Goal: Task Accomplishment & Management: Manage account settings

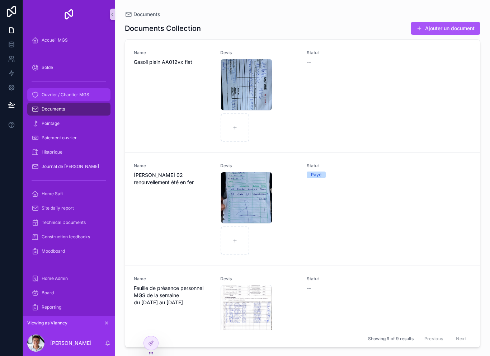
click at [76, 100] on link "Ouvrier / Chantier MGS" at bounding box center [68, 94] width 83 height 13
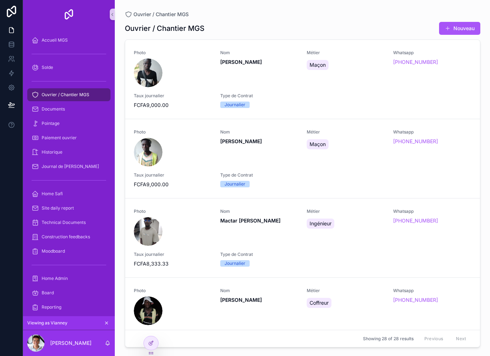
click at [77, 102] on div "Ouvrier / Chantier MGS" at bounding box center [69, 95] width 92 height 14
click at [74, 128] on div "Pointage" at bounding box center [69, 123] width 75 height 11
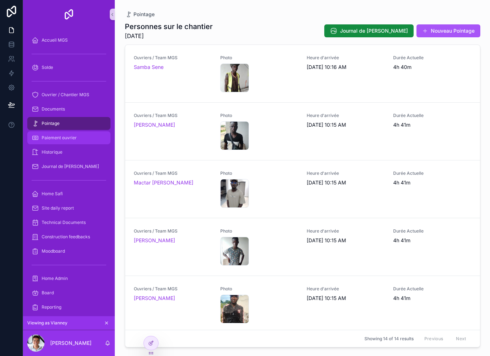
click at [72, 141] on div "Paiement ouvrier" at bounding box center [69, 137] width 75 height 11
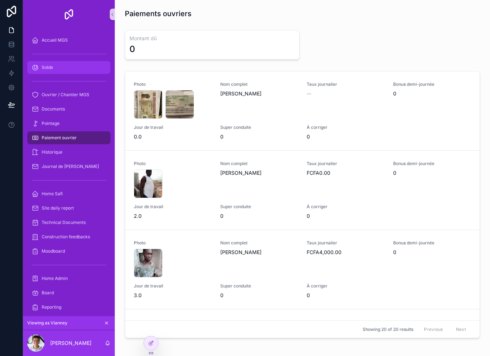
click at [72, 69] on div "Solde" at bounding box center [69, 67] width 75 height 11
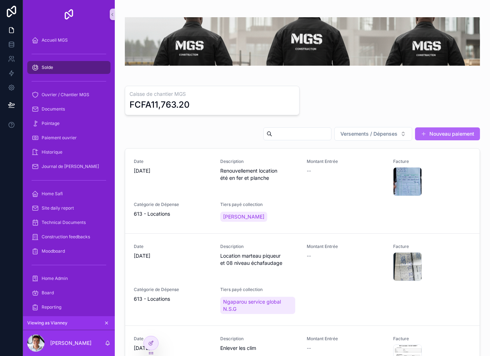
click at [462, 136] on button "Nouveau paiement" at bounding box center [447, 133] width 65 height 13
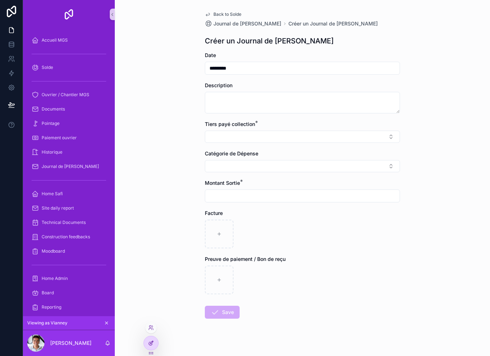
click at [157, 345] on div at bounding box center [151, 343] width 14 height 14
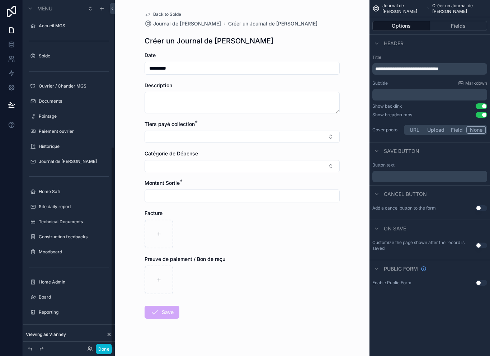
scroll to position [248, 0]
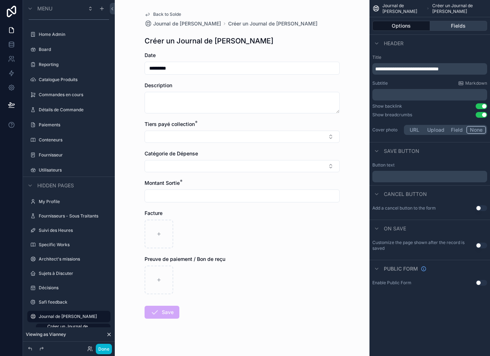
click at [465, 21] on button "Fields" at bounding box center [458, 26] width 57 height 10
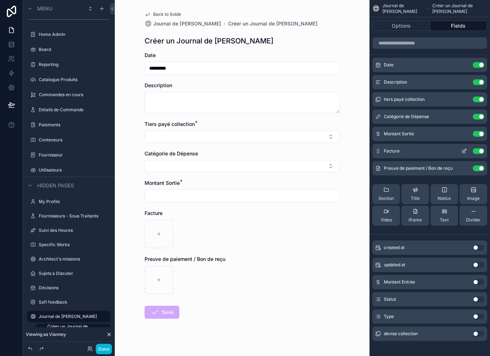
click at [465, 148] on icon "scrollable content" at bounding box center [464, 151] width 6 height 6
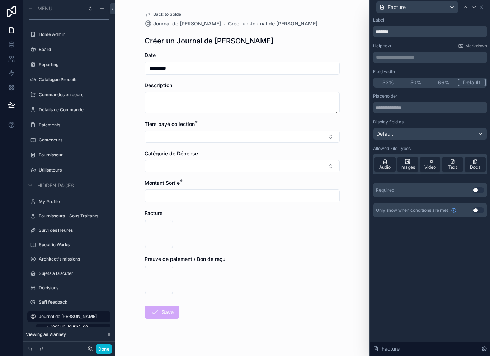
scroll to position [0, 0]
click at [478, 189] on button "Use setting" at bounding box center [478, 190] width 11 height 6
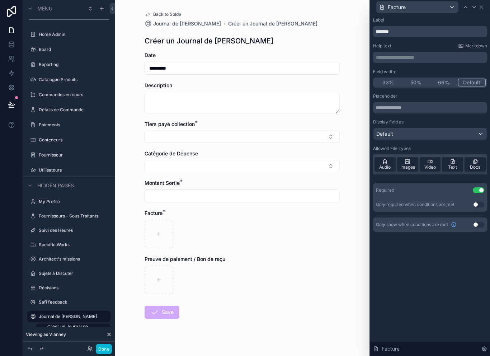
click at [457, 202] on div "Only required when conditions are met Use setting" at bounding box center [430, 205] width 108 height 6
click at [478, 202] on button "Use setting" at bounding box center [478, 205] width 11 height 6
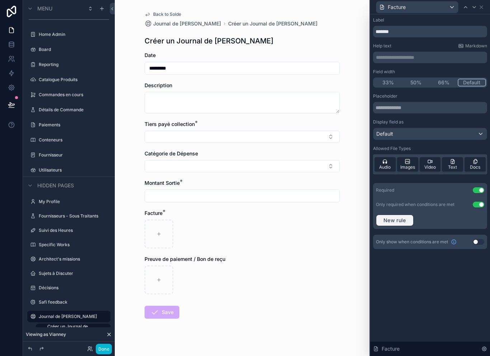
click at [411, 215] on button "New rule" at bounding box center [395, 220] width 38 height 11
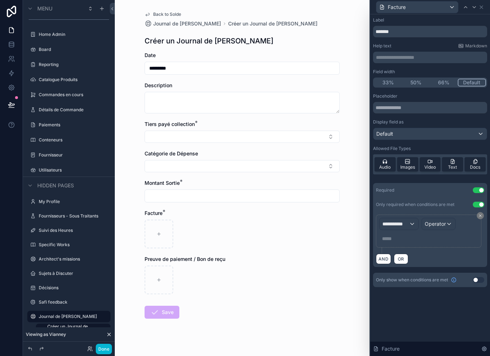
click at [411, 218] on div "**********" at bounding box center [399, 223] width 39 height 11
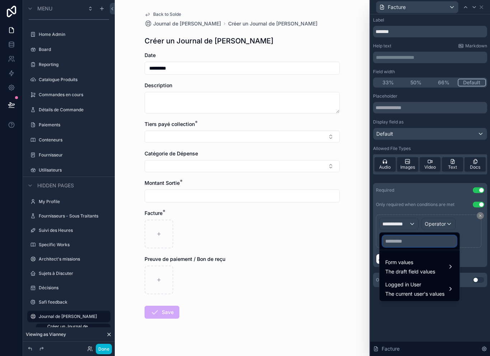
click at [423, 235] on input "text" at bounding box center [419, 240] width 74 height 11
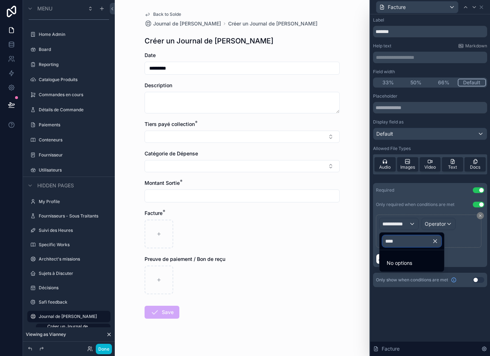
type input "****"
click at [437, 240] on icon "button" at bounding box center [435, 241] width 3 height 3
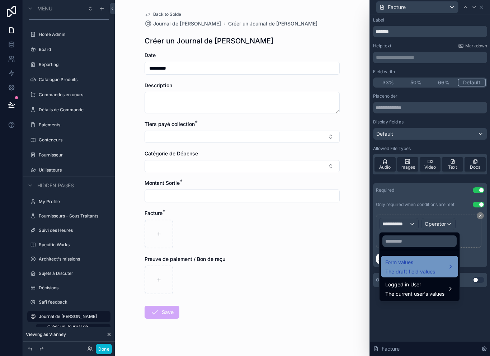
click at [432, 258] on div "Form values The draft field values" at bounding box center [410, 266] width 50 height 17
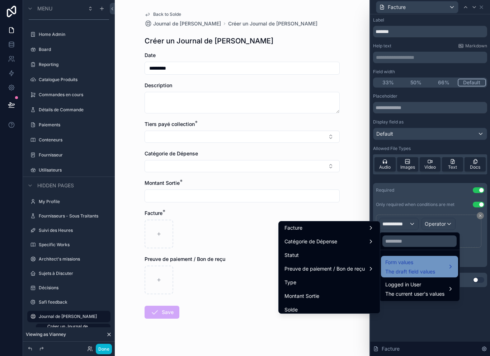
scroll to position [95, 0]
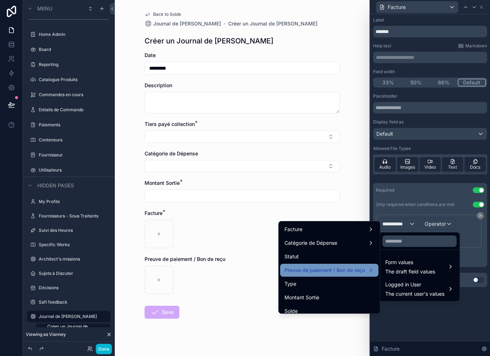
click at [351, 266] on span "Preuve de paiement / Bon de reçu" at bounding box center [325, 270] width 80 height 9
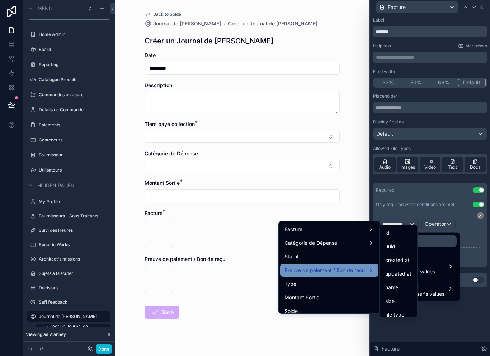
scroll to position [0, 0]
click at [360, 266] on span "Preuve de paiement / Bon de reçu" at bounding box center [325, 270] width 80 height 9
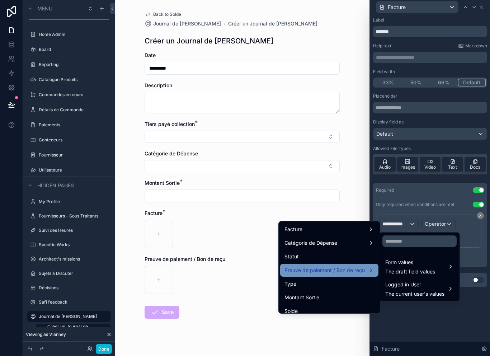
click at [363, 266] on span "Preuve de paiement / Bon de reçu" at bounding box center [325, 270] width 80 height 9
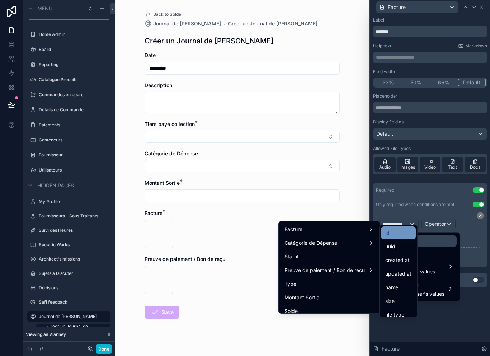
click at [401, 229] on div "id" at bounding box center [398, 233] width 26 height 9
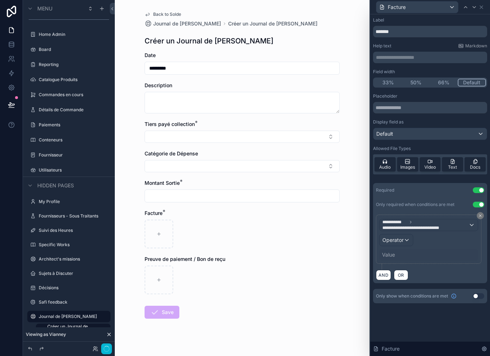
click at [403, 237] on span "Operator" at bounding box center [392, 240] width 21 height 6
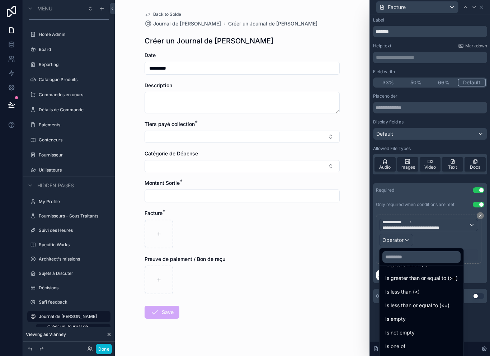
scroll to position [43, 0]
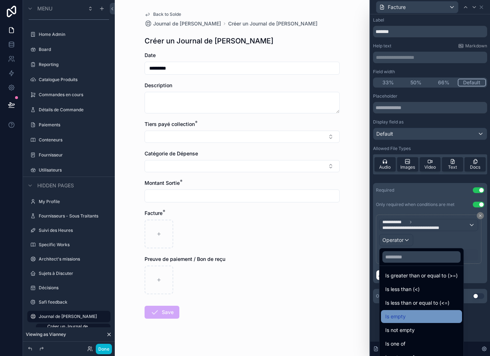
click at [422, 312] on div "Is empty" at bounding box center [421, 316] width 72 height 9
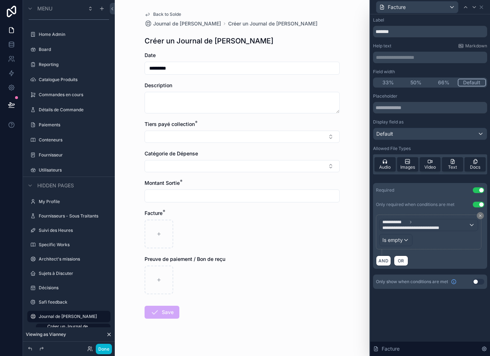
scroll to position [0, 0]
click at [441, 227] on span "**********" at bounding box center [416, 228] width 69 height 6
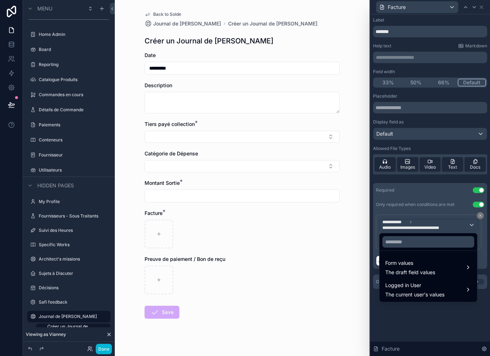
click at [439, 230] on div at bounding box center [430, 178] width 120 height 356
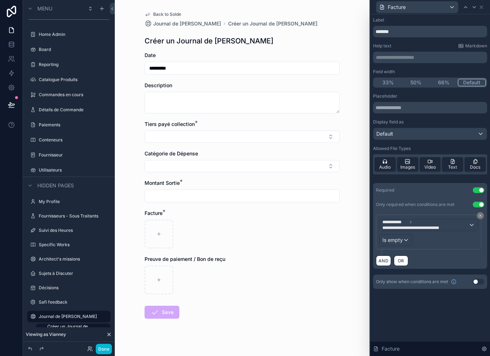
click at [439, 230] on span "**********" at bounding box center [416, 228] width 69 height 6
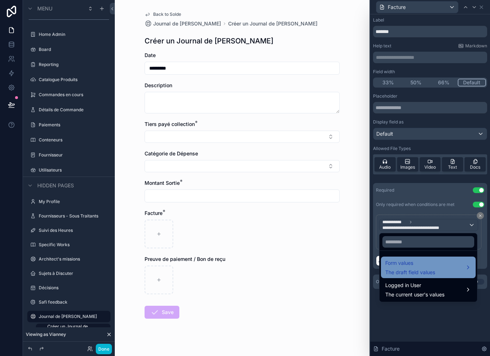
click at [433, 271] on span "The draft field values" at bounding box center [410, 272] width 50 height 7
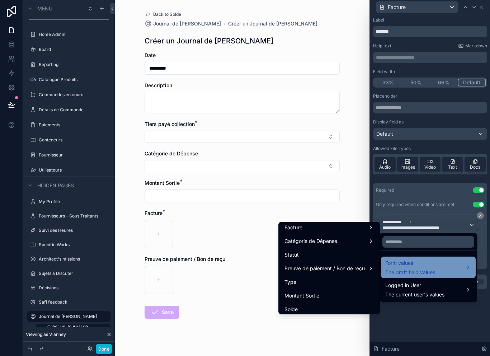
scroll to position [103, 0]
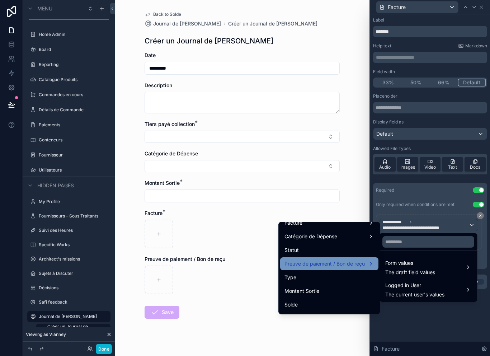
click at [358, 264] on span "Preuve de paiement / Bon de reçu" at bounding box center [325, 263] width 80 height 9
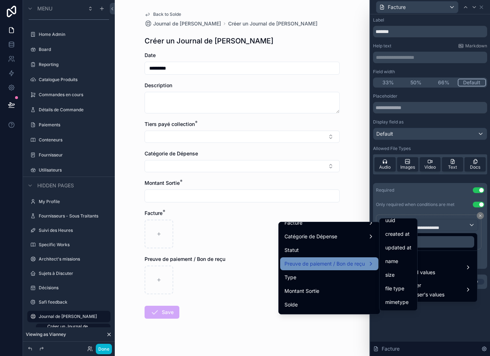
scroll to position [21, 0]
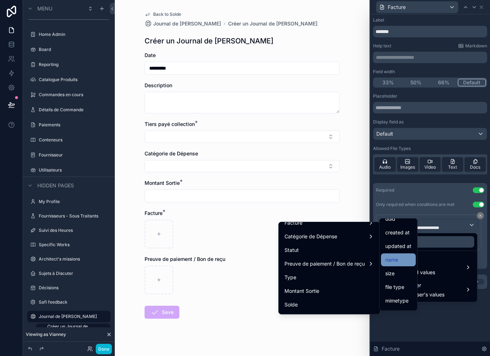
click at [404, 260] on div "name" at bounding box center [398, 259] width 26 height 9
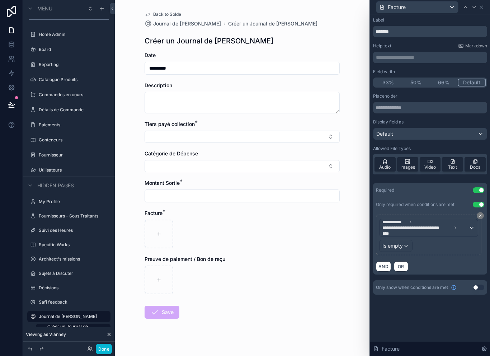
scroll to position [0, 0]
click at [485, 6] on div "Facture" at bounding box center [430, 7] width 114 height 14
click at [479, 9] on icon at bounding box center [482, 7] width 6 height 6
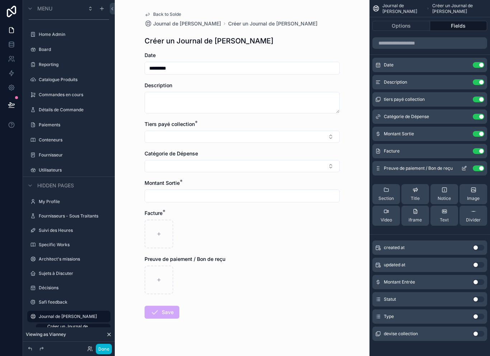
click at [465, 169] on icon "scrollable content" at bounding box center [464, 168] width 6 height 6
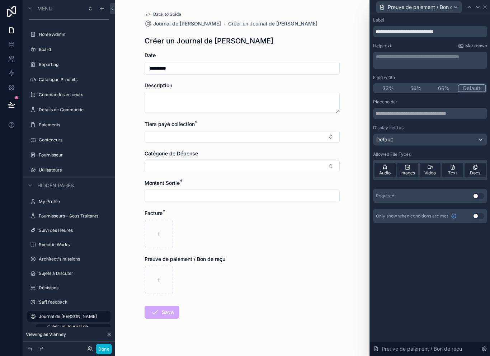
click at [475, 197] on button "Use setting" at bounding box center [478, 196] width 11 height 6
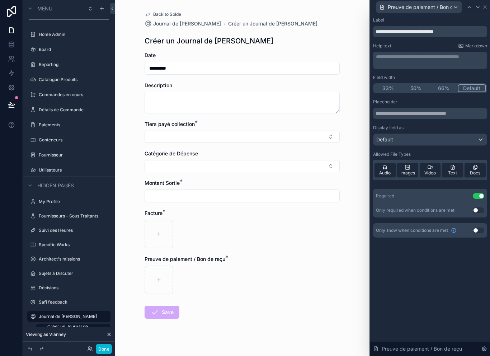
click at [479, 207] on button "Use setting" at bounding box center [478, 210] width 11 height 6
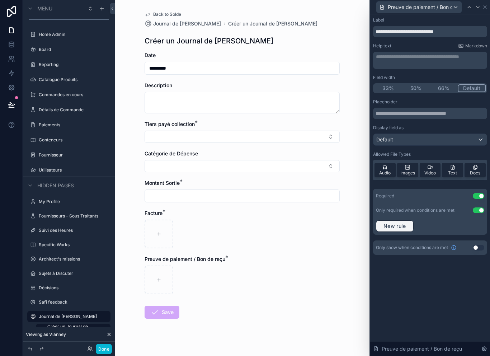
click at [412, 220] on button "New rule" at bounding box center [395, 225] width 38 height 11
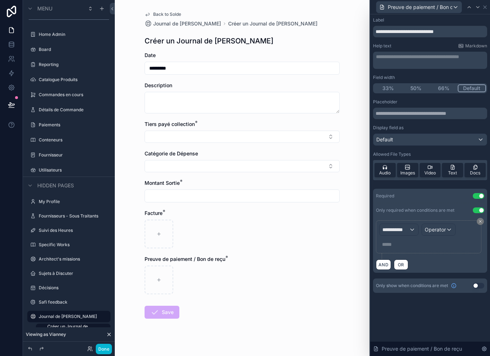
click at [413, 224] on div "**********" at bounding box center [399, 229] width 39 height 11
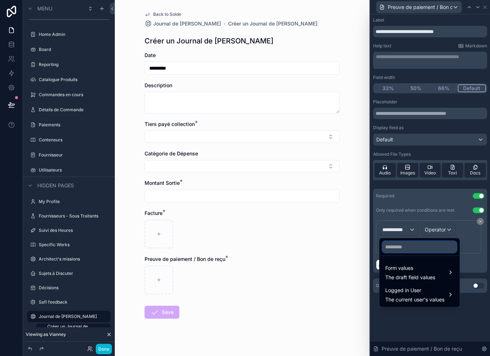
click at [424, 241] on input "text" at bounding box center [419, 246] width 74 height 11
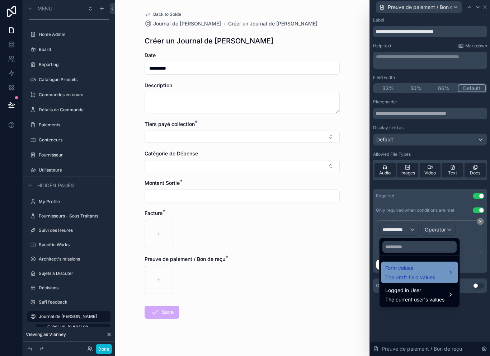
click at [432, 264] on div "Form values The draft field values" at bounding box center [410, 272] width 50 height 17
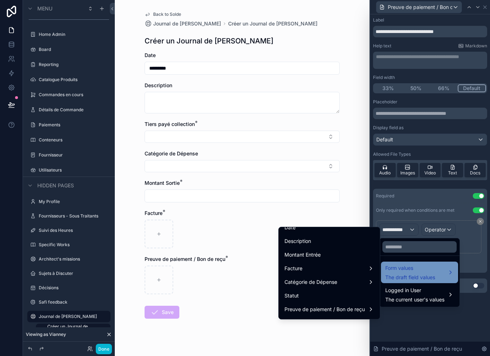
scroll to position [65, 0]
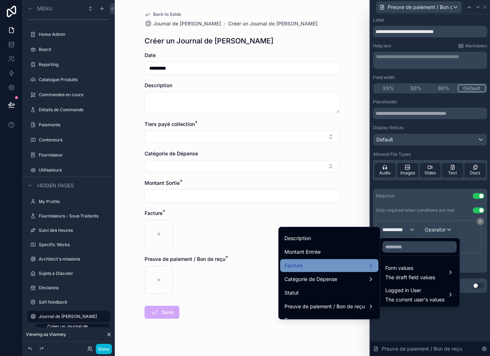
click at [307, 261] on div "Facture" at bounding box center [330, 265] width 90 height 9
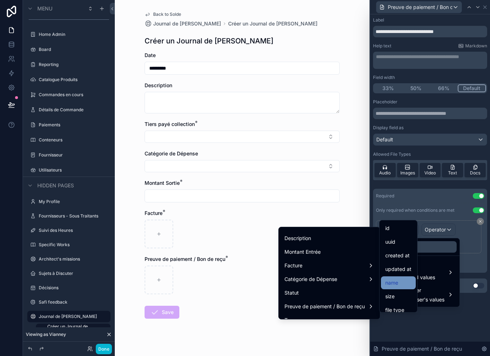
click at [407, 278] on div "name" at bounding box center [398, 282] width 26 height 9
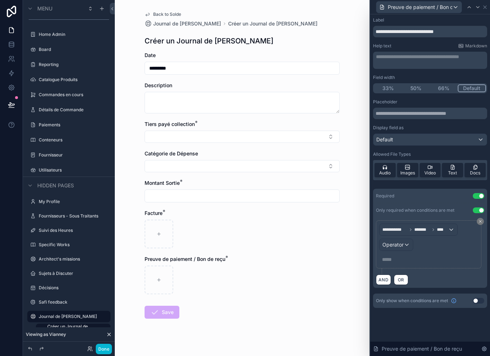
click at [399, 239] on div "Operator" at bounding box center [396, 244] width 33 height 11
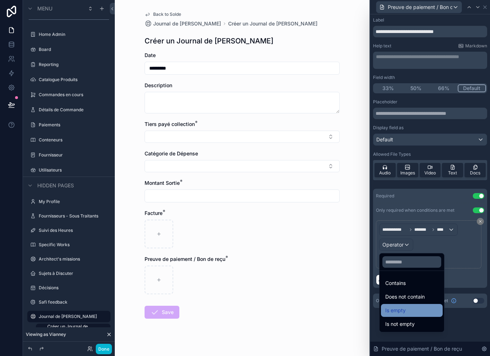
click at [420, 306] on div "Is empty" at bounding box center [411, 310] width 53 height 9
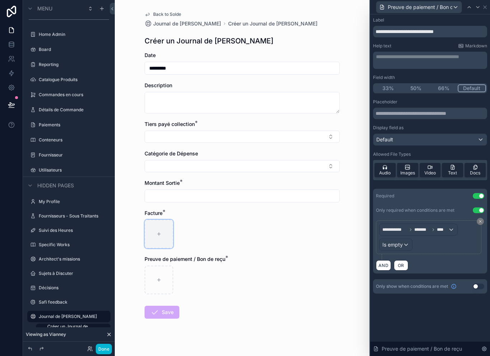
click at [166, 220] on div "scrollable content" at bounding box center [159, 234] width 29 height 29
click at [161, 220] on div "scrollable content" at bounding box center [159, 234] width 29 height 29
click at [152, 265] on div "scrollable content" at bounding box center [159, 279] width 29 height 29
click at [163, 269] on div "scrollable content" at bounding box center [159, 279] width 29 height 29
type input "**********"
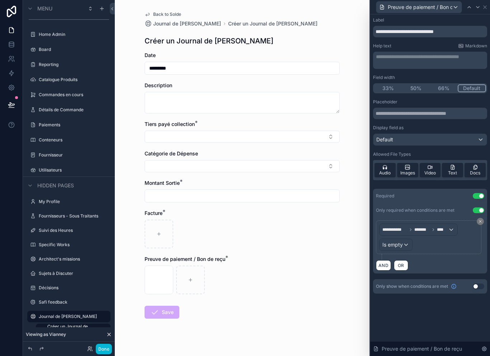
click at [262, 255] on div "Preuve de paiement / Bon de reçu * IMG_7777 .png" at bounding box center [242, 274] width 195 height 39
click at [487, 6] on icon at bounding box center [485, 7] width 6 height 6
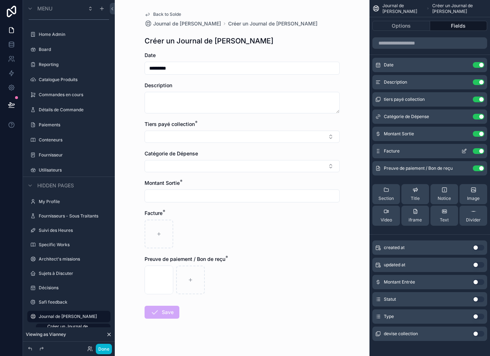
click at [466, 152] on icon "scrollable content" at bounding box center [464, 151] width 6 height 6
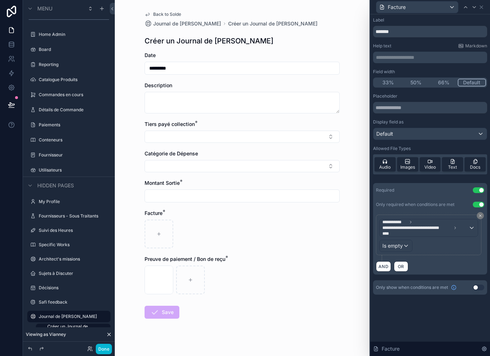
click at [408, 247] on div "Is empty" at bounding box center [396, 245] width 33 height 11
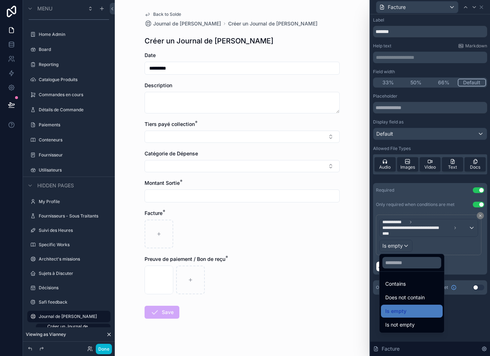
click at [437, 231] on div at bounding box center [430, 178] width 120 height 356
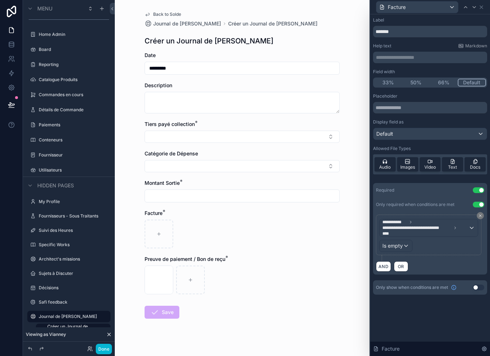
click at [436, 227] on span "**********" at bounding box center [416, 228] width 69 height 6
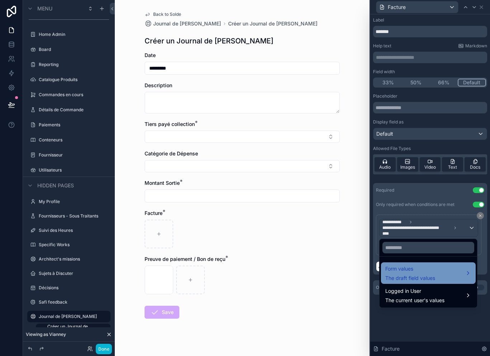
click at [444, 275] on div "Form values The draft field values" at bounding box center [428, 272] width 86 height 17
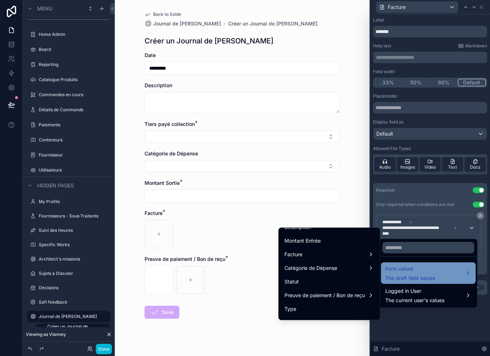
scroll to position [79, 0]
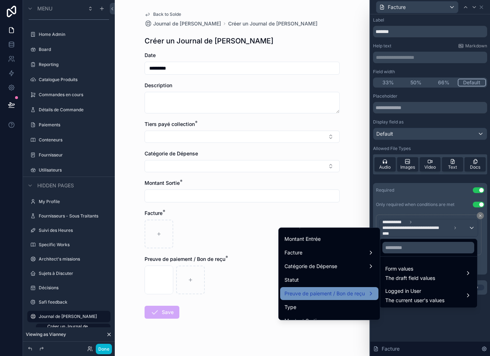
click at [360, 292] on span "Preuve de paiement / Bon de reçu" at bounding box center [325, 293] width 80 height 9
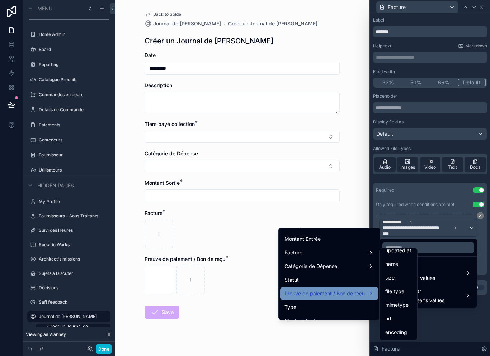
scroll to position [47, 0]
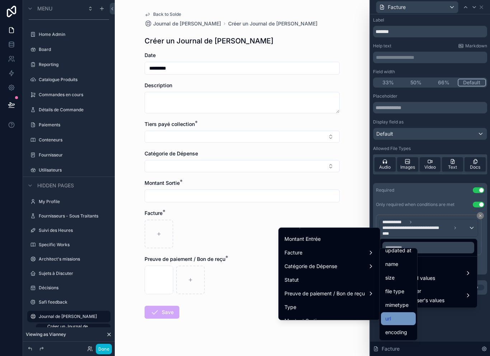
click at [401, 316] on div "url" at bounding box center [398, 318] width 26 height 9
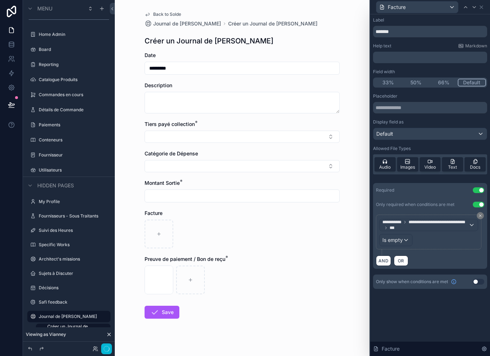
scroll to position [11, 0]
click at [428, 301] on div "**********" at bounding box center [430, 185] width 120 height 342
click at [482, 5] on icon at bounding box center [482, 7] width 6 height 6
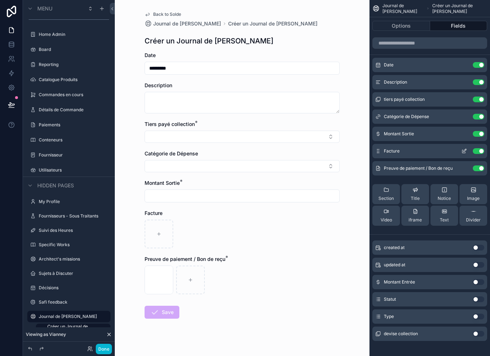
click at [464, 149] on icon "scrollable content" at bounding box center [464, 151] width 6 height 6
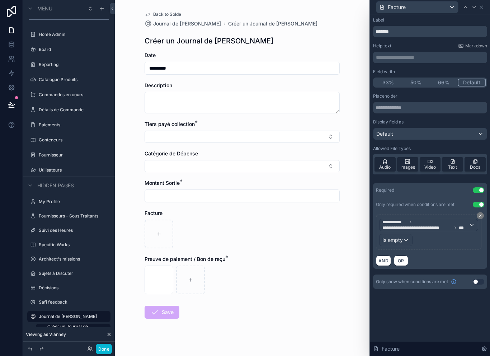
click at [439, 228] on span "**********" at bounding box center [416, 228] width 69 height 6
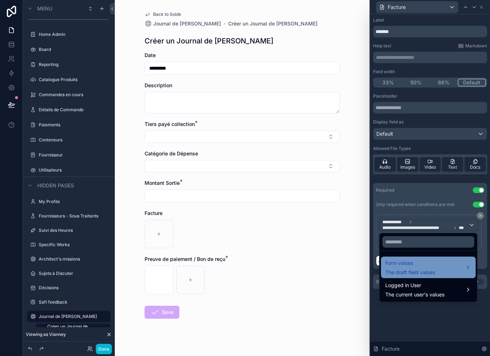
click at [440, 269] on div "Form values The draft field values" at bounding box center [428, 267] width 86 height 17
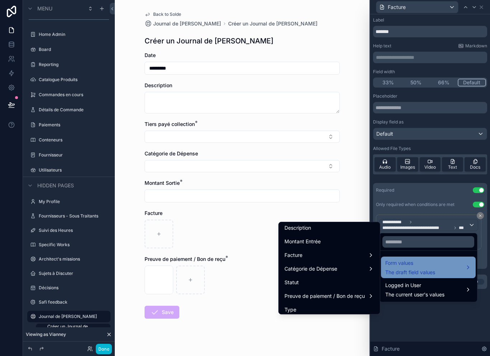
scroll to position [72, 0]
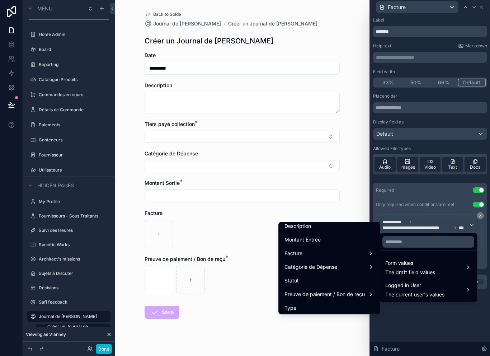
click at [418, 335] on div at bounding box center [430, 178] width 120 height 356
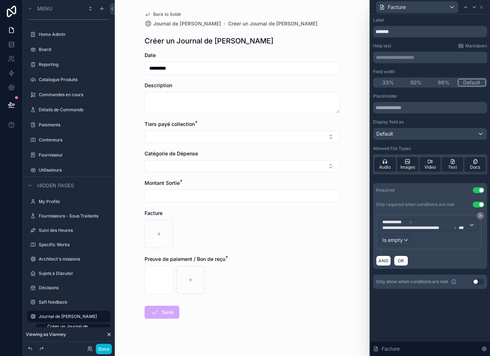
click at [431, 338] on div "**********" at bounding box center [430, 185] width 120 height 342
click at [479, 2] on div "Facture" at bounding box center [430, 7] width 114 height 14
click at [481, 9] on icon at bounding box center [482, 7] width 6 height 6
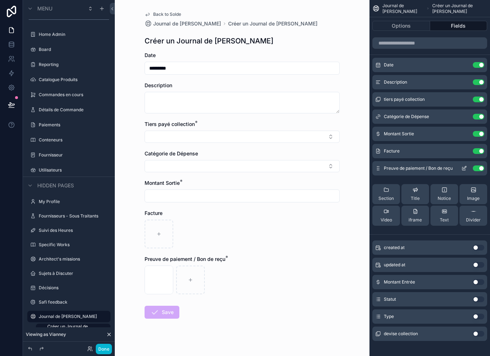
click at [463, 170] on icon "scrollable content" at bounding box center [464, 168] width 6 height 6
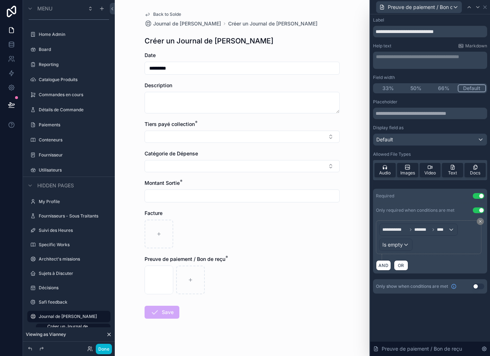
click at [440, 231] on span "****" at bounding box center [442, 230] width 11 height 6
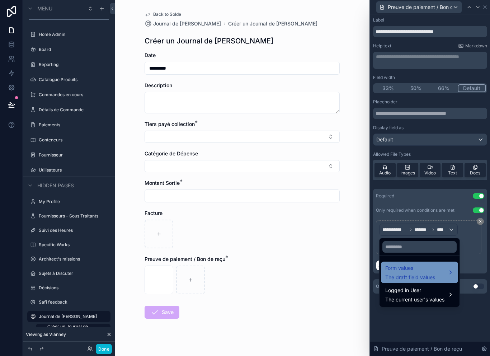
click at [436, 276] on div "Form values The draft field values" at bounding box center [419, 272] width 69 height 17
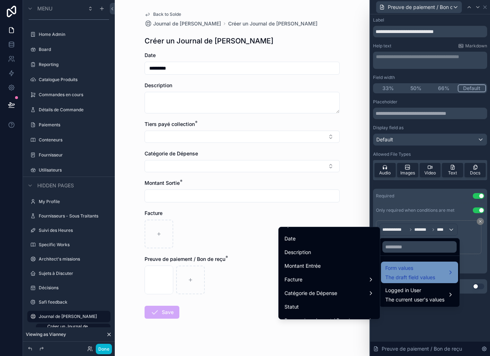
scroll to position [48, 0]
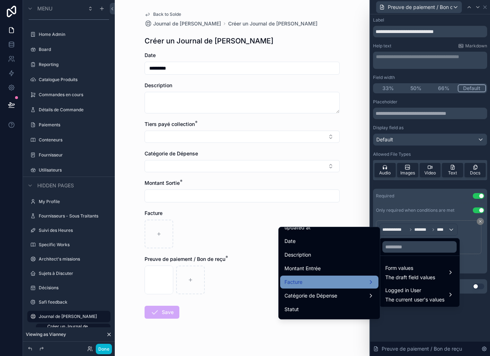
click at [348, 276] on div "Facture" at bounding box center [329, 282] width 98 height 13
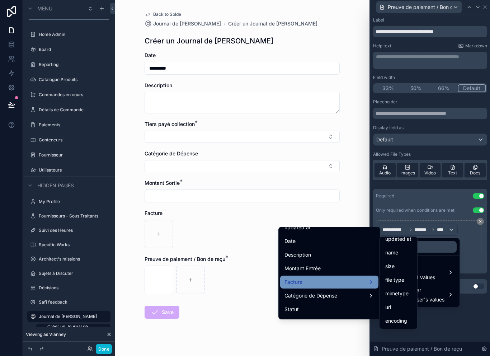
scroll to position [47, 0]
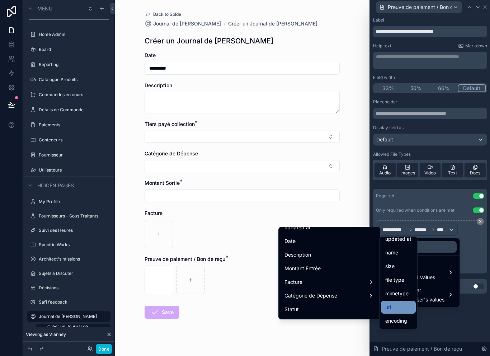
click at [405, 306] on div "url" at bounding box center [398, 307] width 26 height 9
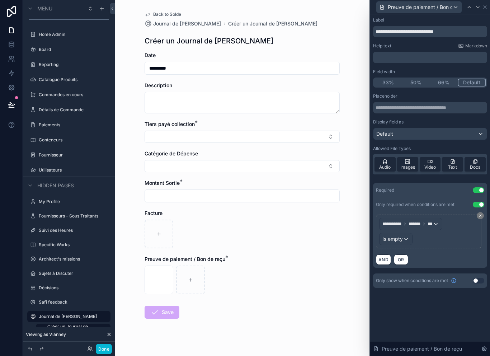
scroll to position [11, 0]
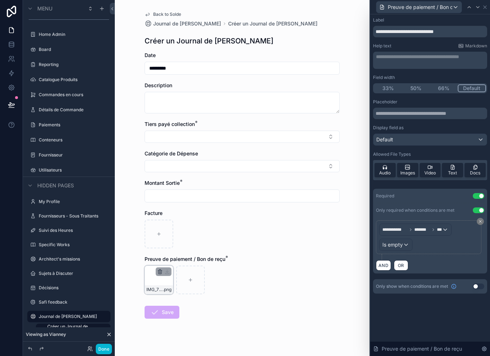
click at [161, 271] on icon "scrollable content" at bounding box center [159, 272] width 3 height 3
click at [177, 246] on icon "scrollable content" at bounding box center [175, 246] width 4 height 0
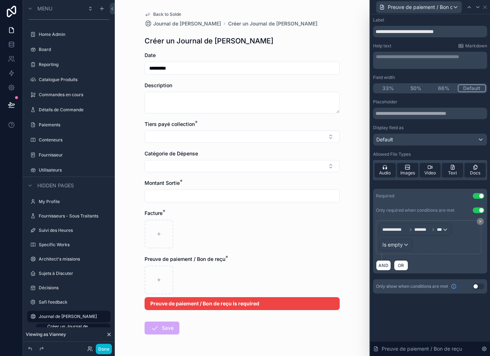
click at [249, 237] on form "Date ********* Description Tiers payé collection * Catégorie de Dépense Montant…" at bounding box center [242, 216] width 195 height 329
click at [161, 231] on icon "scrollable content" at bounding box center [158, 233] width 5 height 5
type input "**********"
click at [272, 226] on div "IMG_7777 .png" at bounding box center [242, 234] width 195 height 29
click at [445, 224] on div "**********" at bounding box center [416, 229] width 72 height 11
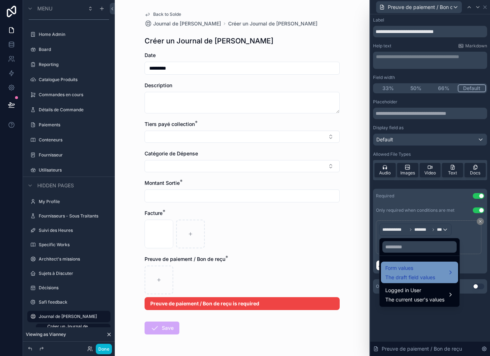
click at [429, 274] on span "The draft field values" at bounding box center [410, 277] width 50 height 7
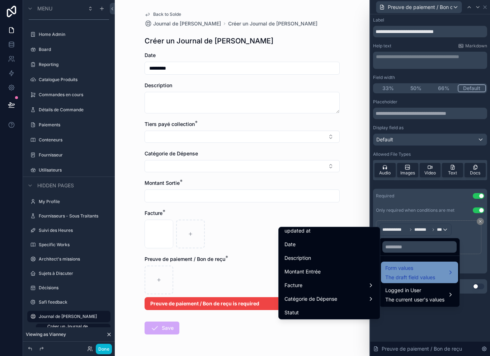
scroll to position [53, 0]
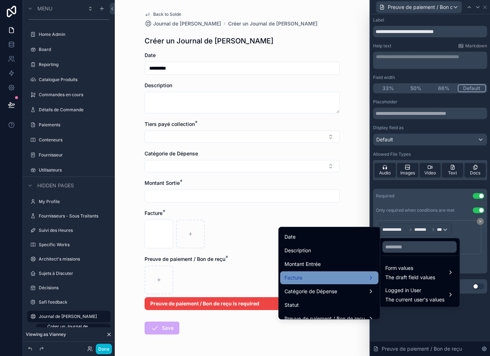
click at [354, 273] on div "Facture" at bounding box center [330, 277] width 90 height 9
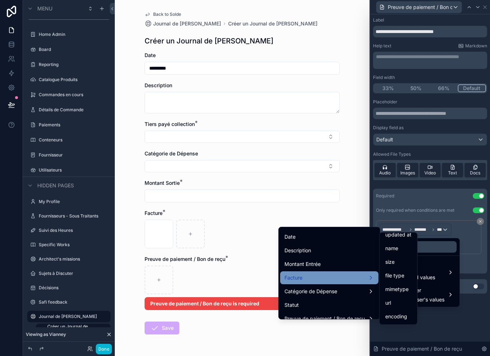
scroll to position [47, 0]
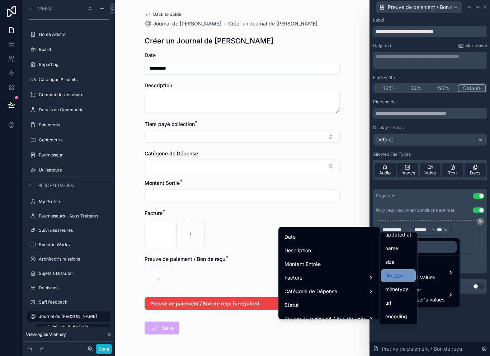
click at [405, 270] on div "file type" at bounding box center [398, 275] width 35 height 13
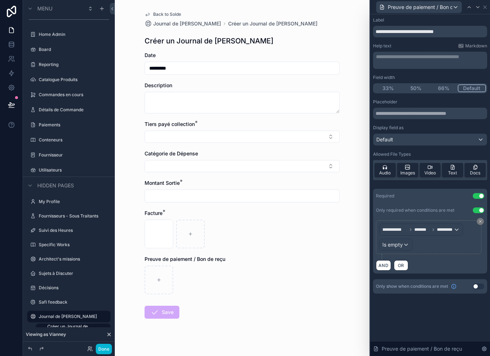
click at [434, 303] on div "**********" at bounding box center [430, 185] width 120 height 342
click at [163, 223] on icon "scrollable content" at bounding box center [160, 226] width 6 height 6
click at [175, 203] on icon "scrollable content" at bounding box center [174, 201] width 3 height 3
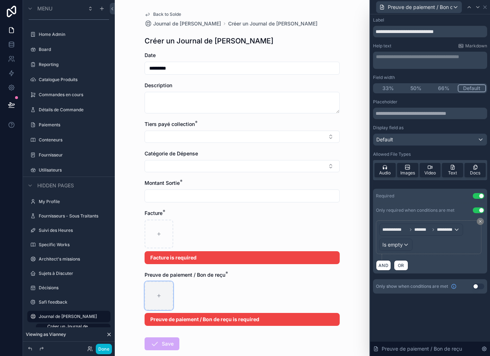
click at [163, 281] on div "scrollable content" at bounding box center [159, 295] width 29 height 29
type input "**********"
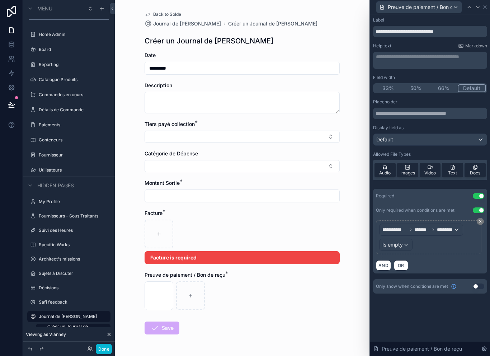
click at [334, 301] on form "Date ********* Description Tiers payé collection * Catégorie de Dépense Montant…" at bounding box center [242, 216] width 195 height 329
click at [482, 9] on icon at bounding box center [485, 7] width 6 height 6
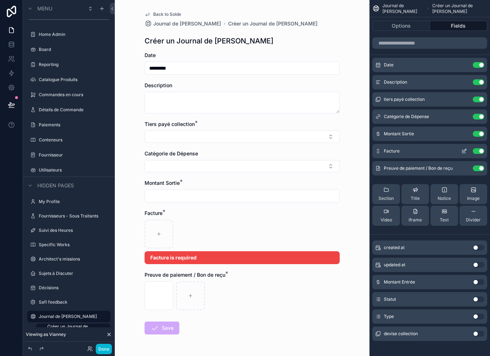
click at [463, 150] on icon "scrollable content" at bounding box center [464, 151] width 6 height 6
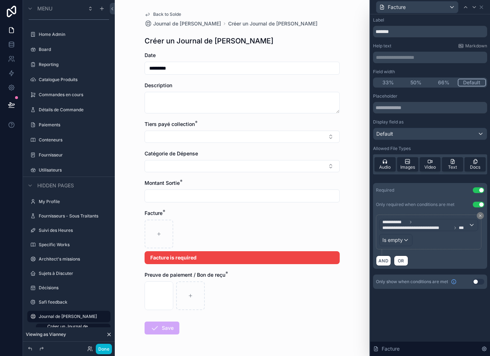
click at [445, 227] on span "**********" at bounding box center [416, 228] width 69 height 6
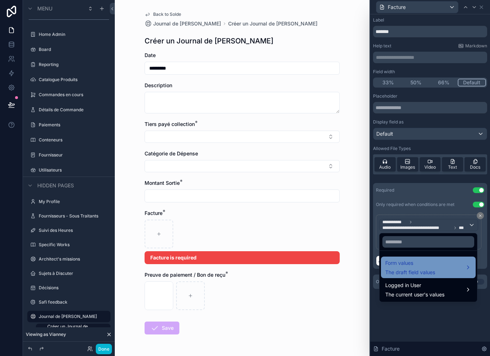
click at [432, 269] on span "The draft field values" at bounding box center [410, 272] width 50 height 7
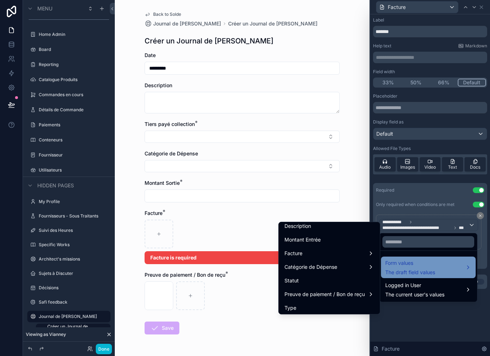
scroll to position [89, 0]
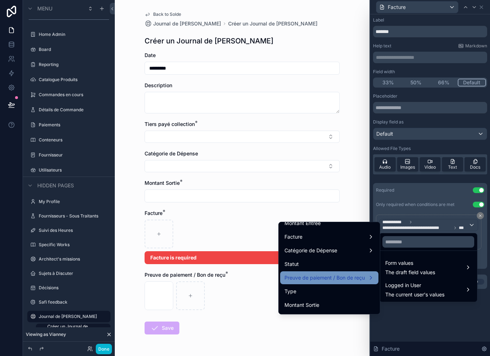
click at [362, 275] on span "Preuve de paiement / Bon de reçu" at bounding box center [325, 277] width 80 height 9
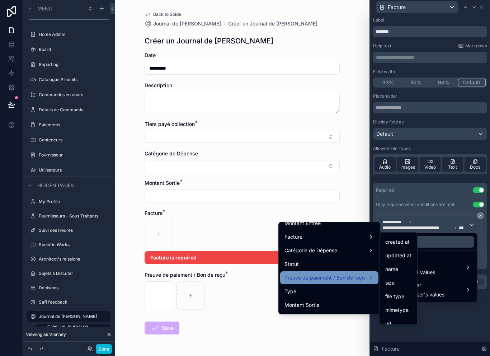
scroll to position [33, 0]
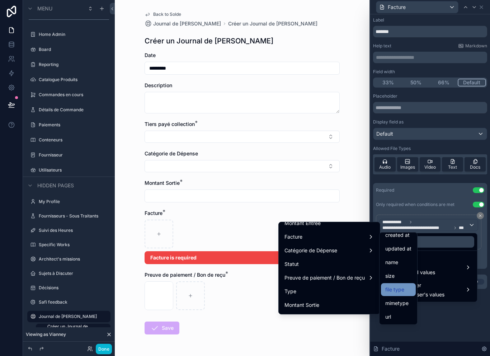
click at [405, 289] on div "file type" at bounding box center [398, 289] width 26 height 9
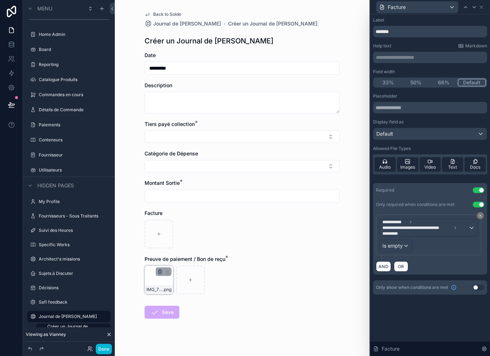
scroll to position [9, 0]
click at [159, 269] on icon "scrollable content" at bounding box center [160, 272] width 6 height 6
click at [180, 250] on icon "scrollable content" at bounding box center [182, 247] width 6 height 6
click at [162, 269] on icon "scrollable content" at bounding box center [160, 272] width 6 height 6
click at [175, 248] on icon "scrollable content" at bounding box center [175, 247] width 0 height 1
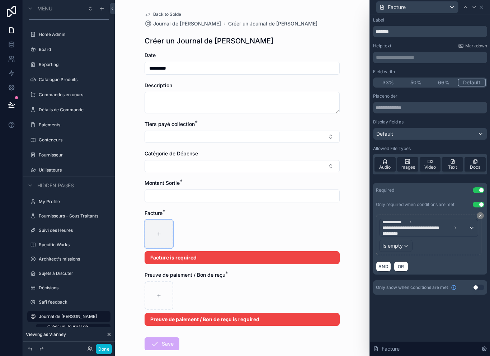
click at [165, 223] on div "scrollable content" at bounding box center [159, 234] width 29 height 29
type input "**********"
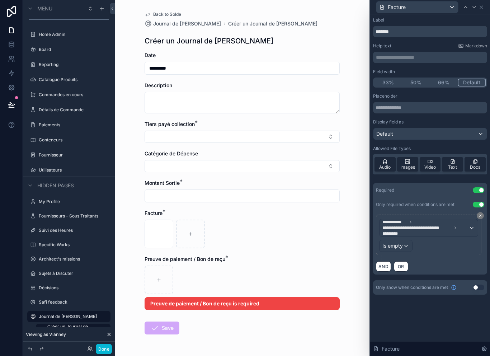
click at [267, 228] on div "IMG_7777 .png" at bounding box center [242, 234] width 195 height 29
click at [272, 267] on div "scrollable content" at bounding box center [242, 279] width 195 height 29
click at [212, 301] on form "Date ********* Description Tiers payé collection * Catégorie de Dépense Montant…" at bounding box center [242, 216] width 195 height 329
click at [235, 297] on div "Preuve de paiement / Bon de reçu is required" at bounding box center [242, 303] width 195 height 13
click at [238, 242] on form "Date ********* Description Tiers payé collection * Catégorie de Dépense Montant…" at bounding box center [242, 216] width 195 height 329
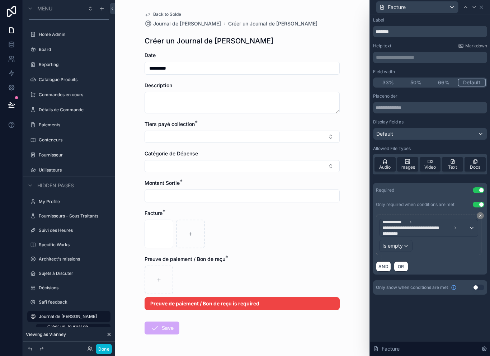
click at [231, 255] on div "Preuve de paiement / Bon de reçu *" at bounding box center [242, 258] width 195 height 7
click at [272, 255] on div "Preuve de paiement / Bon de reçu *" at bounding box center [242, 258] width 195 height 7
click at [417, 225] on span "**********" at bounding box center [416, 228] width 69 height 6
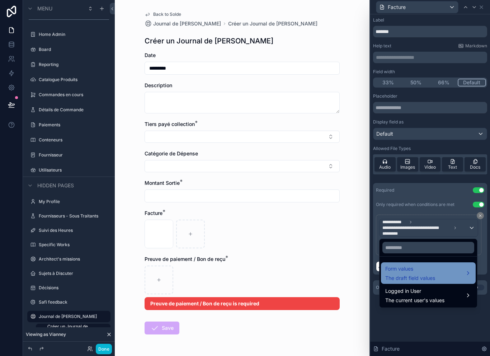
click at [427, 264] on span "Form values" at bounding box center [410, 268] width 50 height 9
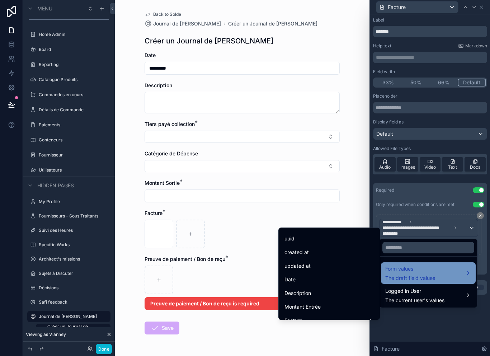
scroll to position [10, 0]
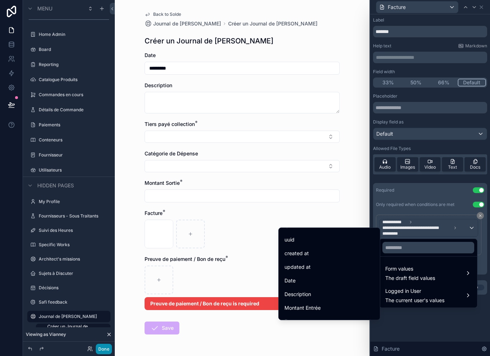
click at [107, 349] on button "Done" at bounding box center [104, 349] width 16 height 10
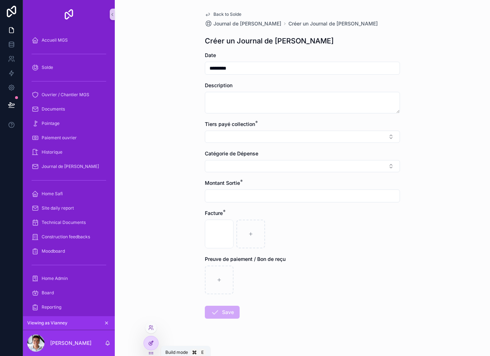
click at [150, 345] on icon at bounding box center [151, 343] width 6 height 6
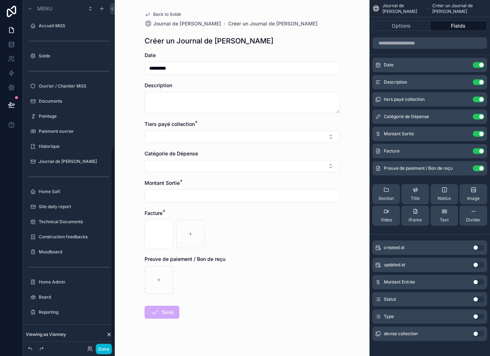
scroll to position [248, 0]
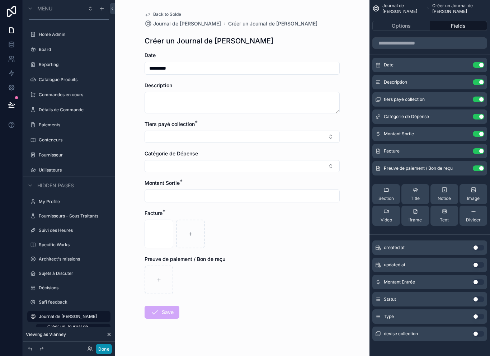
click at [105, 350] on button "Done" at bounding box center [104, 349] width 16 height 10
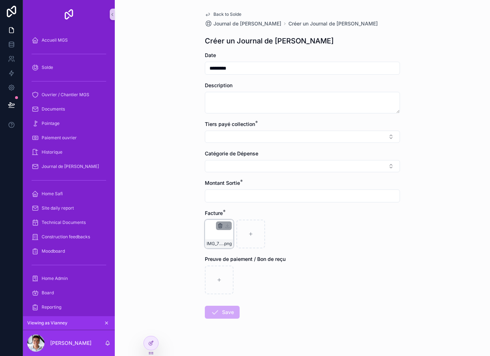
click at [222, 225] on icon "scrollable content" at bounding box center [220, 225] width 4 height 0
click at [234, 203] on icon "scrollable content" at bounding box center [235, 201] width 6 height 6
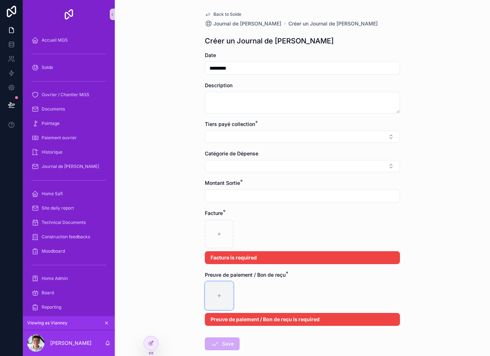
click at [229, 282] on div "scrollable content" at bounding box center [219, 295] width 29 height 29
type input "**********"
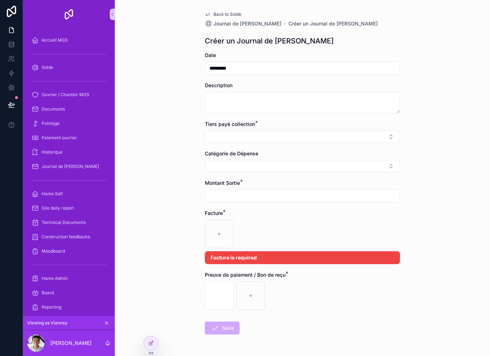
click at [324, 297] on div "IMG_7777 .png" at bounding box center [302, 295] width 195 height 29
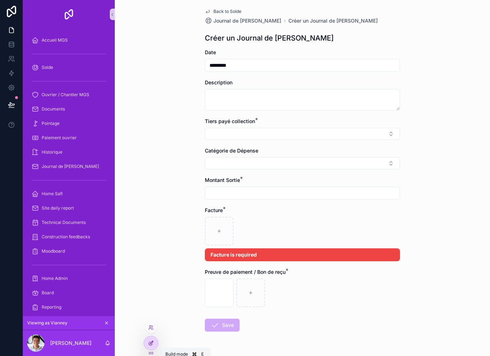
click at [155, 342] on div at bounding box center [151, 343] width 14 height 14
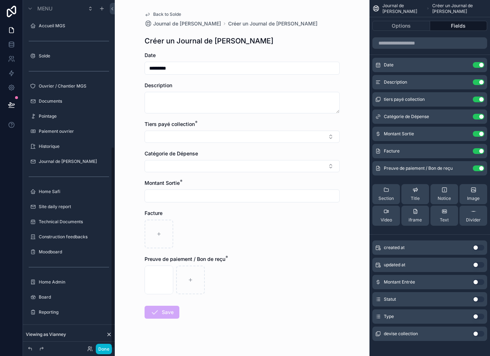
scroll to position [248, 0]
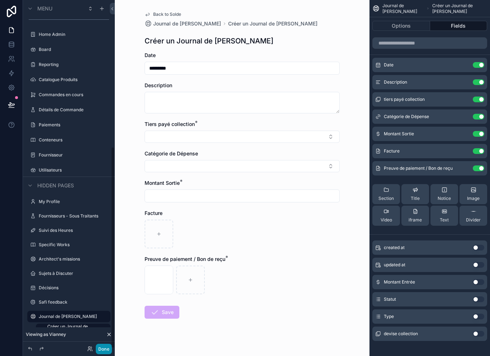
click at [109, 347] on button "Done" at bounding box center [104, 349] width 16 height 10
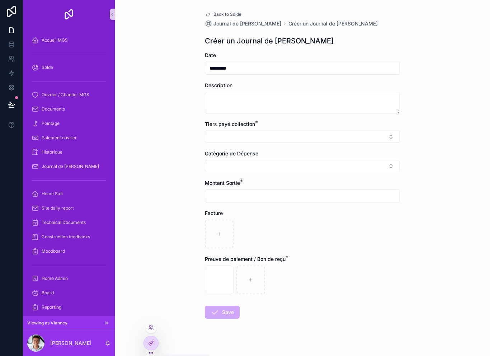
click at [150, 344] on icon at bounding box center [151, 343] width 6 height 6
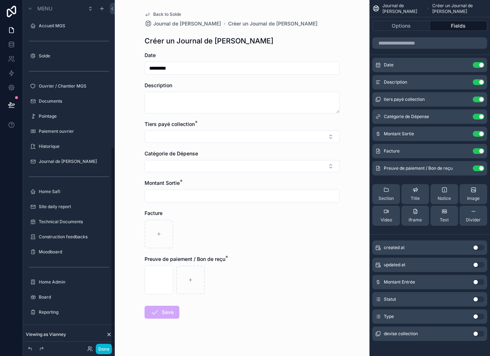
click at [155, 342] on form "Date ********* Description Tiers payé collection * Catégorie de Dépense Montant…" at bounding box center [242, 208] width 195 height 313
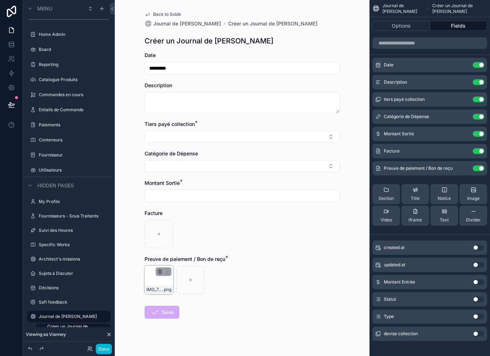
click at [160, 271] on icon "scrollable content" at bounding box center [160, 271] width 0 height 1
click at [175, 246] on icon "scrollable content" at bounding box center [175, 246] width 4 height 0
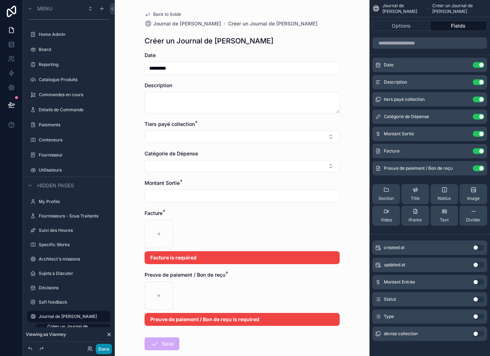
click at [104, 351] on button "Done" at bounding box center [104, 349] width 16 height 10
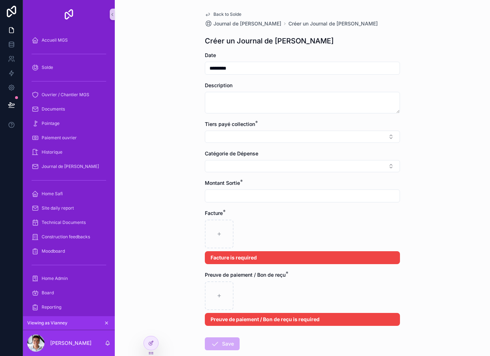
scroll to position [0, 0]
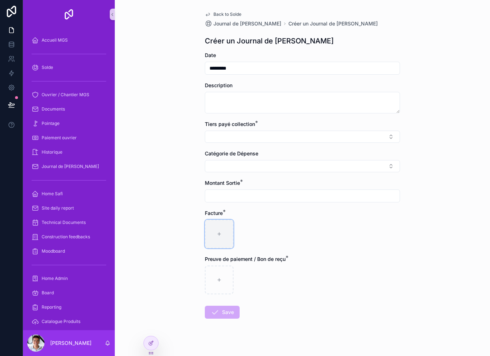
click at [214, 234] on div "scrollable content" at bounding box center [219, 234] width 29 height 29
type input "**********"
click at [306, 259] on div "Preuve de paiement / Bon de reçu *" at bounding box center [302, 258] width 195 height 7
click at [296, 267] on div "scrollable content" at bounding box center [302, 279] width 195 height 29
click at [270, 259] on span "Preuve de paiement / Bon de reçu" at bounding box center [245, 259] width 81 height 6
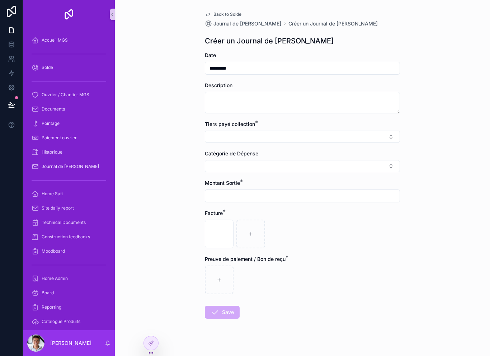
click at [288, 256] on span "*" at bounding box center [287, 257] width 3 height 7
click at [291, 256] on div "Preuve de paiement / Bon de reçu *" at bounding box center [302, 258] width 195 height 7
click at [150, 345] on icon at bounding box center [150, 343] width 3 height 3
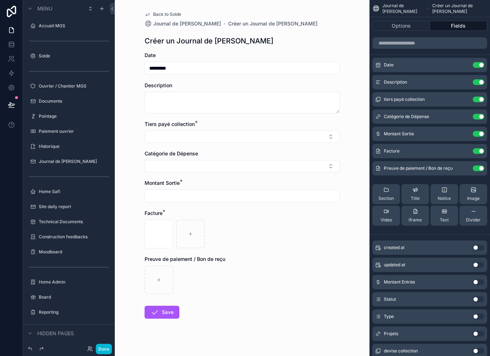
scroll to position [236, 0]
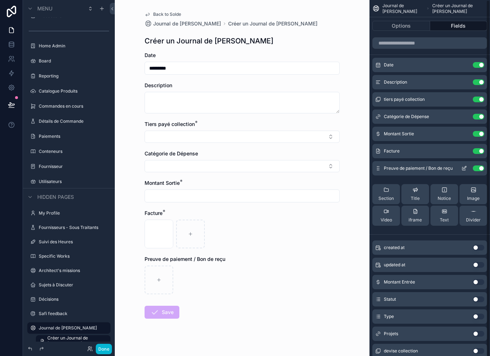
click at [466, 165] on icon "scrollable content" at bounding box center [464, 168] width 6 height 6
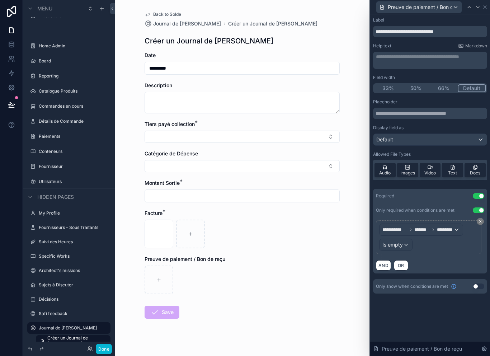
click at [447, 224] on div "**********" at bounding box center [421, 229] width 83 height 11
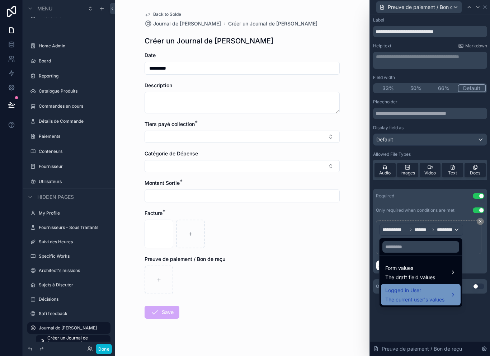
click at [429, 296] on span "The current user's values" at bounding box center [414, 299] width 59 height 7
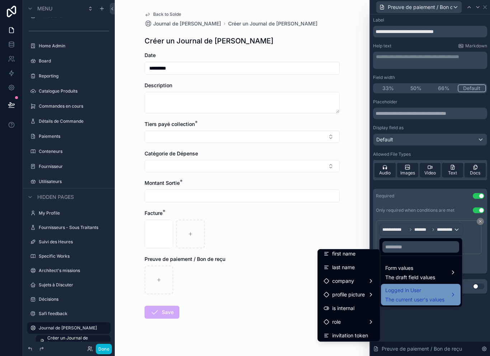
scroll to position [37, 0]
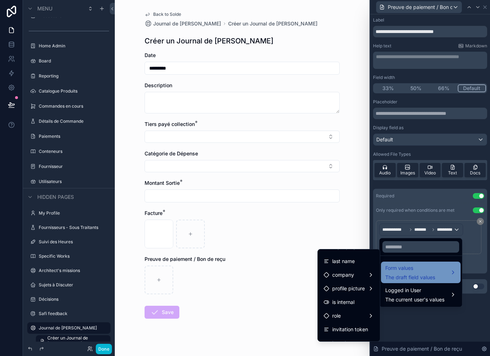
click at [416, 274] on span "The draft field values" at bounding box center [410, 277] width 50 height 7
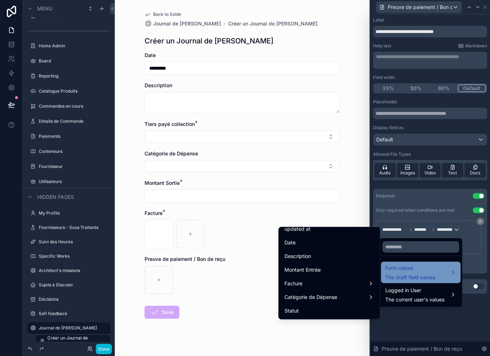
scroll to position [56, 0]
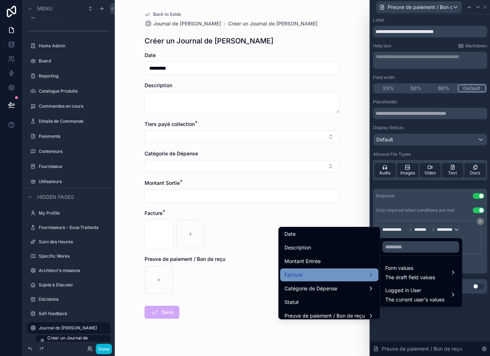
click at [361, 271] on div "Facture" at bounding box center [330, 275] width 90 height 9
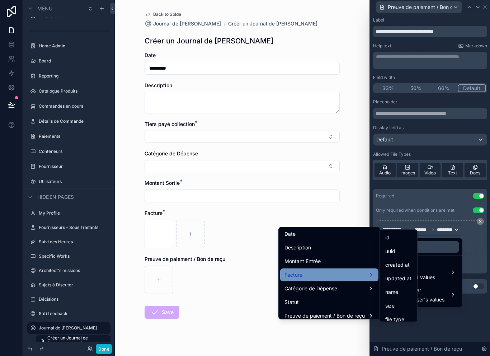
scroll to position [0, 0]
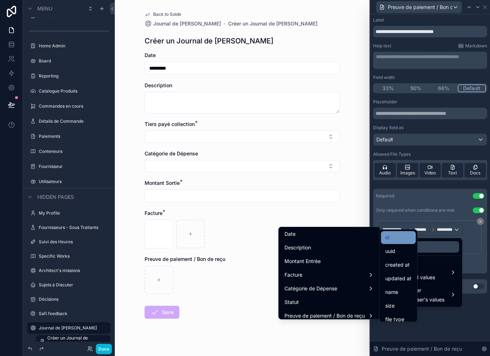
click at [398, 233] on div "id" at bounding box center [398, 237] width 26 height 9
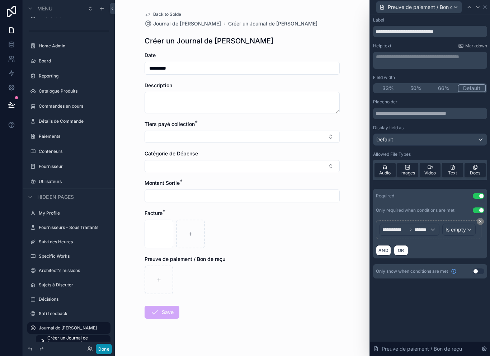
click at [109, 346] on button "Done" at bounding box center [104, 349] width 16 height 10
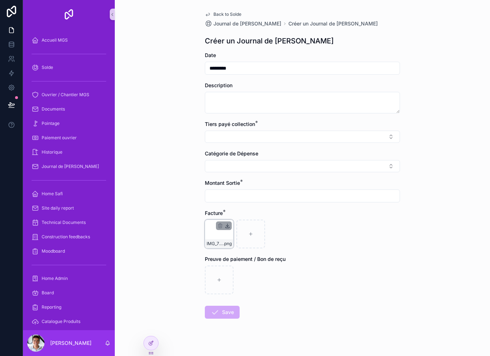
click at [225, 223] on icon "scrollable content" at bounding box center [228, 226] width 6 height 6
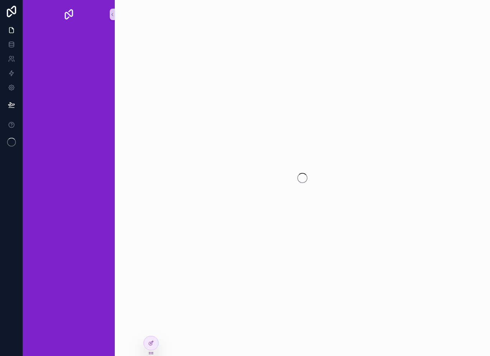
scroll to position [11, 0]
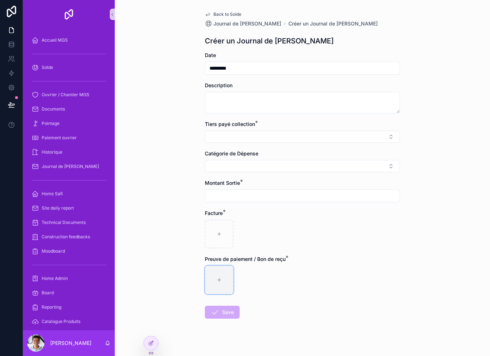
click at [220, 277] on icon "scrollable content" at bounding box center [219, 279] width 5 height 5
click at [221, 225] on div "scrollable content" at bounding box center [219, 234] width 29 height 29
click at [221, 226] on div "scrollable content" at bounding box center [219, 234] width 29 height 29
click at [218, 229] on div "scrollable content" at bounding box center [219, 234] width 29 height 29
type input "**********"
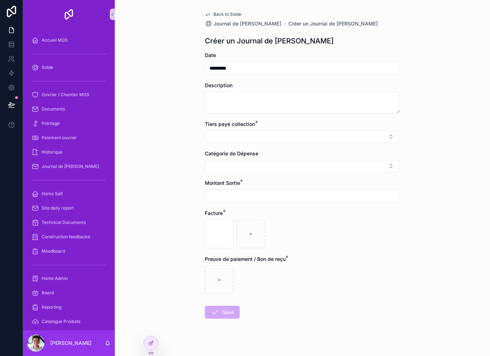
click at [324, 229] on div "IMG_7777 .png" at bounding box center [302, 234] width 195 height 29
click at [289, 244] on form "Date ********* Description Tiers payé collection * Catégorie de Dépense Montant…" at bounding box center [302, 208] width 195 height 313
click at [153, 343] on icon at bounding box center [151, 343] width 6 height 6
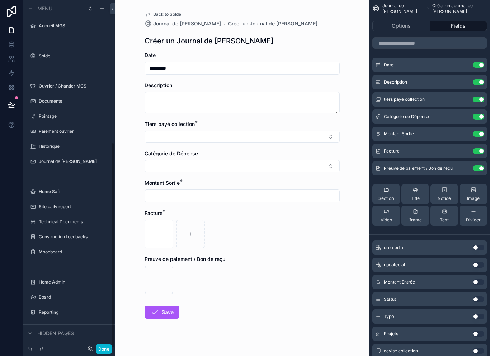
scroll to position [236, 0]
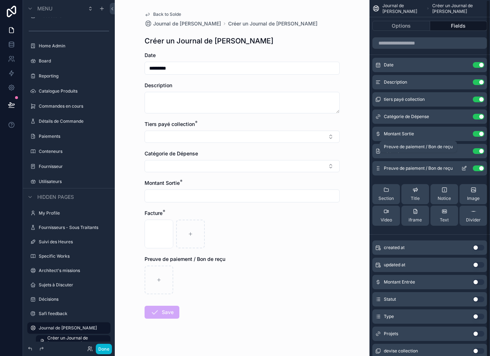
click at [465, 165] on icon "scrollable content" at bounding box center [464, 168] width 6 height 6
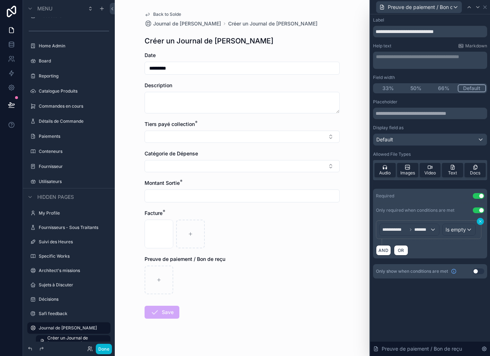
click at [481, 219] on icon at bounding box center [480, 221] width 4 height 4
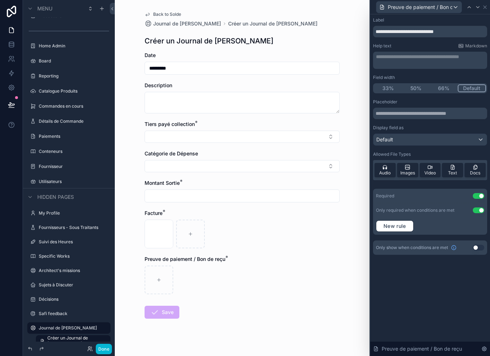
click at [479, 207] on button "Use setting" at bounding box center [478, 210] width 11 height 6
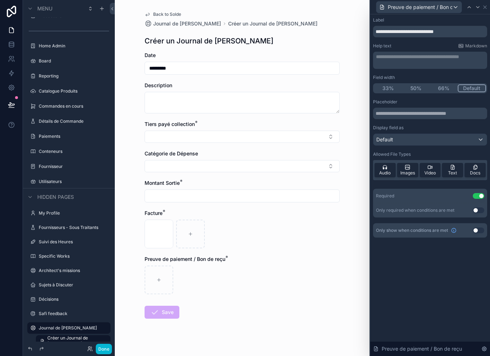
click at [481, 193] on button "Use setting" at bounding box center [478, 196] width 11 height 6
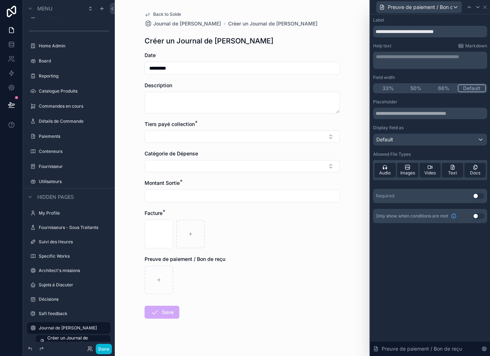
click at [479, 193] on button "Use setting" at bounding box center [478, 196] width 11 height 6
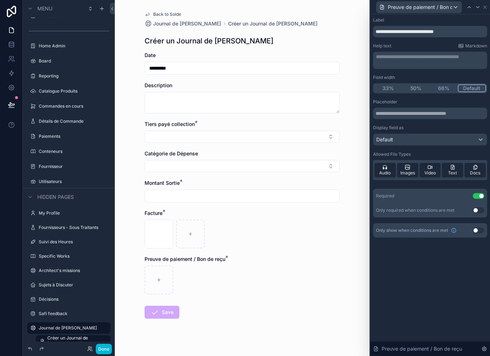
click at [480, 207] on button "Use setting" at bounding box center [478, 210] width 11 height 6
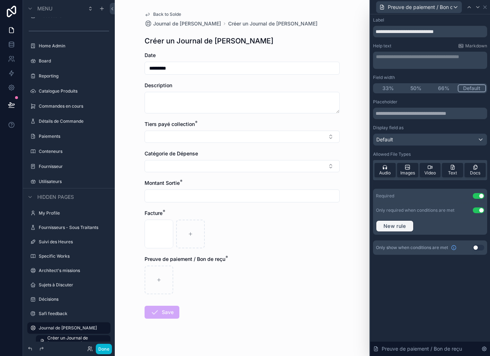
click at [410, 220] on button "New rule" at bounding box center [395, 225] width 38 height 11
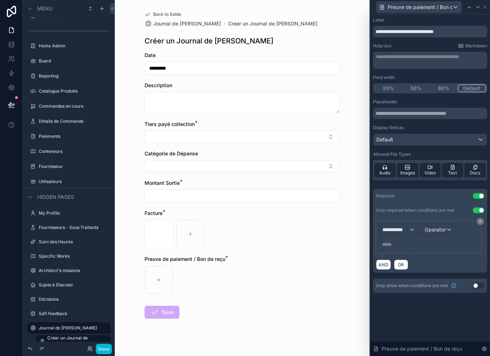
click at [480, 207] on button "Use setting" at bounding box center [478, 210] width 11 height 6
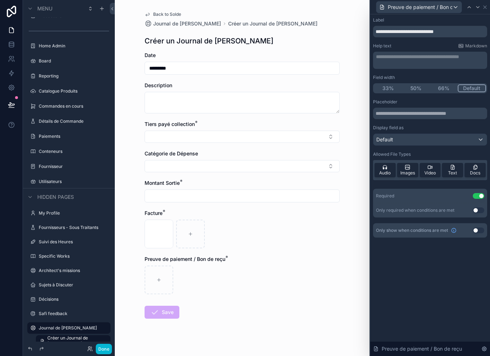
click at [477, 190] on div "Required Use setting" at bounding box center [430, 196] width 114 height 14
click at [477, 193] on button "Use setting" at bounding box center [478, 196] width 11 height 6
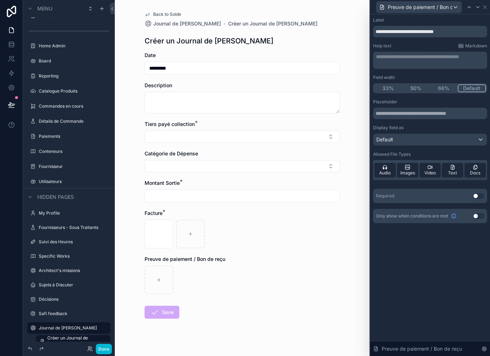
click at [323, 275] on div "scrollable content" at bounding box center [242, 279] width 195 height 29
click at [161, 225] on icon "scrollable content" at bounding box center [159, 226] width 3 height 3
click at [176, 203] on icon "scrollable content" at bounding box center [174, 201] width 3 height 3
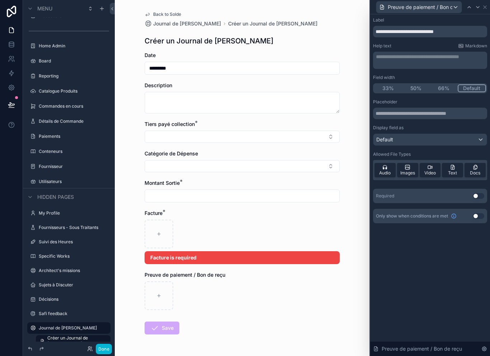
click at [230, 226] on div "scrollable content" at bounding box center [242, 234] width 195 height 29
click at [487, 5] on icon at bounding box center [485, 7] width 6 height 6
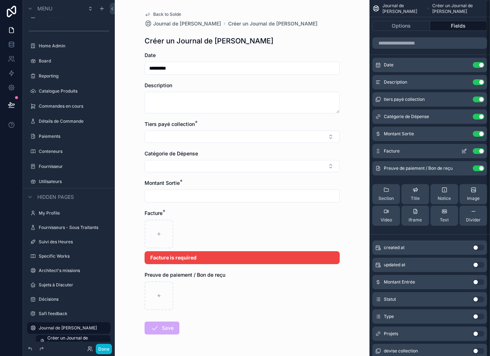
click at [464, 150] on icon "scrollable content" at bounding box center [464, 151] width 6 height 6
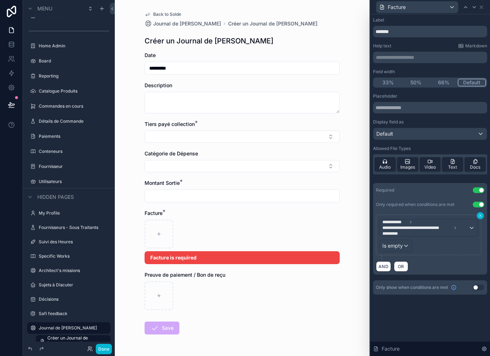
click at [482, 217] on icon at bounding box center [480, 215] width 4 height 4
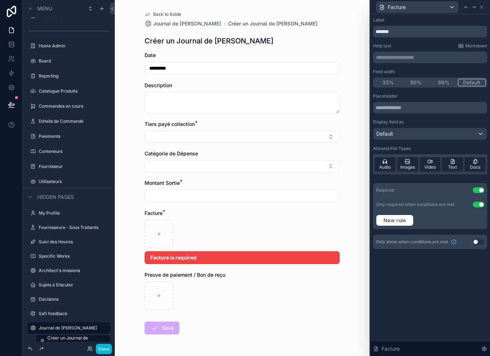
click at [481, 187] on button "Use setting" at bounding box center [478, 190] width 11 height 6
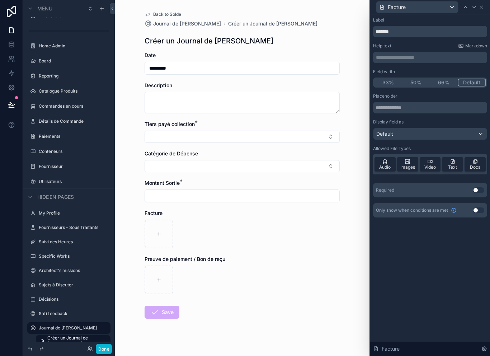
scroll to position [0, 0]
click at [487, 10] on div "Facture" at bounding box center [430, 7] width 120 height 14
click at [486, 6] on div "Facture" at bounding box center [430, 7] width 114 height 14
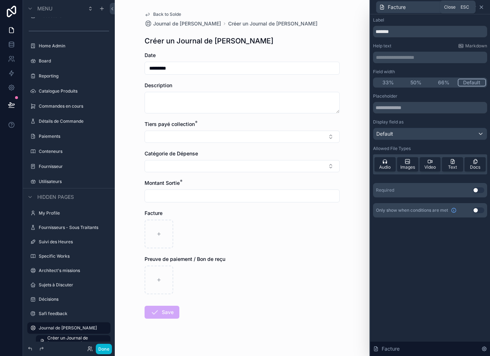
click at [484, 7] on icon at bounding box center [482, 7] width 6 height 6
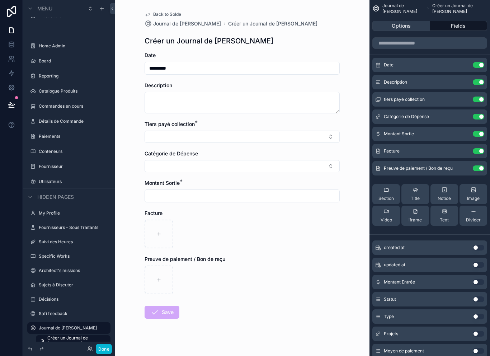
click at [421, 23] on button "Options" at bounding box center [401, 26] width 58 height 10
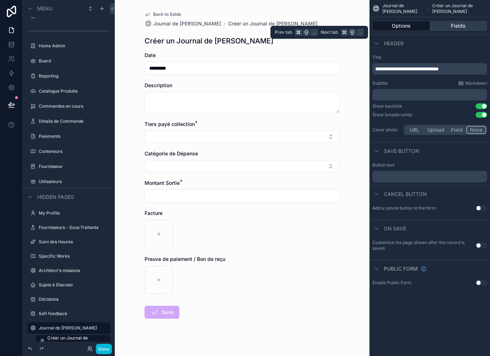
click at [454, 28] on button "Fields" at bounding box center [458, 26] width 57 height 10
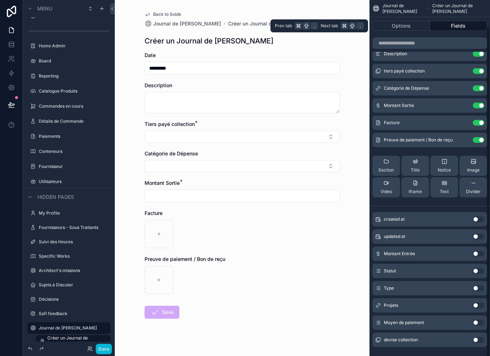
scroll to position [28, 0]
click at [479, 320] on button "Use setting" at bounding box center [478, 323] width 11 height 6
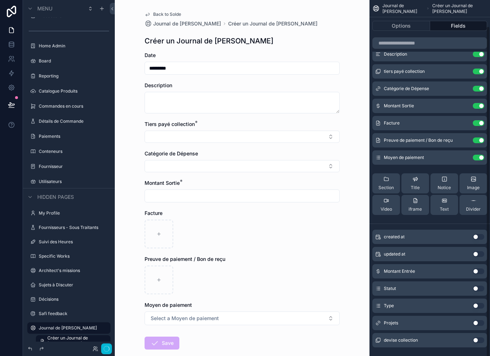
scroll to position [11, 0]
click at [479, 320] on div "created at Use setting updated at Use setting Montant Entrée Use setting Statut…" at bounding box center [430, 287] width 121 height 121
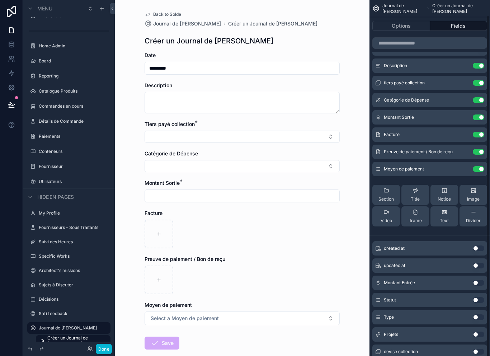
scroll to position [11, 0]
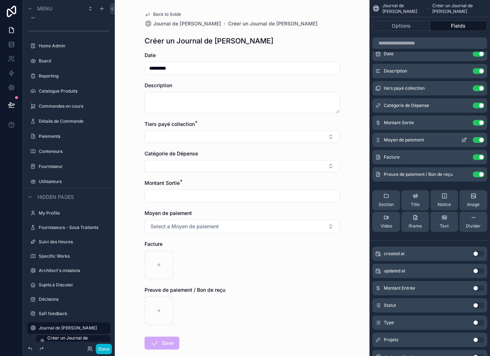
click at [465, 138] on icon "scrollable content" at bounding box center [465, 139] width 3 height 3
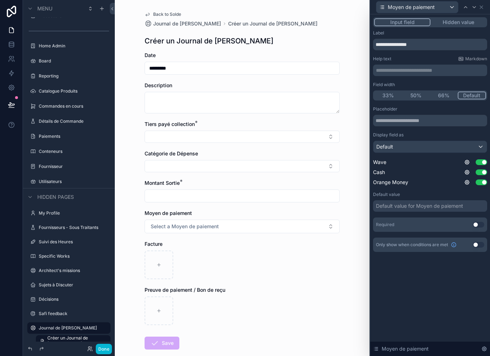
click at [472, 141] on div "Default" at bounding box center [429, 146] width 113 height 11
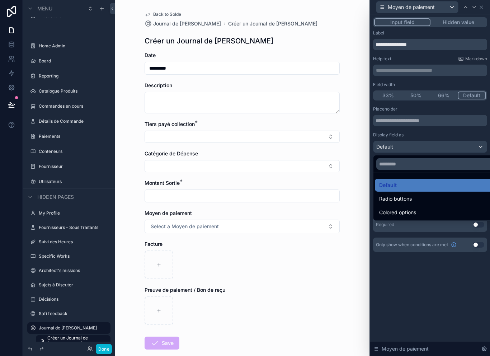
click at [478, 138] on div at bounding box center [430, 178] width 120 height 356
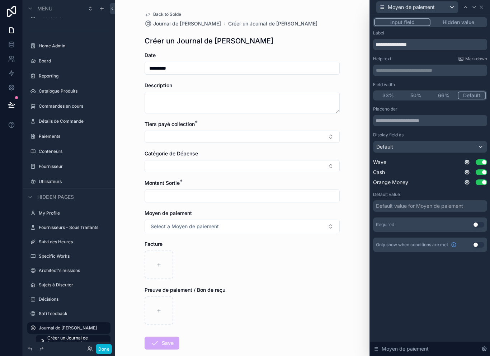
click at [469, 141] on div "Default" at bounding box center [429, 146] width 113 height 11
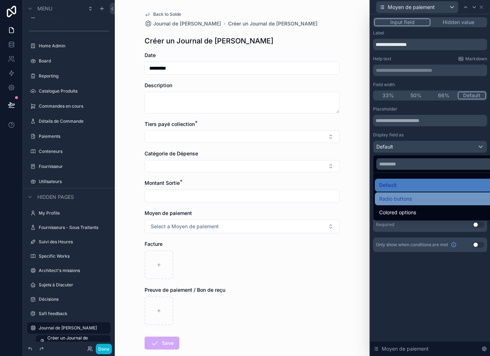
click at [436, 194] on div "Radio buttons" at bounding box center [438, 198] width 118 height 9
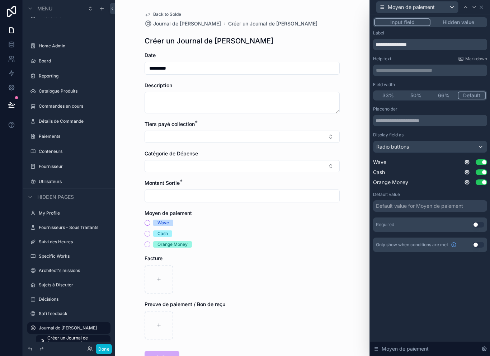
scroll to position [0, 0]
click at [482, 10] on icon at bounding box center [482, 7] width 6 height 6
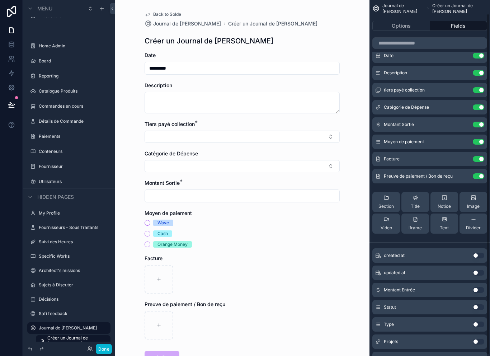
scroll to position [6, 0]
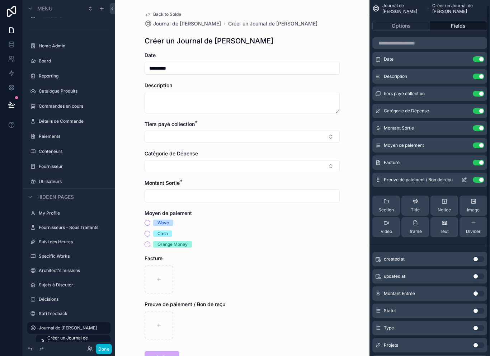
click at [463, 180] on icon "scrollable content" at bounding box center [464, 180] width 6 height 6
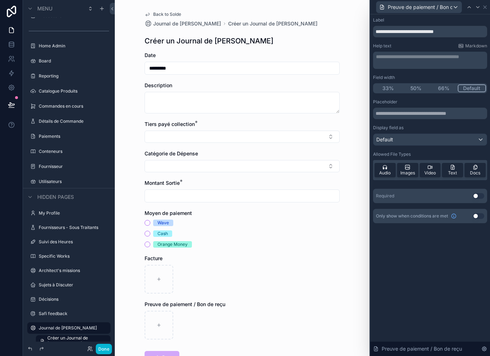
click at [480, 196] on button "Use setting" at bounding box center [478, 196] width 11 height 6
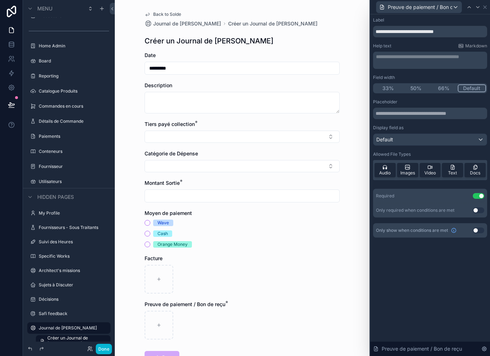
click at [473, 207] on button "Use setting" at bounding box center [478, 210] width 11 height 6
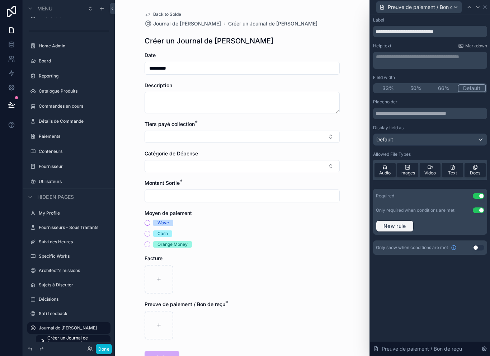
click at [405, 223] on span "New rule" at bounding box center [395, 226] width 28 height 6
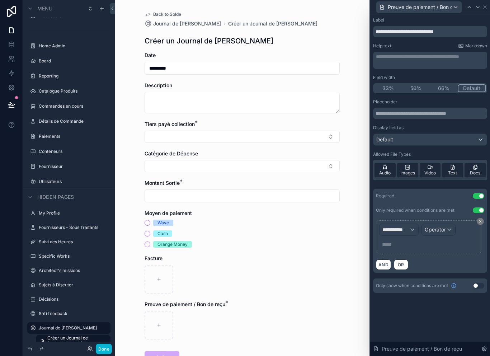
click at [409, 224] on div "**********" at bounding box center [399, 229] width 39 height 11
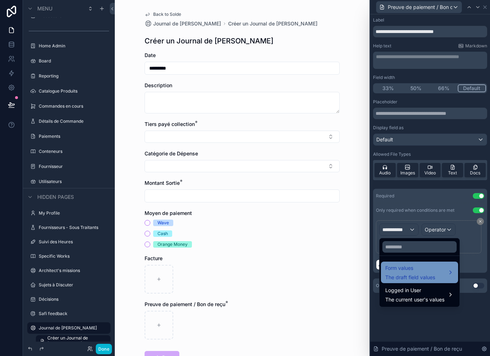
click at [425, 264] on span "Form values" at bounding box center [410, 268] width 50 height 9
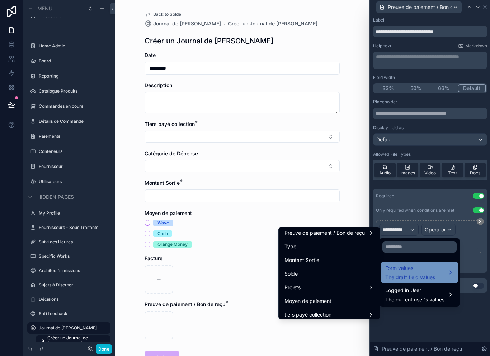
scroll to position [153, 0]
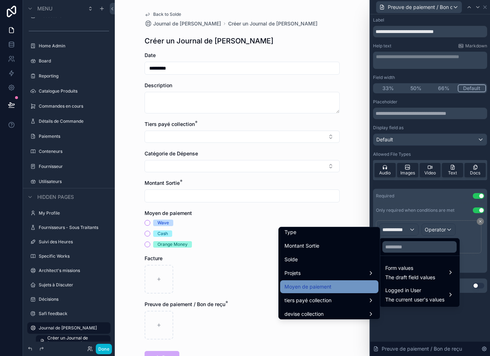
click at [356, 282] on div "Moyen de paiement" at bounding box center [330, 286] width 90 height 9
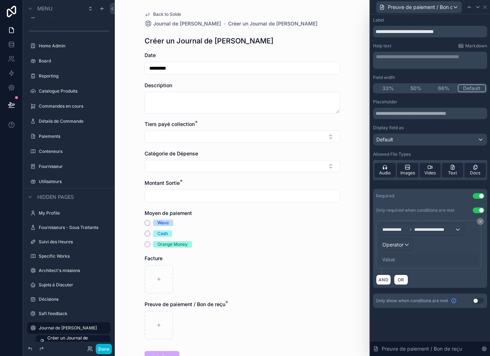
click at [407, 239] on div "Operator" at bounding box center [396, 244] width 33 height 11
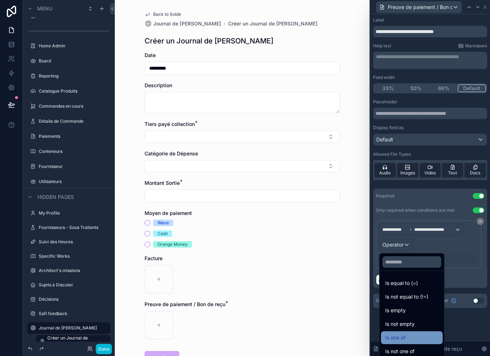
click at [421, 333] on div "Is one of" at bounding box center [411, 337] width 53 height 9
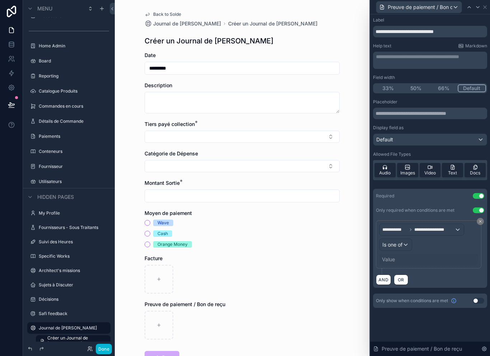
click at [397, 254] on div "Value" at bounding box center [428, 259] width 99 height 11
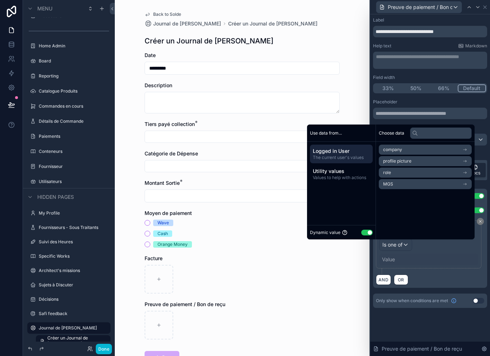
click at [367, 230] on button "Use setting" at bounding box center [366, 233] width 11 height 6
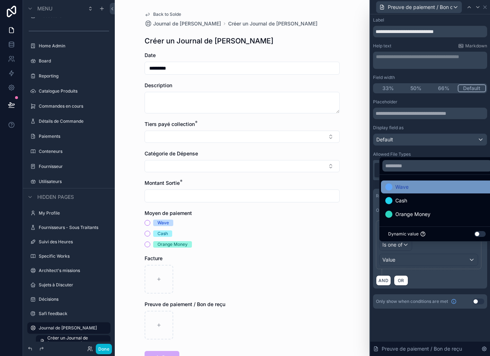
click at [453, 187] on div "Wave" at bounding box center [436, 187] width 103 height 9
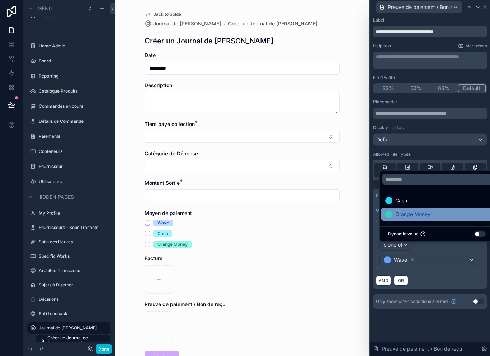
click at [439, 215] on div "Orange Money" at bounding box center [436, 214] width 103 height 9
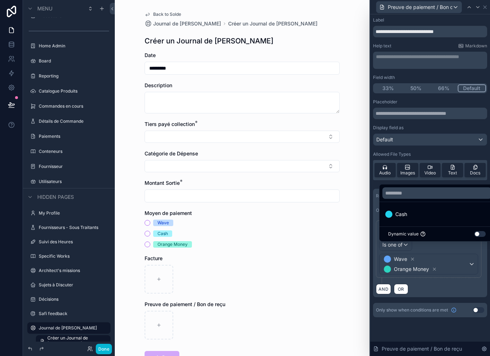
click at [442, 283] on div "AND OR" at bounding box center [430, 288] width 108 height 11
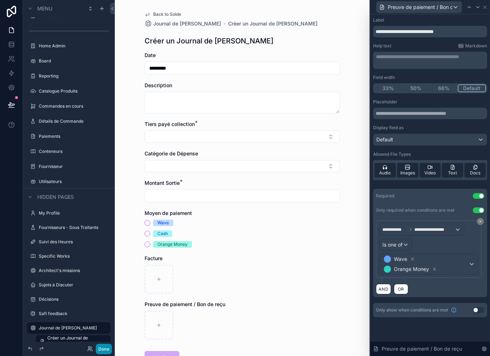
click at [105, 347] on button "Done" at bounding box center [104, 349] width 16 height 10
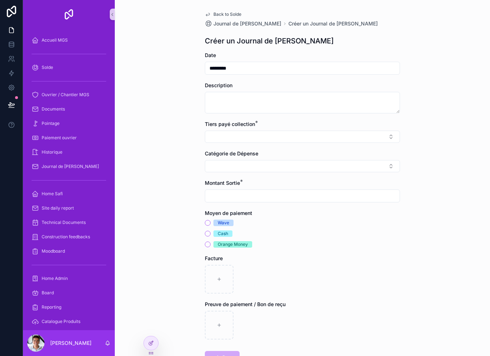
click at [209, 220] on div "Wave" at bounding box center [302, 223] width 195 height 6
click at [214, 220] on span "Wave" at bounding box center [223, 223] width 20 height 6
click at [211, 220] on button "Wave" at bounding box center [208, 223] width 6 height 6
click at [210, 221] on circle "scrollable content" at bounding box center [208, 223] width 4 height 4
click at [156, 344] on div at bounding box center [151, 343] width 14 height 14
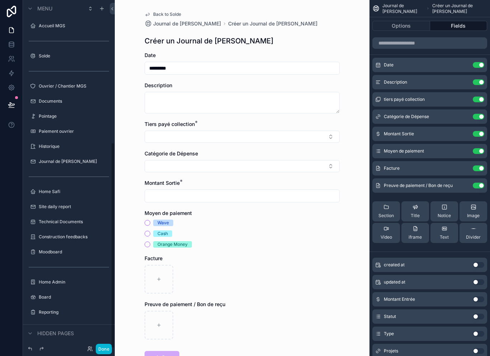
scroll to position [236, 0]
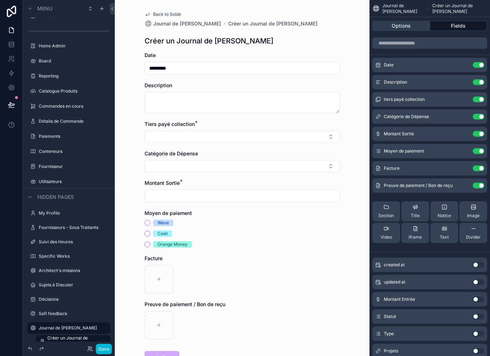
click at [414, 21] on button "Options" at bounding box center [401, 26] width 58 height 10
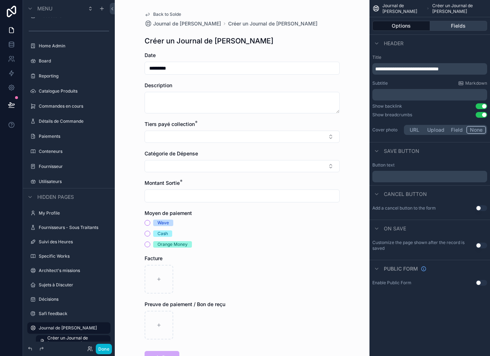
click at [462, 21] on button "Fields" at bounding box center [458, 26] width 57 height 10
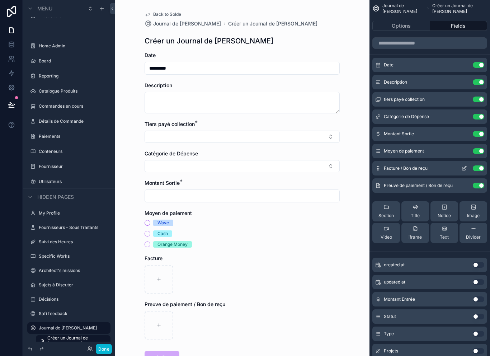
click at [476, 165] on button "Use setting" at bounding box center [478, 168] width 11 height 6
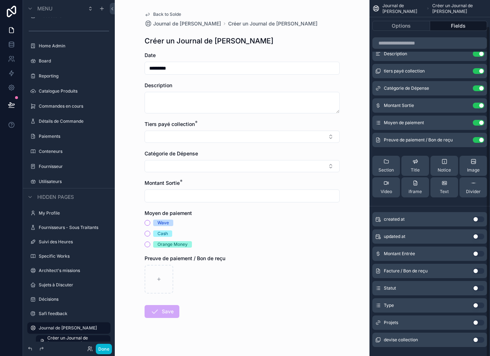
scroll to position [28, 0]
click at [478, 268] on button "Use setting" at bounding box center [478, 271] width 11 height 6
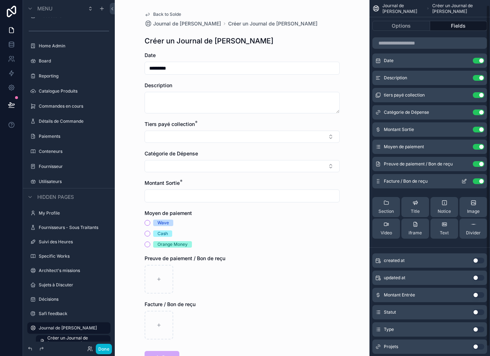
scroll to position [9, 0]
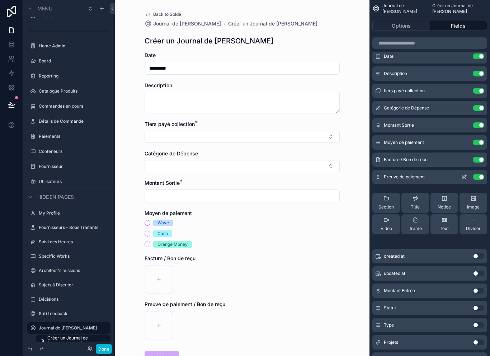
click at [479, 174] on button "Use setting" at bounding box center [478, 177] width 11 height 6
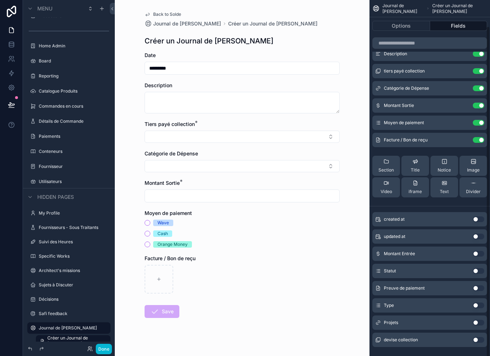
scroll to position [28, 0]
click at [479, 286] on button "Use setting" at bounding box center [478, 289] width 11 height 6
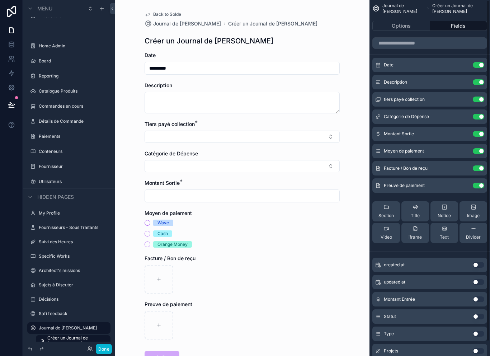
scroll to position [0, 0]
click at [450, 182] on div "Date Use setting Description Use setting tiers payé collection Use setting Caté…" at bounding box center [430, 153] width 121 height 191
click at [147, 220] on button "Wave" at bounding box center [148, 223] width 6 height 6
click at [465, 183] on icon "scrollable content" at bounding box center [464, 186] width 6 height 6
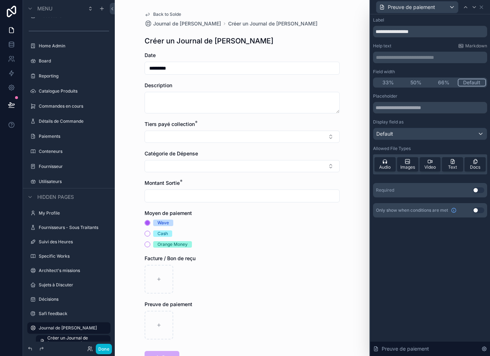
click at [477, 185] on div "Required Use setting" at bounding box center [430, 190] width 114 height 14
click at [477, 187] on button "Use setting" at bounding box center [478, 190] width 11 height 6
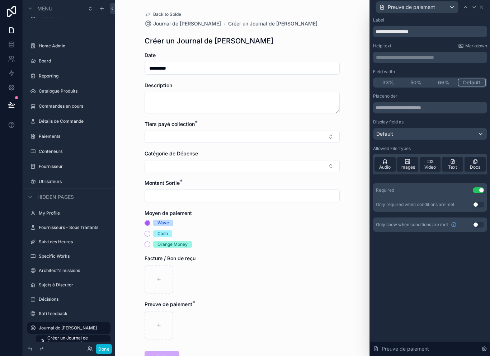
click at [480, 202] on button "Use setting" at bounding box center [478, 205] width 11 height 6
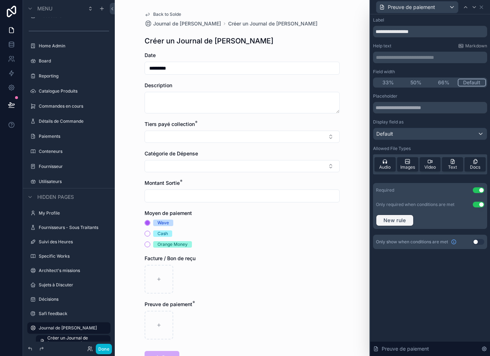
click at [405, 217] on span "New rule" at bounding box center [395, 220] width 28 height 6
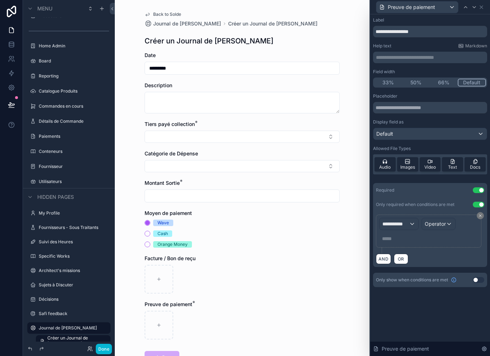
click at [412, 218] on div "**********" at bounding box center [399, 223] width 39 height 11
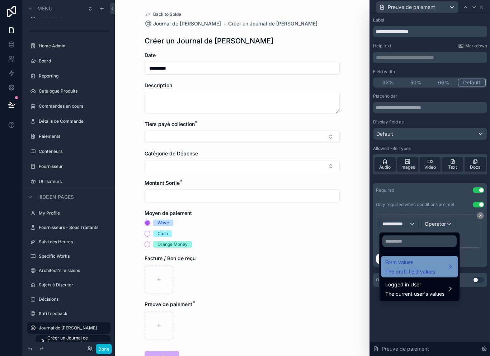
click at [418, 268] on span "The draft field values" at bounding box center [410, 271] width 50 height 7
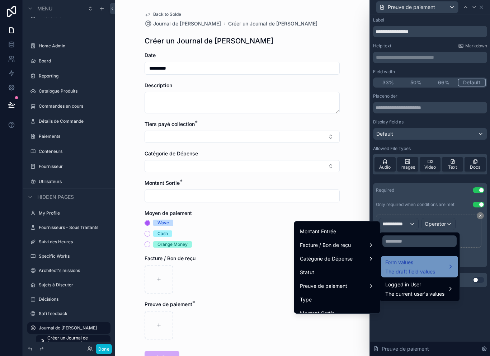
scroll to position [86, 0]
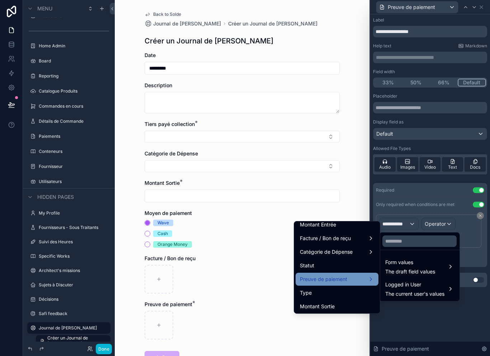
click at [351, 275] on div "Preuve de paiement" at bounding box center [337, 279] width 74 height 9
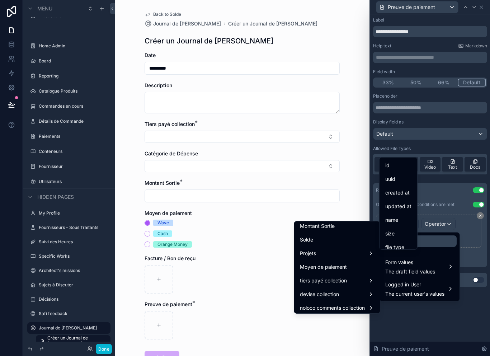
scroll to position [169, 0]
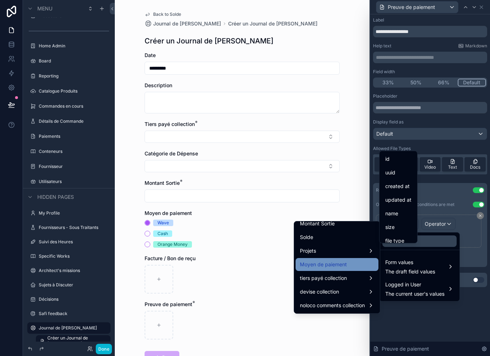
click at [349, 260] on div "Moyen de paiement" at bounding box center [337, 264] width 74 height 9
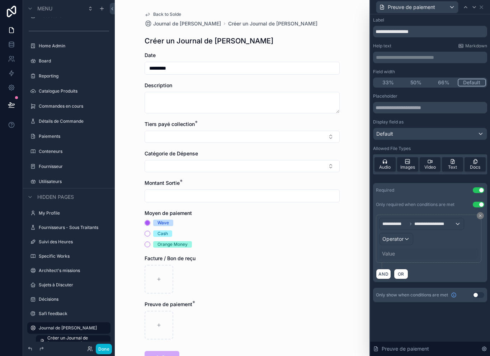
click at [402, 236] on span "Operator" at bounding box center [392, 239] width 21 height 6
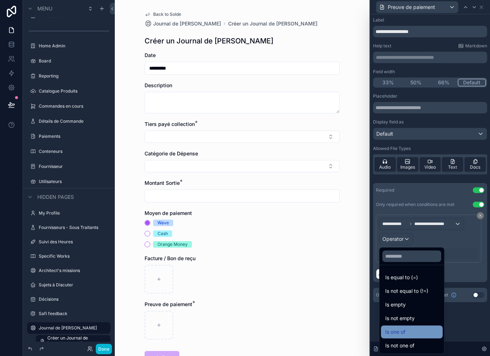
click at [416, 328] on div "Is one of" at bounding box center [411, 332] width 53 height 9
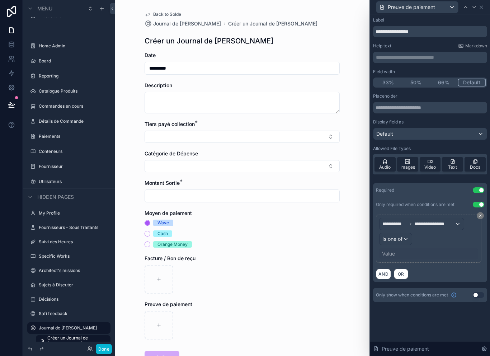
click at [401, 248] on div "Value" at bounding box center [428, 253] width 99 height 11
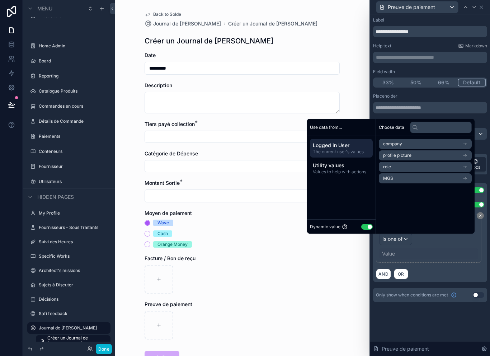
click at [364, 226] on button "Use setting" at bounding box center [366, 227] width 11 height 6
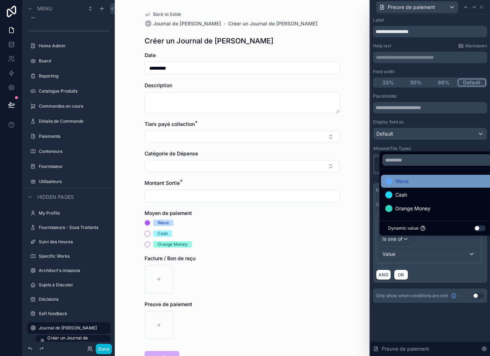
click at [424, 181] on div "Wave" at bounding box center [436, 181] width 103 height 9
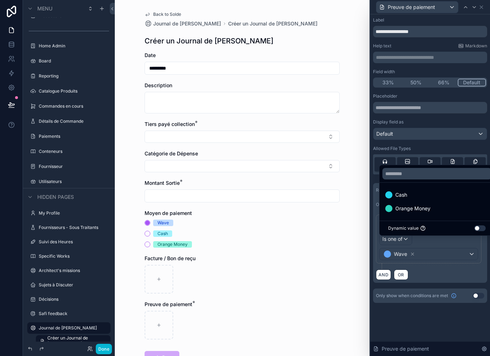
click at [445, 269] on div "AND OR" at bounding box center [430, 274] width 108 height 11
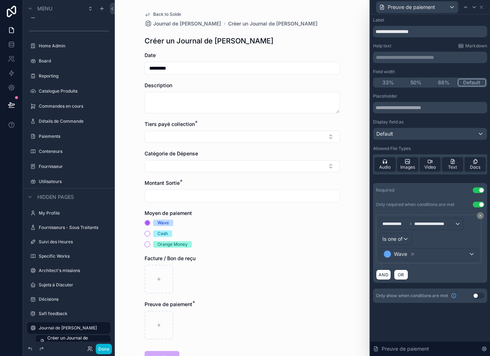
click at [441, 229] on div "**********" at bounding box center [428, 239] width 99 height 42
click at [461, 248] on div "Wave" at bounding box center [429, 253] width 98 height 11
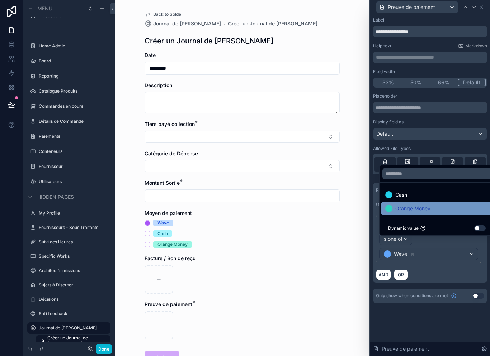
click at [438, 210] on div "Orange Money" at bounding box center [436, 208] width 103 height 9
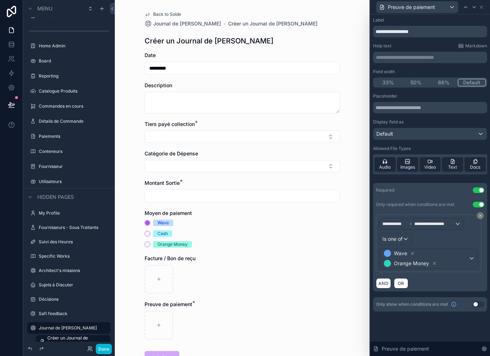
scroll to position [0, 0]
click at [109, 351] on button "Done" at bounding box center [104, 349] width 16 height 10
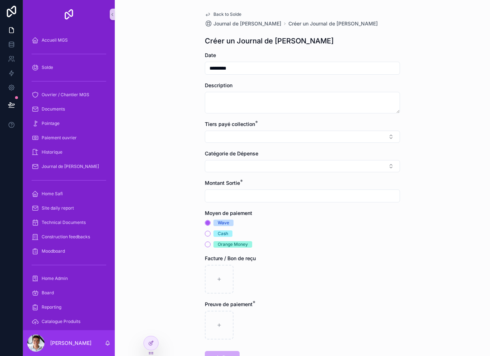
click at [211, 229] on div "Wave Cash Orange Money" at bounding box center [302, 234] width 195 height 28
click at [210, 233] on button "Cash" at bounding box center [208, 234] width 6 height 6
click at [210, 244] on button "Orange Money" at bounding box center [208, 244] width 6 height 6
click at [210, 223] on button "Wave" at bounding box center [208, 223] width 6 height 6
click at [374, 131] on button "Select Button" at bounding box center [302, 137] width 195 height 12
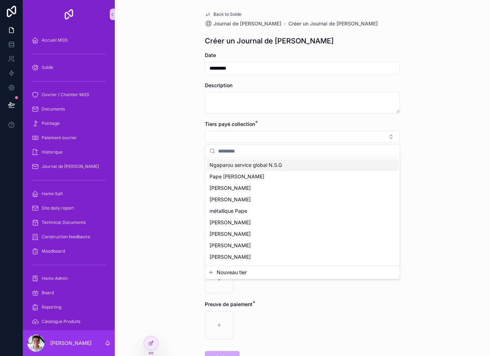
click at [446, 185] on div "Back to Solde Journal de Caisse Chantier Créer un Journal de Caisse Chantier Cr…" at bounding box center [302, 178] width 375 height 356
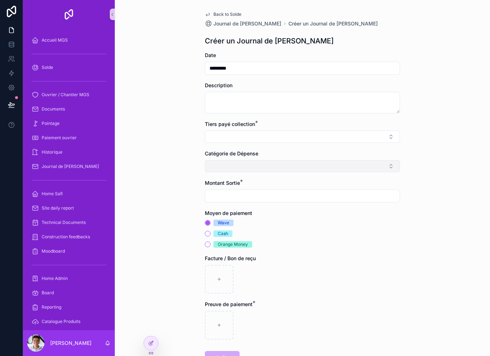
click at [389, 164] on button "Select Button" at bounding box center [302, 166] width 195 height 12
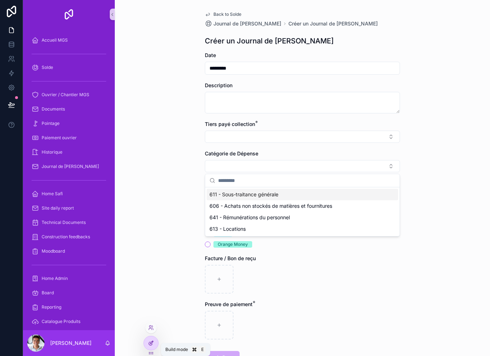
click at [156, 343] on div at bounding box center [151, 343] width 14 height 14
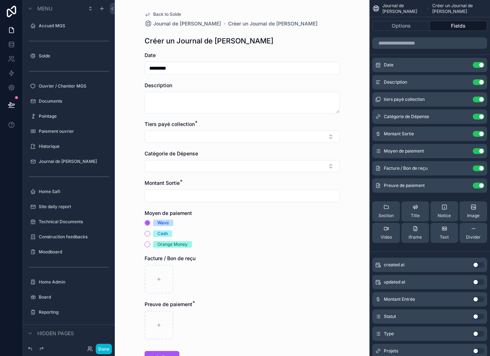
scroll to position [236, 0]
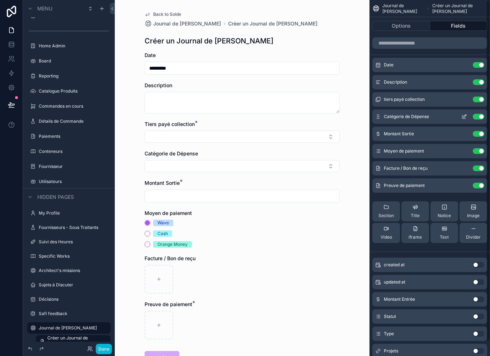
click at [466, 114] on icon "scrollable content" at bounding box center [464, 117] width 6 height 6
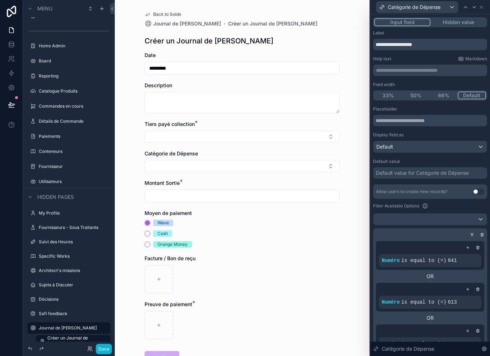
scroll to position [0, 0]
click at [487, 4] on div "Catégorie de Dépense" at bounding box center [430, 7] width 114 height 14
click at [484, 4] on icon at bounding box center [482, 7] width 6 height 6
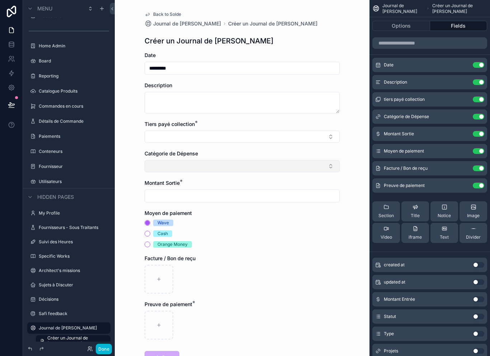
click at [271, 167] on button "Select Button" at bounding box center [242, 166] width 195 height 12
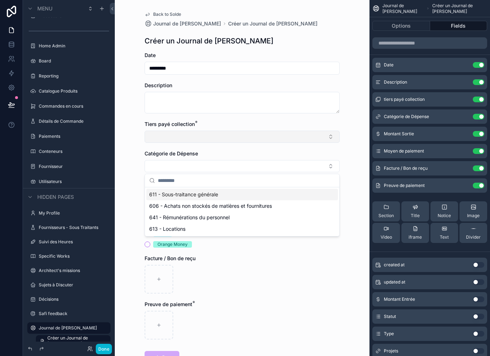
click at [291, 140] on button "Select Button" at bounding box center [242, 137] width 195 height 12
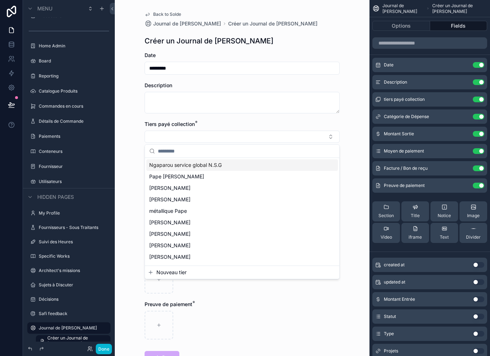
click at [353, 119] on div "Back to Solde Journal de Caisse Chantier Créer un Journal de Caisse Chantier Cr…" at bounding box center [242, 178] width 255 height 356
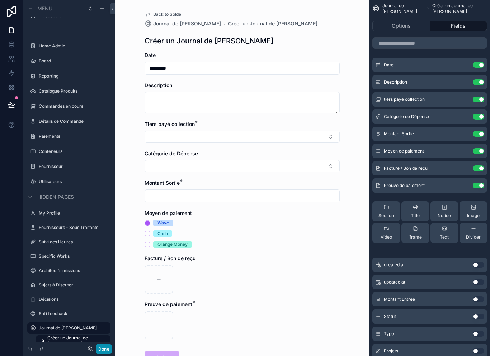
click at [103, 346] on button "Done" at bounding box center [104, 349] width 16 height 10
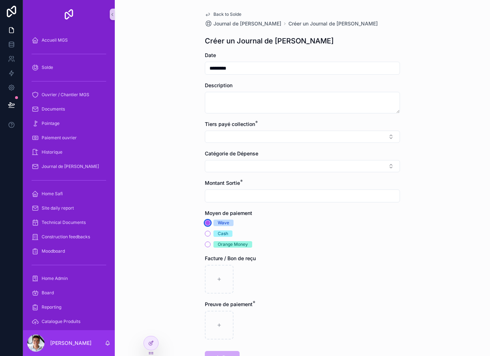
click at [208, 224] on circle "scrollable content" at bounding box center [208, 223] width 4 height 4
click at [146, 345] on div at bounding box center [151, 343] width 14 height 14
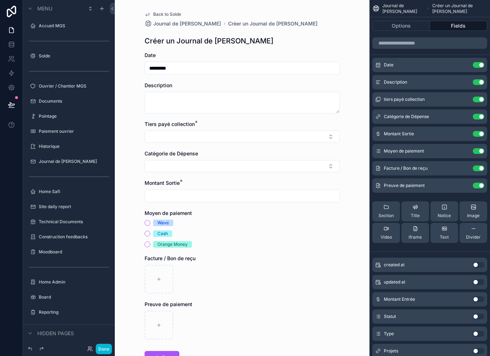
scroll to position [236, 0]
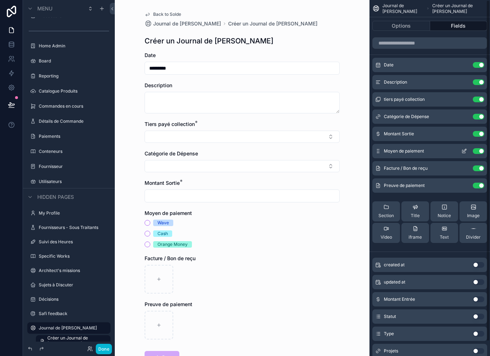
click at [466, 149] on icon "scrollable content" at bounding box center [465, 150] width 3 height 3
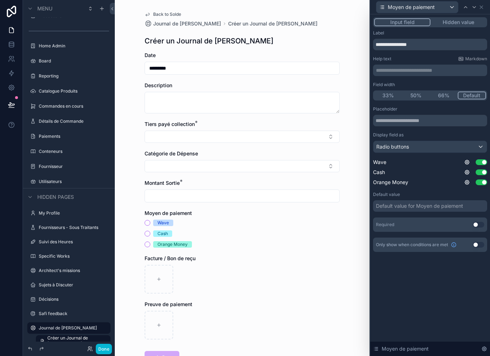
click at [365, 238] on div "Back to Solde Journal de Caisse Chantier Créer un Journal de Caisse Chantier Cr…" at bounding box center [242, 178] width 255 height 356
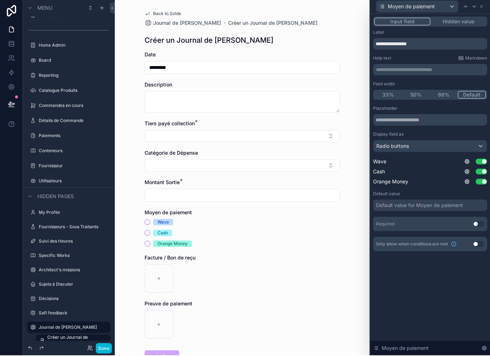
scroll to position [11, 0]
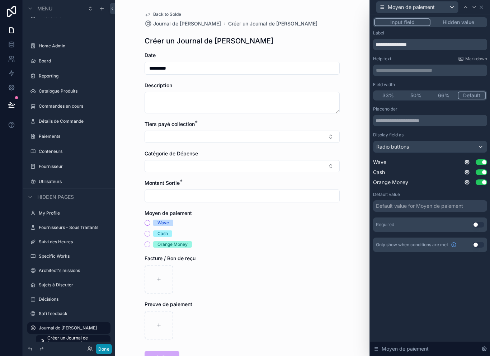
click at [100, 353] on button "Done" at bounding box center [104, 349] width 16 height 10
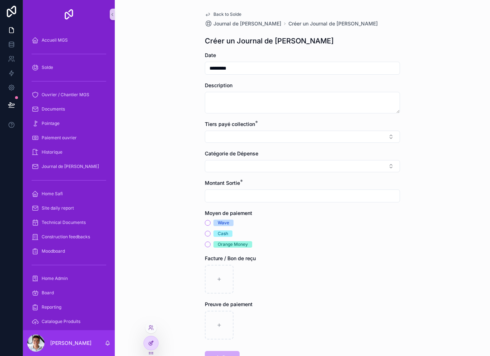
click at [150, 338] on div at bounding box center [151, 343] width 14 height 14
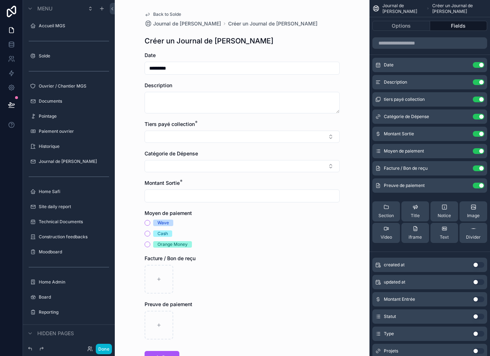
scroll to position [236, 0]
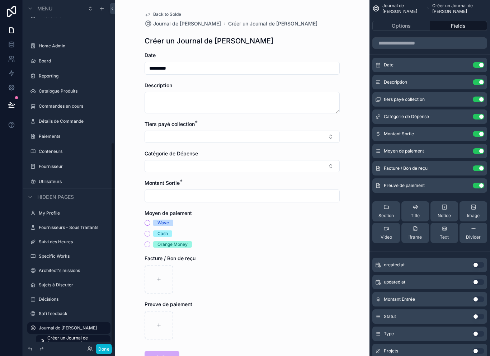
click at [225, 230] on div "Cash" at bounding box center [242, 233] width 195 height 6
click at [463, 165] on icon "scrollable content" at bounding box center [464, 168] width 6 height 6
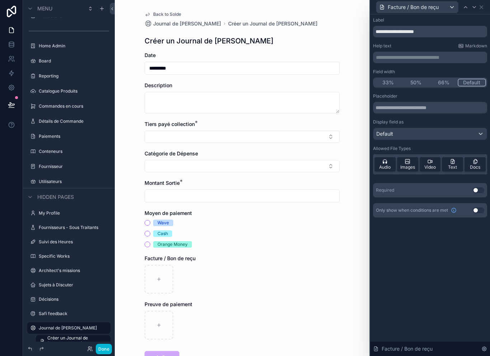
click at [481, 187] on button "Use setting" at bounding box center [478, 190] width 11 height 6
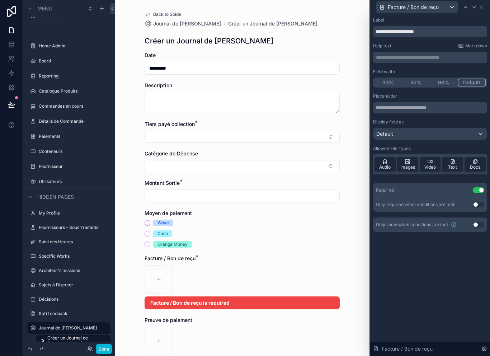
click at [479, 202] on button "Use setting" at bounding box center [478, 205] width 11 height 6
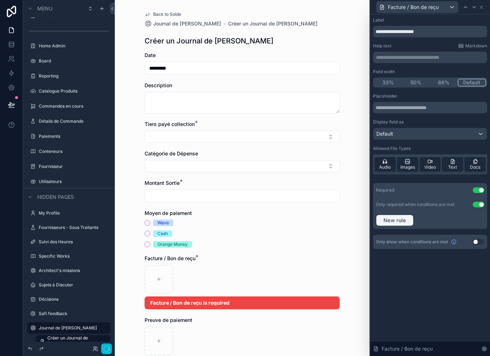
click at [399, 217] on span "New rule" at bounding box center [395, 220] width 28 height 6
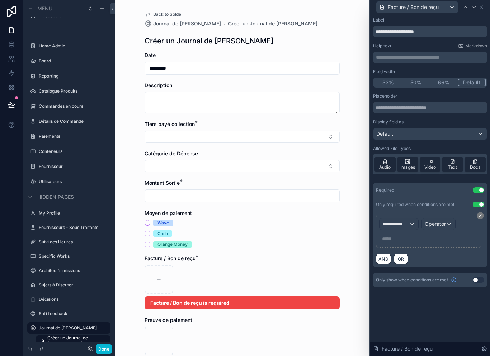
click at [409, 218] on div "**********" at bounding box center [399, 223] width 39 height 11
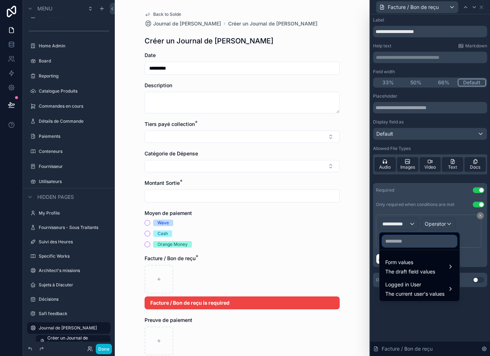
click at [413, 235] on input "text" at bounding box center [419, 240] width 74 height 11
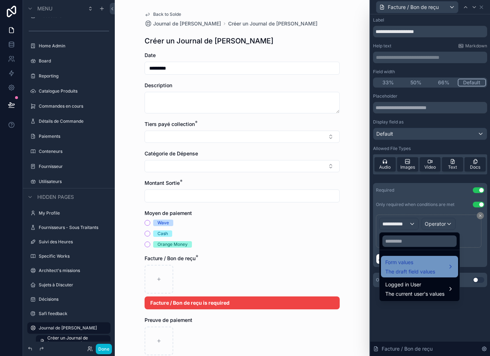
click at [432, 258] on span "Form values" at bounding box center [410, 262] width 50 height 9
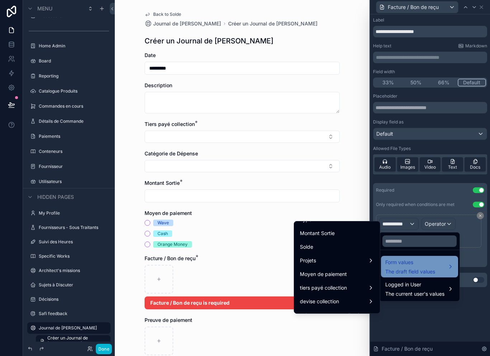
scroll to position [162, 0]
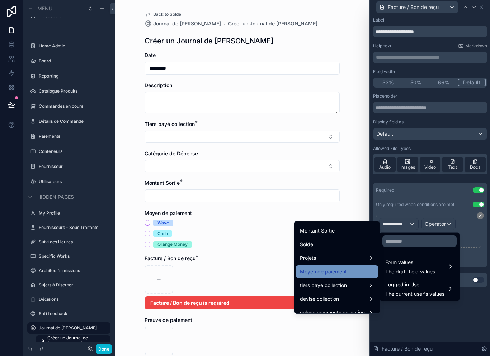
click at [342, 267] on span "Moyen de paiement" at bounding box center [323, 271] width 47 height 9
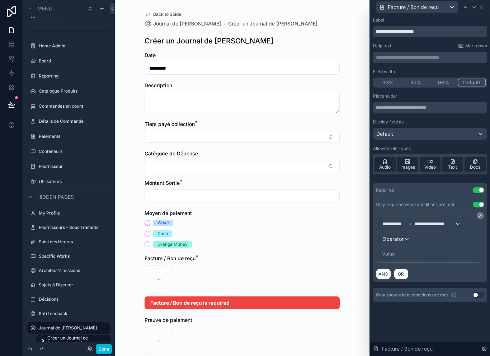
click at [406, 233] on div "Operator" at bounding box center [396, 238] width 33 height 11
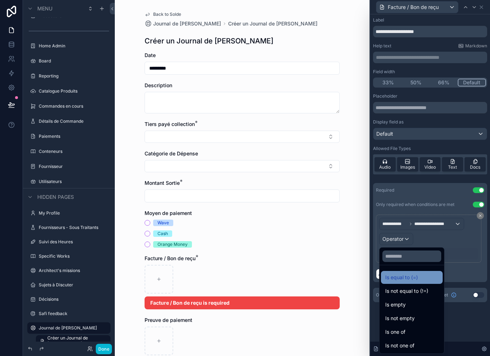
click at [424, 273] on div "Is equal to (=)" at bounding box center [411, 277] width 53 height 9
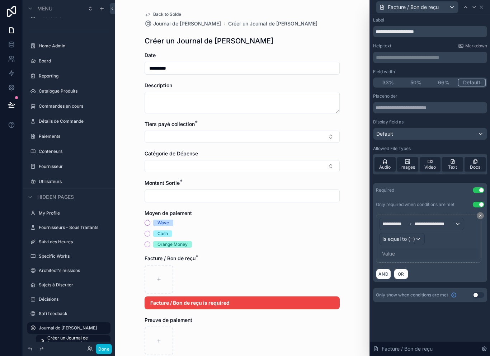
click at [399, 248] on div "Value" at bounding box center [428, 253] width 99 height 11
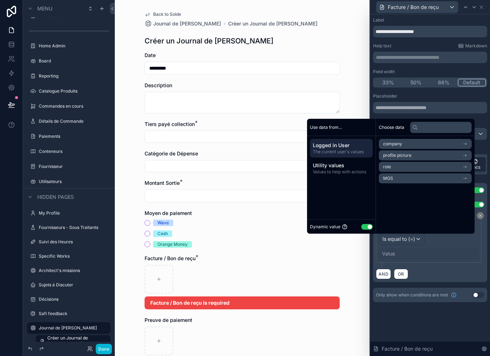
click at [366, 227] on button "Use setting" at bounding box center [366, 227] width 11 height 6
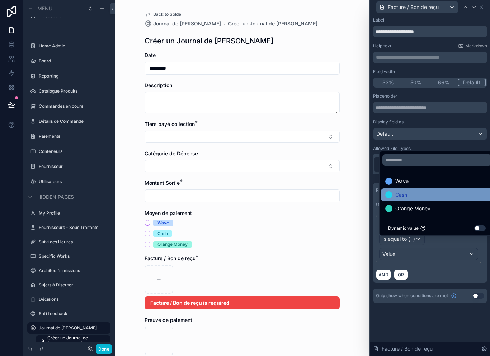
click at [410, 200] on div "Cash" at bounding box center [437, 194] width 112 height 13
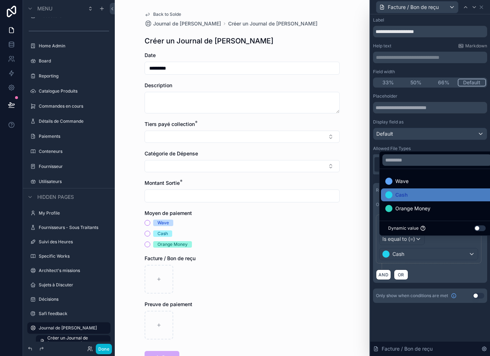
click at [413, 316] on div "**********" at bounding box center [430, 185] width 120 height 342
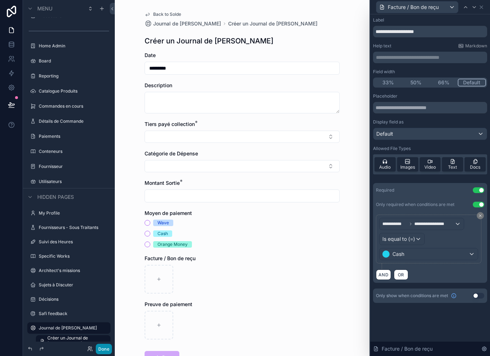
click at [100, 352] on button "Done" at bounding box center [104, 349] width 16 height 10
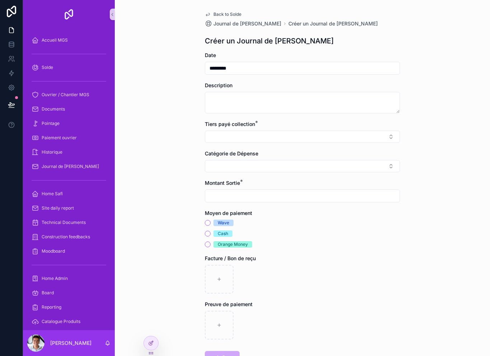
scroll to position [0, 0]
click at [11, 103] on icon at bounding box center [11, 105] width 6 height 4
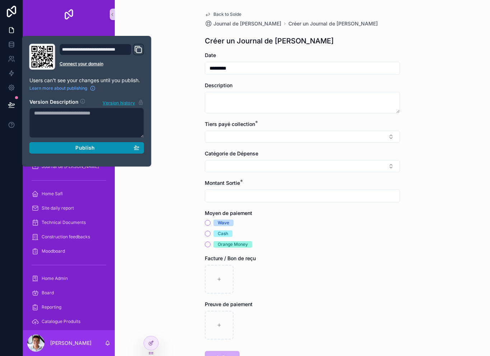
click at [58, 146] on div "Publish" at bounding box center [86, 148] width 105 height 6
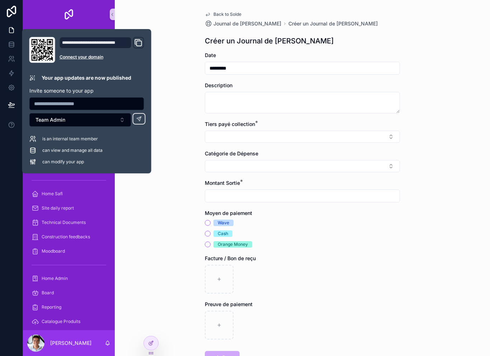
click at [137, 237] on div "Back to Solde Journal de Caisse Chantier Créer un Journal de Caisse Chantier Cr…" at bounding box center [302, 178] width 375 height 356
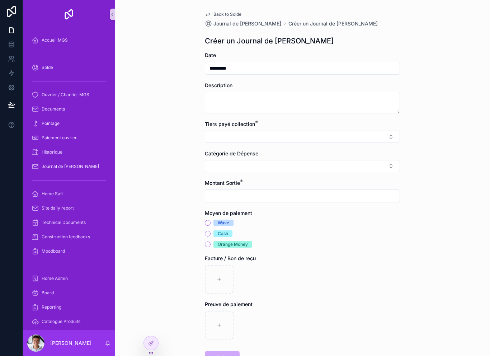
click at [231, 9] on div "Back to Solde Journal de Caisse Chantier Créer un Journal de Caisse Chantier Cr…" at bounding box center [302, 205] width 207 height 410
click at [224, 14] on span "Back to Solde" at bounding box center [227, 14] width 28 height 6
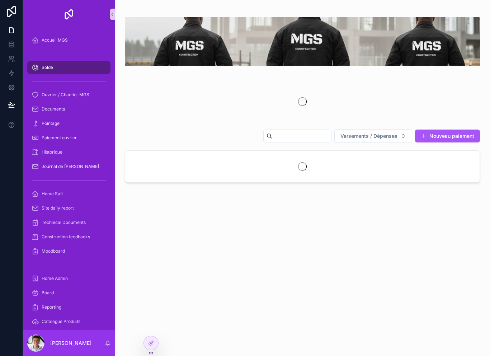
click at [209, 7] on div "scrollable content" at bounding box center [303, 41] width 364 height 71
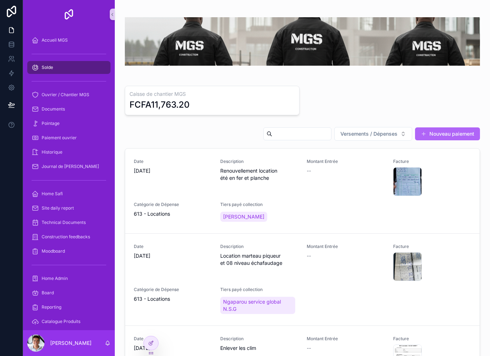
click at [451, 128] on button "Nouveau paiement" at bounding box center [447, 133] width 65 height 13
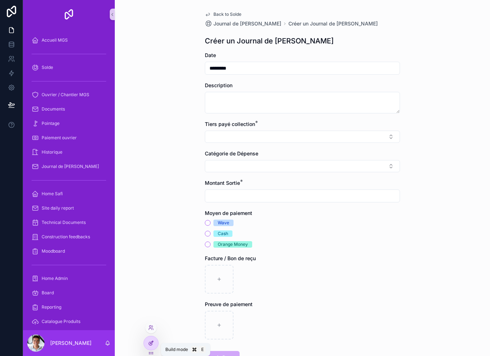
click at [154, 342] on div at bounding box center [151, 343] width 14 height 14
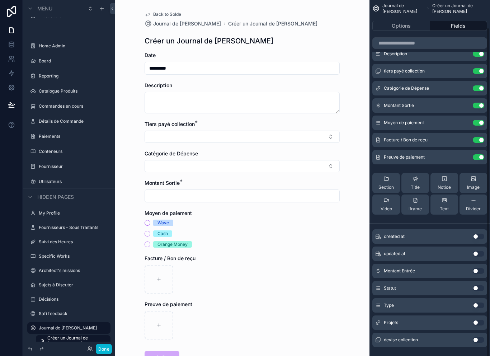
scroll to position [28, 0]
click at [479, 320] on button "Use setting" at bounding box center [478, 323] width 11 height 6
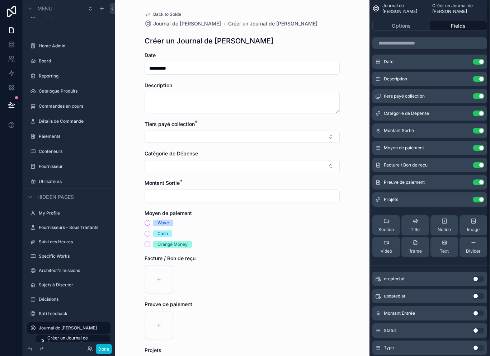
scroll to position [4, 0]
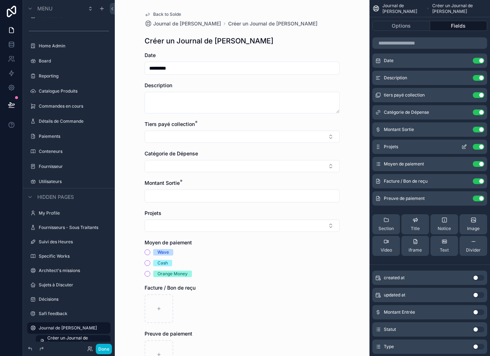
click at [462, 146] on icon "scrollable content" at bounding box center [463, 147] width 3 height 3
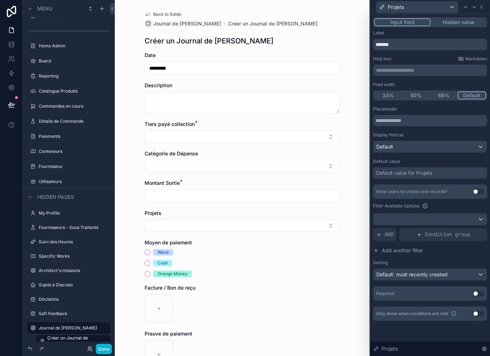
click at [471, 141] on div "Default" at bounding box center [429, 146] width 113 height 11
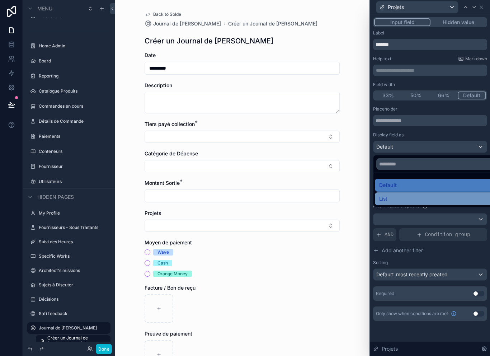
click at [422, 194] on div "List" at bounding box center [438, 198] width 118 height 9
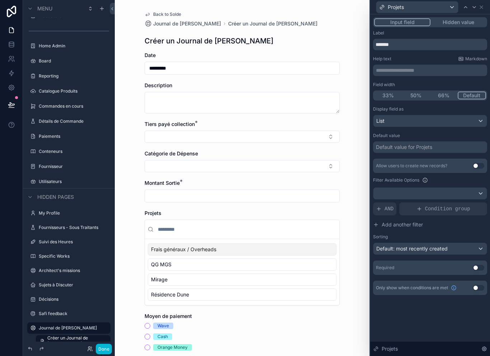
click at [431, 144] on div "Default value for Projets" at bounding box center [404, 147] width 56 height 7
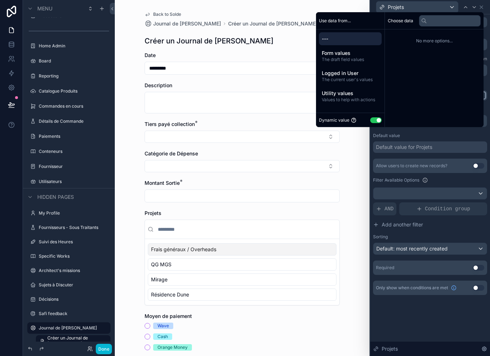
click at [372, 117] on button "Use setting" at bounding box center [375, 120] width 11 height 6
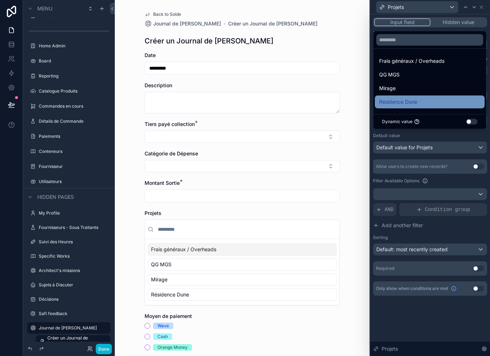
click at [429, 102] on div "Résidence Dune" at bounding box center [429, 102] width 101 height 9
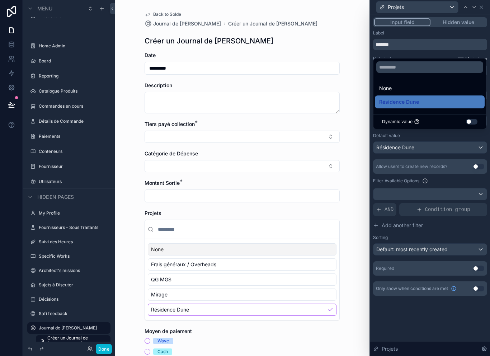
click at [433, 142] on div "Résidence Dune" at bounding box center [429, 147] width 113 height 11
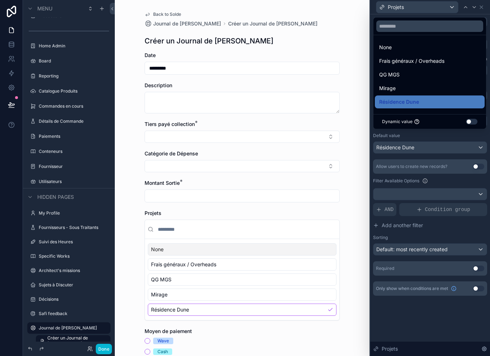
click at [441, 146] on div at bounding box center [430, 178] width 120 height 356
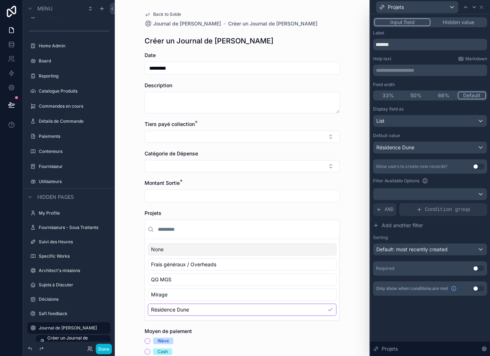
click at [472, 188] on div at bounding box center [429, 193] width 113 height 11
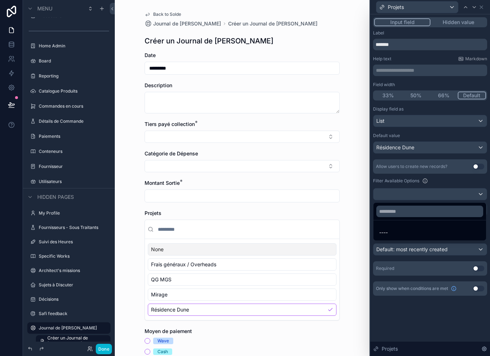
click at [447, 181] on div at bounding box center [430, 178] width 120 height 356
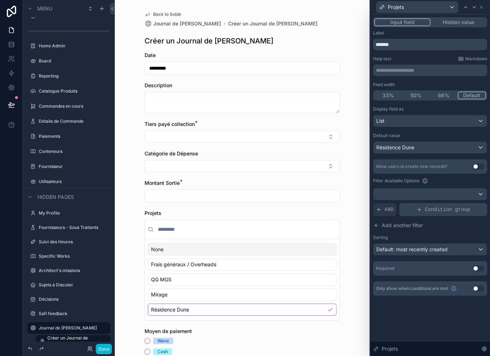
click at [424, 203] on div "Condition group" at bounding box center [443, 209] width 88 height 13
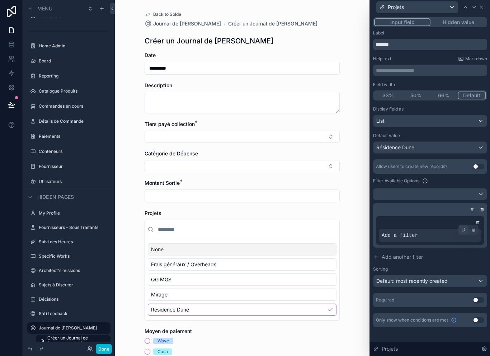
click at [462, 227] on icon at bounding box center [463, 229] width 4 height 4
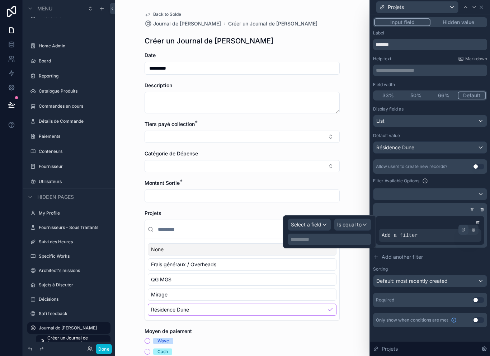
click at [463, 227] on icon at bounding box center [463, 229] width 4 height 4
click at [462, 225] on div at bounding box center [464, 230] width 10 height 10
click at [465, 227] on icon at bounding box center [463, 229] width 4 height 4
click at [463, 227] on icon at bounding box center [463, 229] width 4 height 4
click at [462, 225] on div at bounding box center [464, 230] width 10 height 10
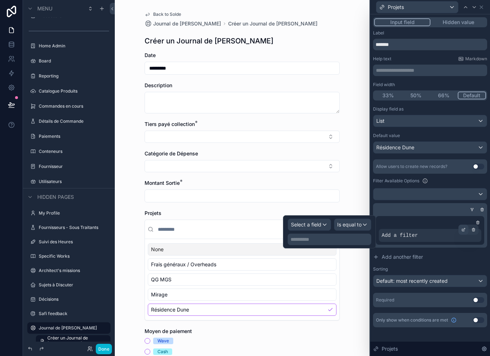
click at [465, 225] on div at bounding box center [464, 230] width 10 height 10
click at [476, 225] on div at bounding box center [474, 230] width 10 height 10
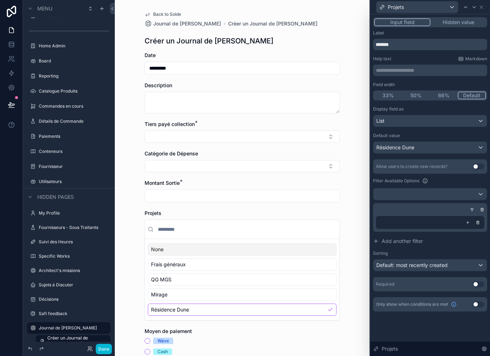
click at [466, 142] on div "Résidence Dune" at bounding box center [429, 147] width 113 height 11
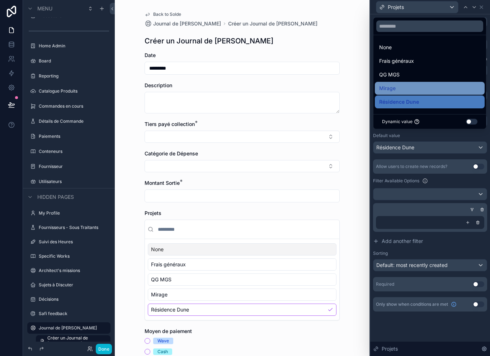
click at [447, 88] on div "Mirage" at bounding box center [429, 88] width 101 height 9
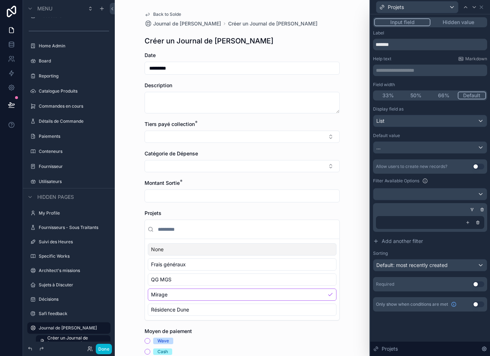
click at [454, 142] on div "..." at bounding box center [429, 147] width 113 height 11
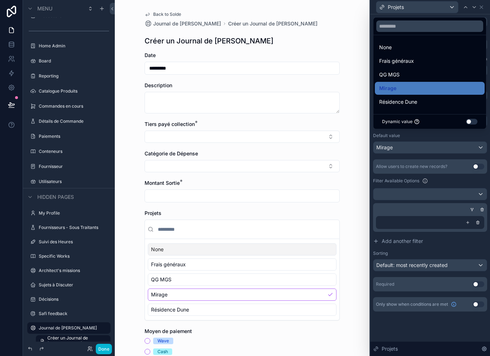
click at [450, 146] on div at bounding box center [430, 178] width 120 height 356
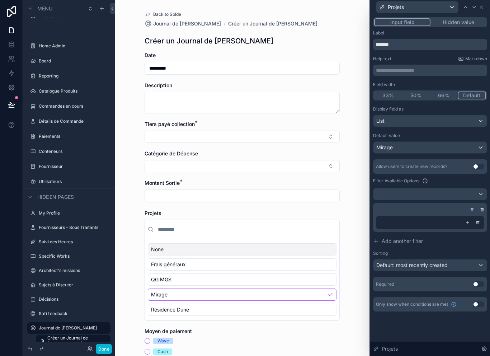
click at [450, 146] on div "Display field as List Default value Mirage Allow users to create new records? U…" at bounding box center [430, 198] width 114 height 185
click at [482, 9] on icon at bounding box center [482, 7] width 6 height 6
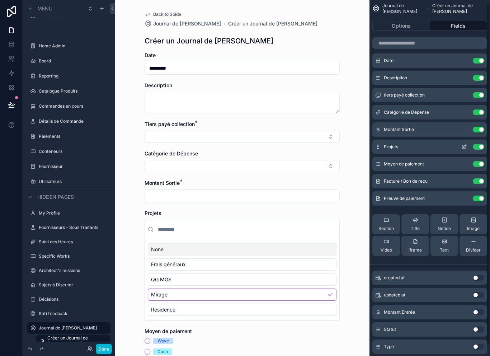
click at [480, 148] on button "Use setting" at bounding box center [478, 147] width 11 height 6
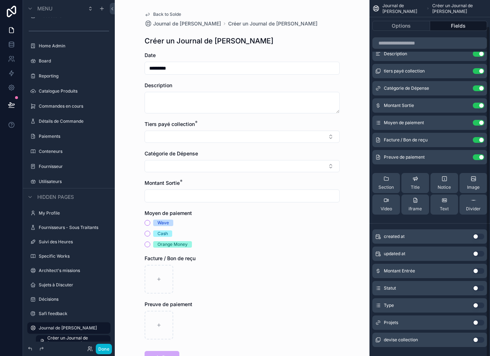
scroll to position [28, 0]
click at [478, 320] on button "Use setting" at bounding box center [478, 323] width 11 height 6
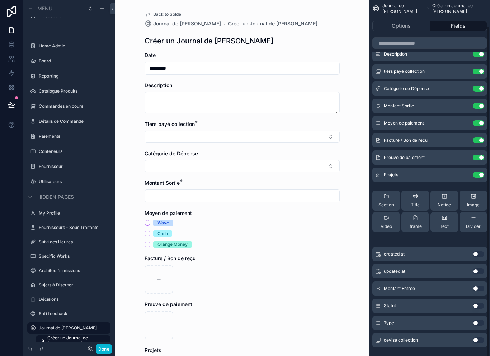
click at [478, 320] on button "Use setting" at bounding box center [478, 323] width 11 height 6
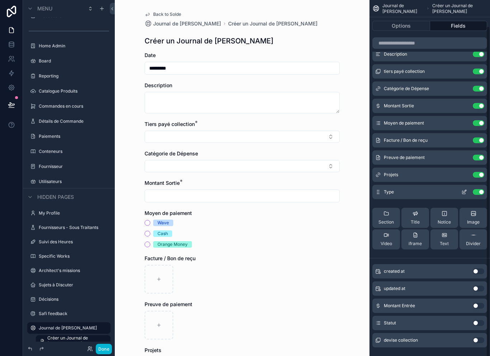
click at [479, 189] on button "Use setting" at bounding box center [478, 192] width 11 height 6
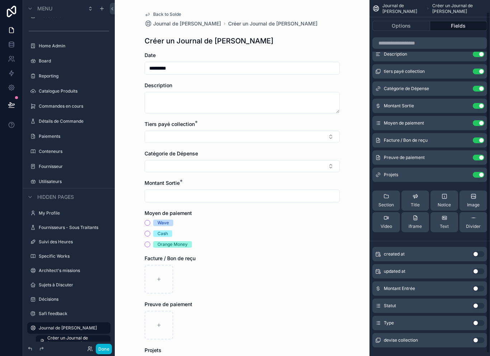
scroll to position [11, 0]
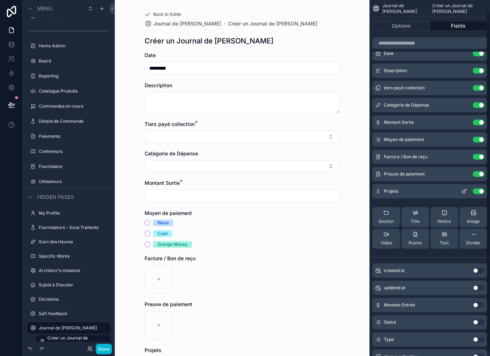
click at [381, 184] on div "Projets Use setting" at bounding box center [429, 191] width 115 height 14
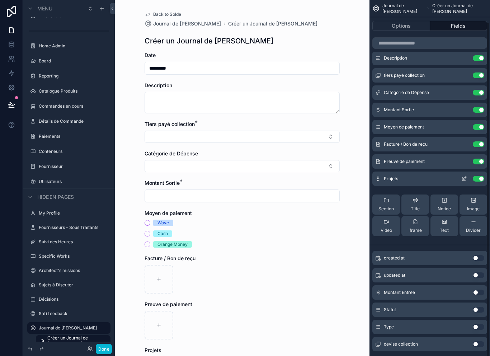
scroll to position [23, 0]
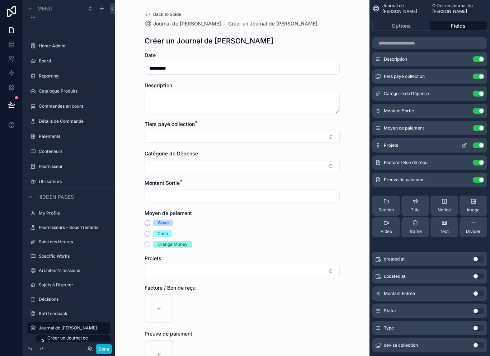
click at [464, 142] on icon "scrollable content" at bounding box center [464, 145] width 6 height 6
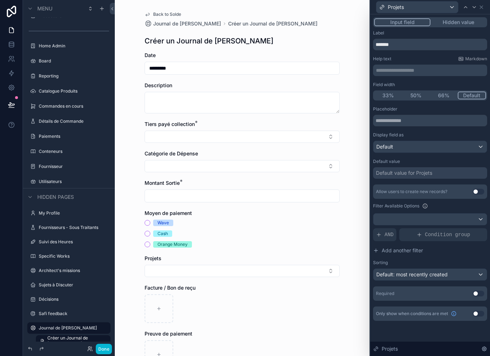
click at [441, 141] on div "Default" at bounding box center [429, 146] width 113 height 11
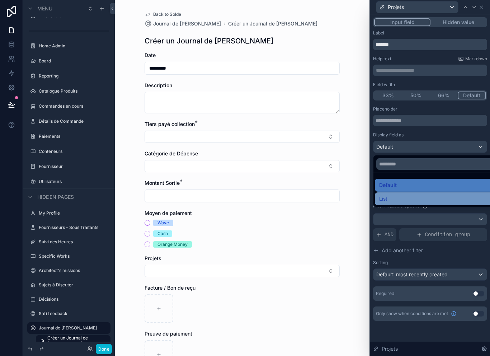
click at [420, 194] on div "List" at bounding box center [438, 198] width 118 height 9
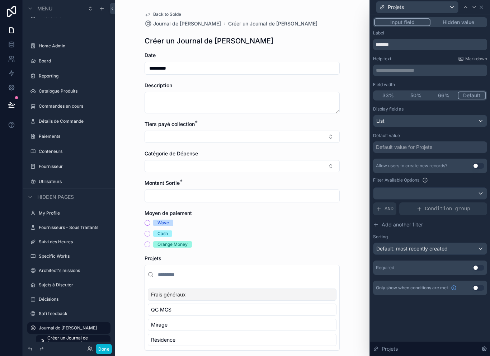
click at [457, 115] on div "List" at bounding box center [429, 120] width 113 height 11
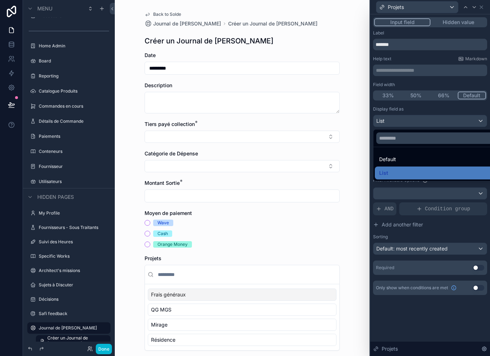
click at [461, 108] on div at bounding box center [430, 178] width 120 height 356
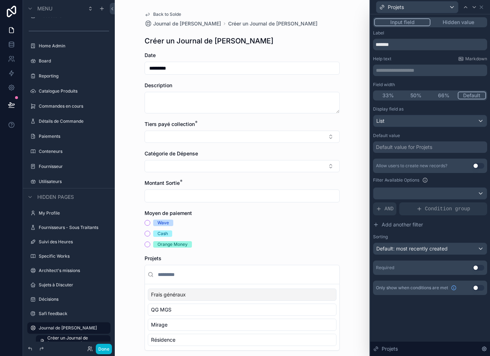
click at [454, 141] on div "Default value for Projets" at bounding box center [430, 146] width 114 height 11
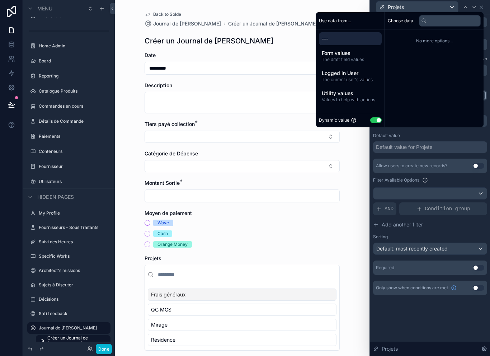
click at [381, 119] on div "Use data from... --- Form values The draft field values Logged in User The curr…" at bounding box center [350, 69] width 69 height 115
click at [370, 122] on button "Use setting" at bounding box center [375, 120] width 11 height 6
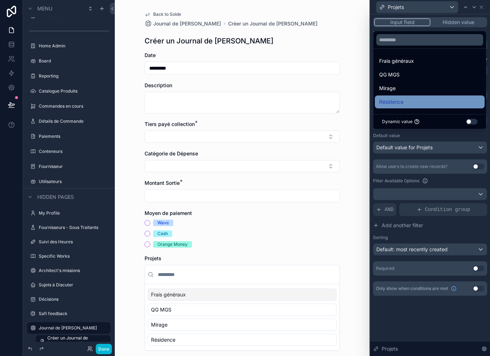
click at [415, 103] on div "Résidence" at bounding box center [429, 102] width 101 height 9
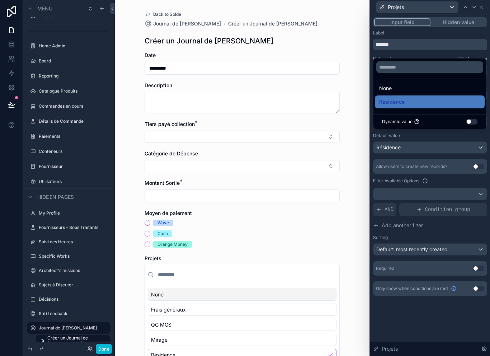
click at [429, 142] on div "Résidence" at bounding box center [429, 147] width 113 height 11
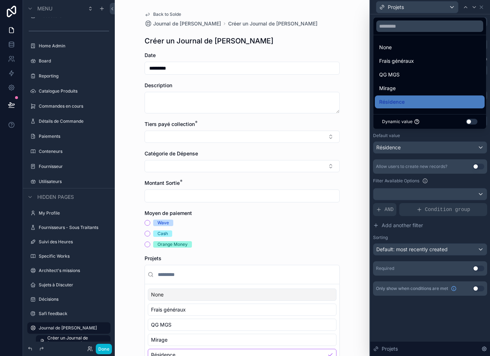
click at [433, 147] on div at bounding box center [430, 178] width 120 height 356
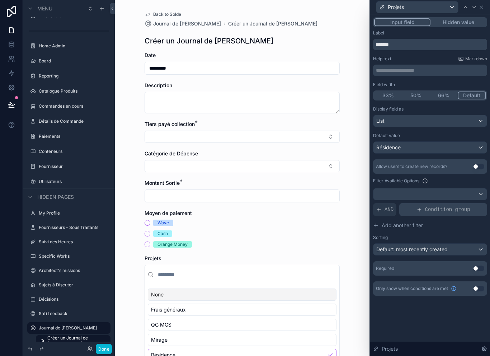
click at [403, 203] on div "Condition group" at bounding box center [443, 209] width 88 height 13
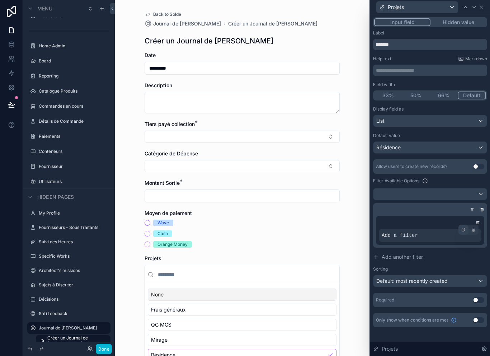
click at [462, 227] on icon at bounding box center [463, 229] width 4 height 4
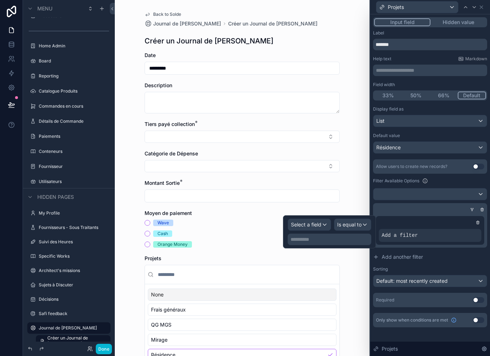
click at [326, 219] on div "Select a field" at bounding box center [309, 224] width 43 height 11
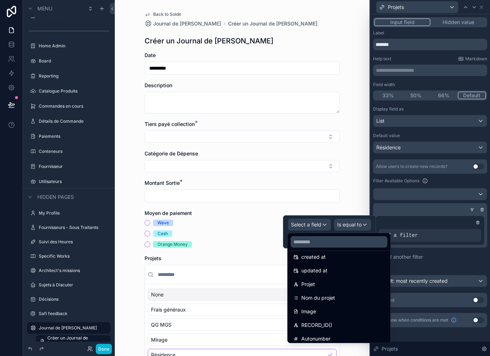
scroll to position [33, 0]
click at [334, 280] on div "Projet" at bounding box center [338, 284] width 91 height 9
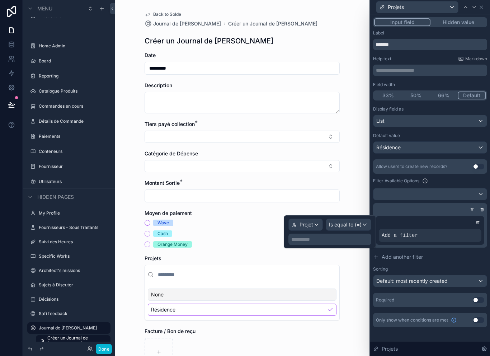
click at [363, 236] on p "**********" at bounding box center [330, 239] width 79 height 7
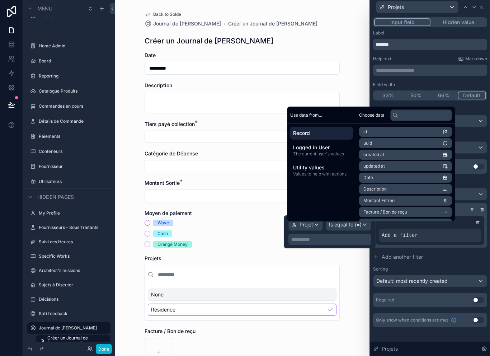
click at [333, 236] on p "**********" at bounding box center [330, 239] width 79 height 7
click at [434, 250] on button "Add another filter" at bounding box center [430, 256] width 114 height 13
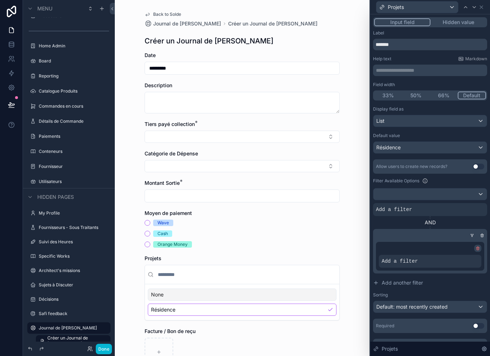
click at [478, 248] on icon at bounding box center [478, 249] width 3 height 3
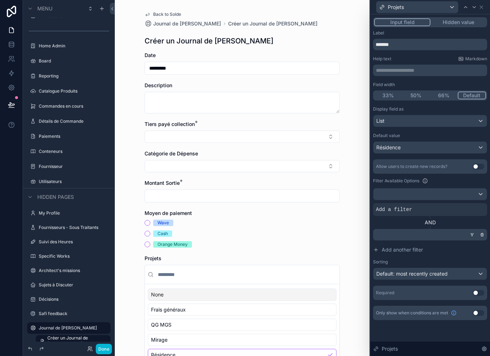
click at [487, 222] on div "**********" at bounding box center [430, 175] width 120 height 323
click at [482, 233] on icon at bounding box center [482, 233] width 1 height 1
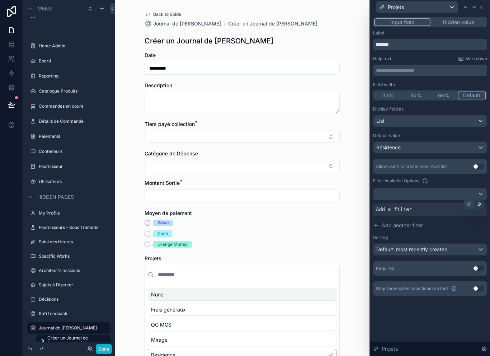
click at [469, 202] on icon at bounding box center [469, 204] width 4 height 4
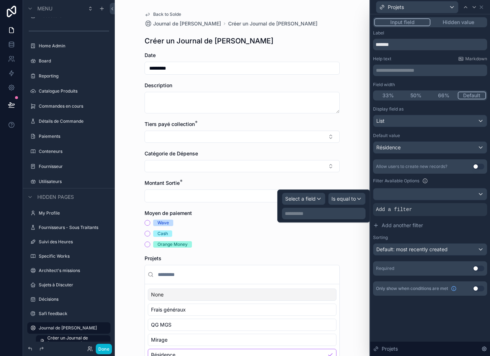
click at [315, 196] on span "Select a field" at bounding box center [300, 199] width 30 height 6
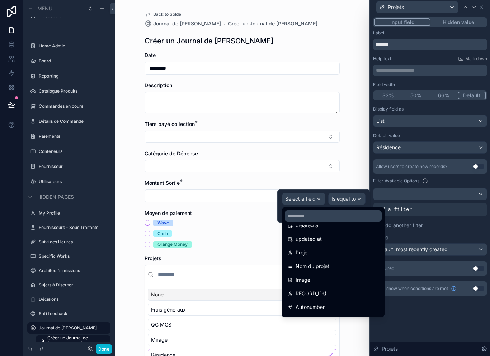
scroll to position [40, 0]
click at [340, 261] on div "Nom du projet" at bounding box center [333, 265] width 91 height 9
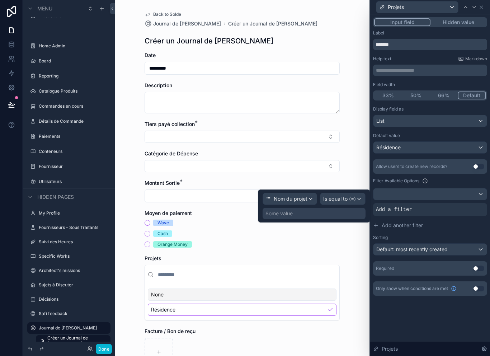
click at [351, 195] on span "Is equal to (=)" at bounding box center [339, 198] width 33 height 7
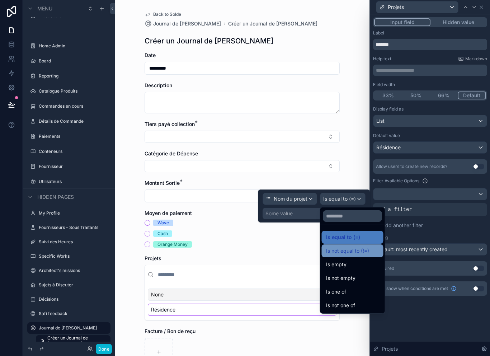
click at [373, 246] on div "Is not equal to (!=)" at bounding box center [352, 250] width 53 height 9
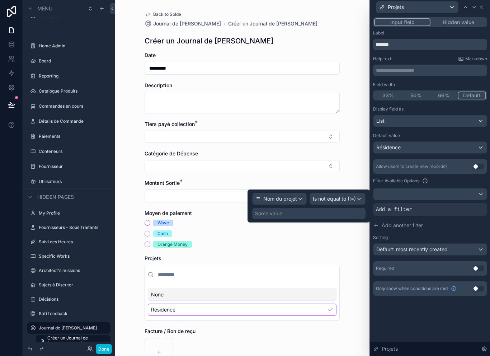
click at [348, 208] on div "Some value" at bounding box center [308, 213] width 113 height 11
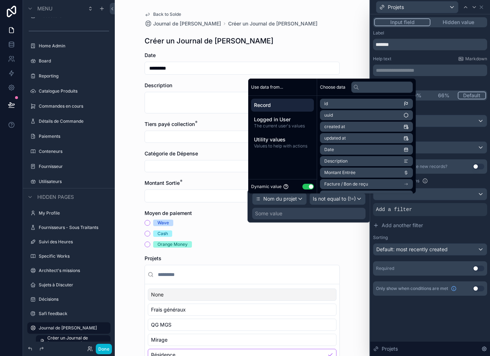
click at [309, 187] on button "Use setting" at bounding box center [307, 187] width 11 height 6
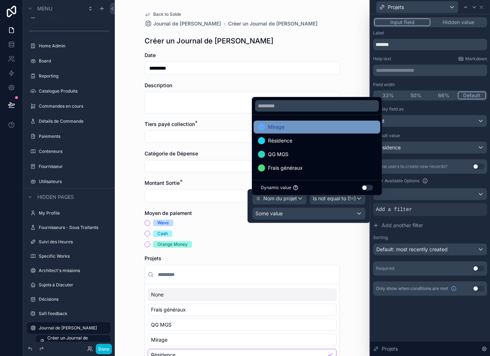
click at [326, 127] on div "Mirage" at bounding box center [317, 127] width 118 height 9
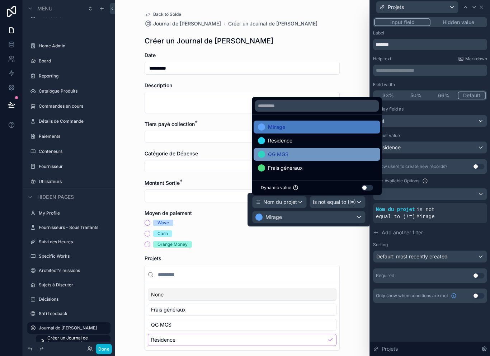
click at [317, 154] on div "QG MGS" at bounding box center [317, 154] width 118 height 9
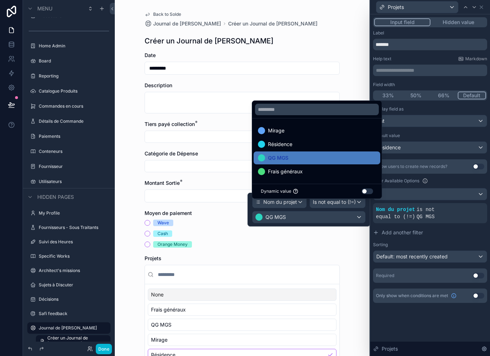
click at [335, 211] on div "QG MGS" at bounding box center [309, 216] width 113 height 11
click at [333, 214] on div at bounding box center [309, 210] width 123 height 34
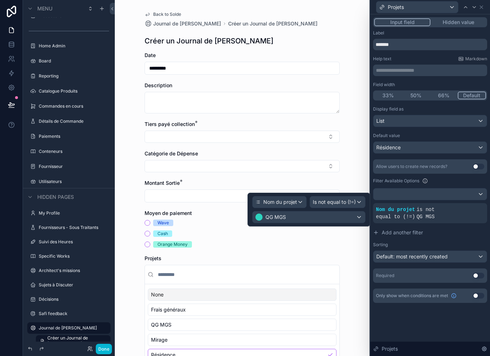
click at [343, 198] on span "Is not equal to (!=)" at bounding box center [334, 201] width 43 height 7
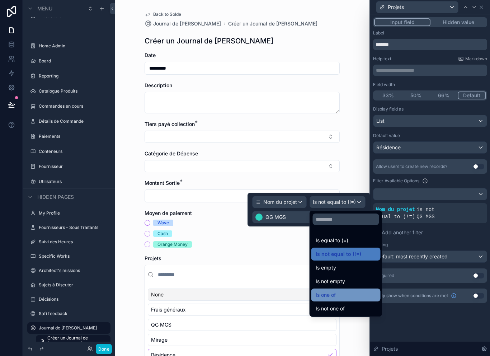
click at [353, 291] on div "Is one of" at bounding box center [346, 295] width 61 height 9
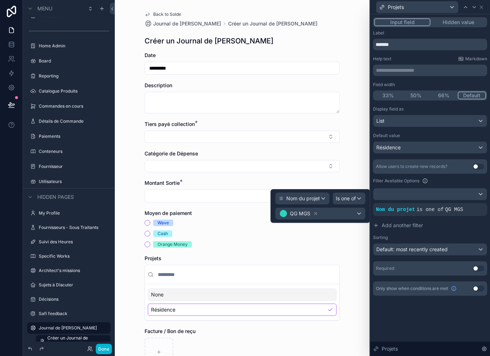
click at [348, 208] on div "QG MGS" at bounding box center [321, 213] width 90 height 11
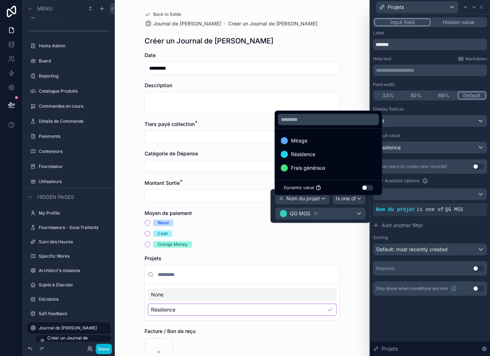
click at [318, 199] on div at bounding box center [321, 206] width 100 height 34
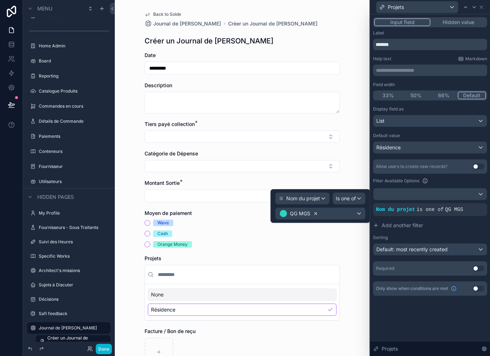
click at [318, 211] on icon at bounding box center [315, 213] width 5 height 5
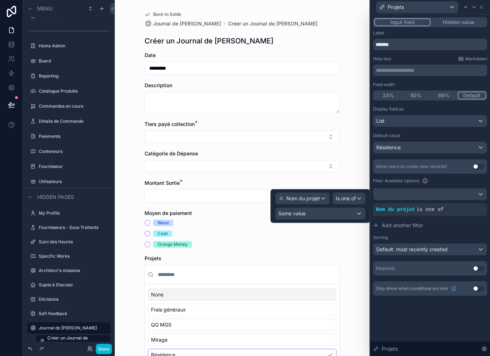
click at [342, 208] on div "Some value" at bounding box center [321, 213] width 90 height 11
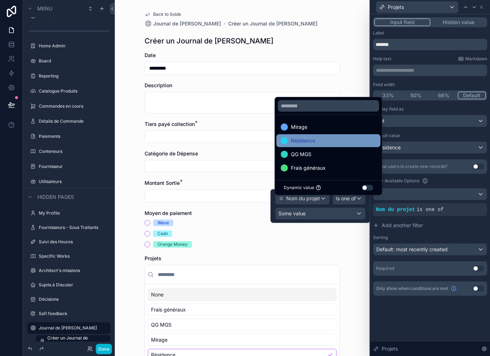
click at [321, 142] on div "Résidence" at bounding box center [328, 140] width 95 height 9
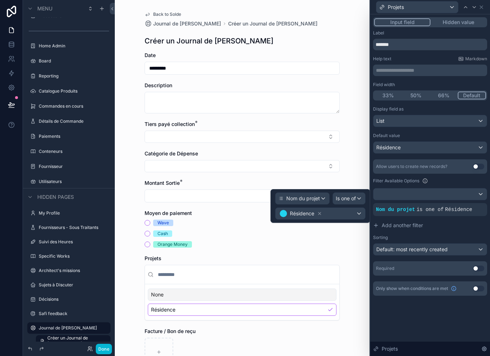
click at [347, 208] on div "Résidence" at bounding box center [321, 213] width 90 height 11
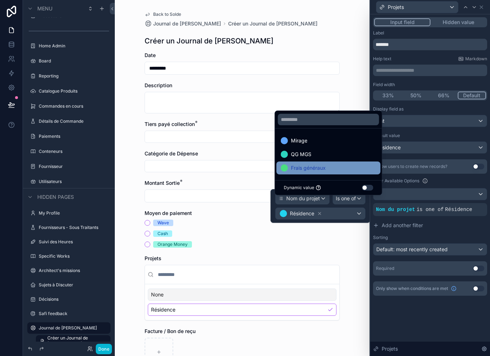
click at [341, 167] on div "Frais généraux" at bounding box center [328, 168] width 95 height 9
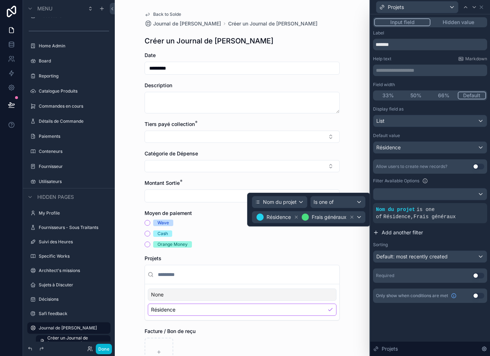
click at [464, 226] on button "Add another filter" at bounding box center [430, 232] width 114 height 13
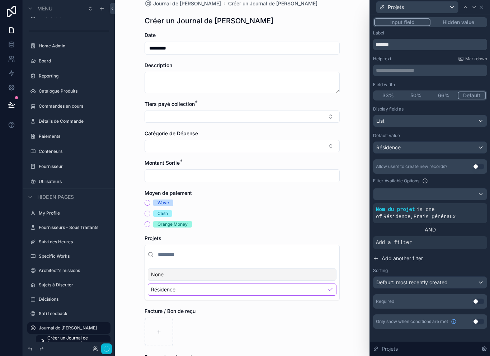
scroll to position [22, 0]
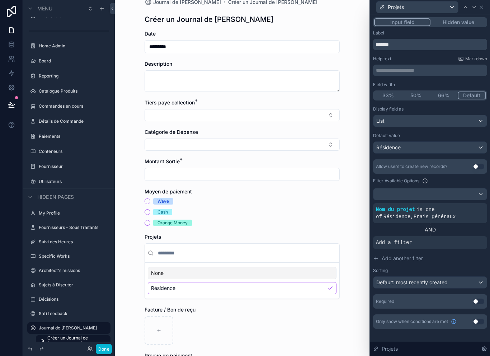
click at [315, 246] on input "scrollable content" at bounding box center [246, 252] width 180 height 13
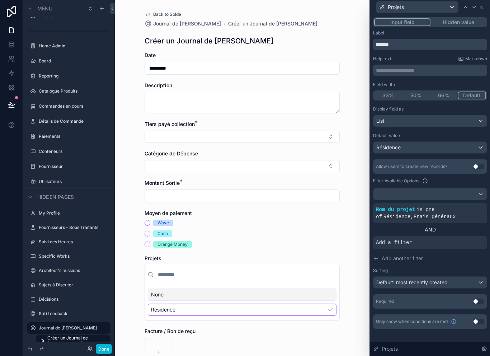
click at [292, 268] on input "scrollable content" at bounding box center [246, 274] width 180 height 13
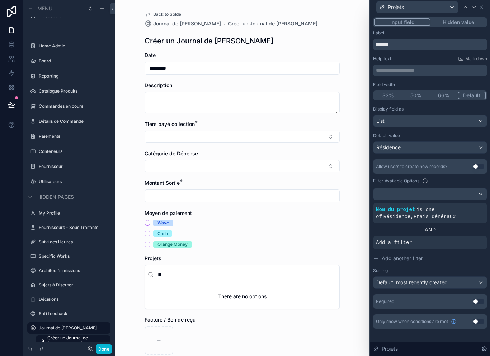
type input "*"
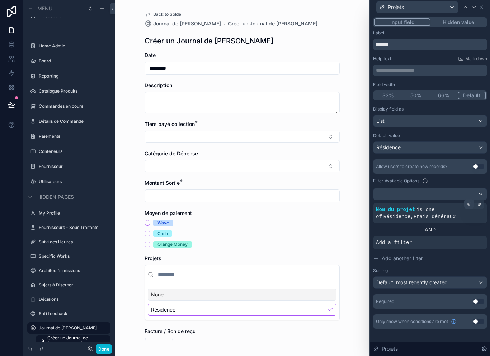
click at [469, 202] on icon at bounding box center [469, 204] width 4 height 4
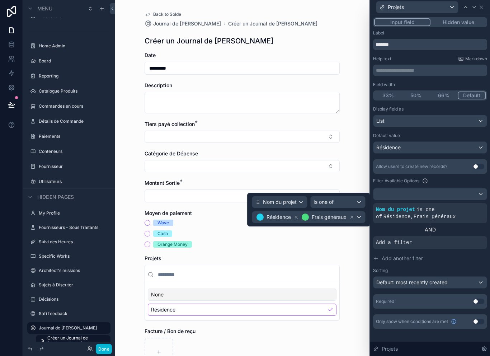
click at [334, 198] on span "Is one of" at bounding box center [324, 201] width 20 height 7
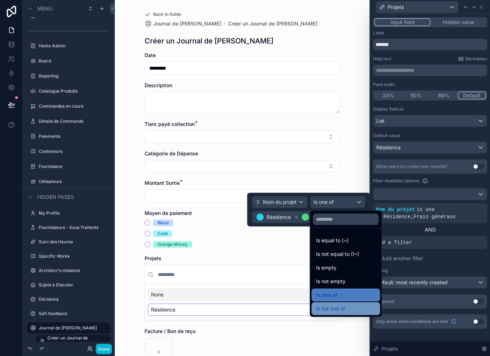
click at [354, 304] on div "Is not one of" at bounding box center [346, 308] width 60 height 9
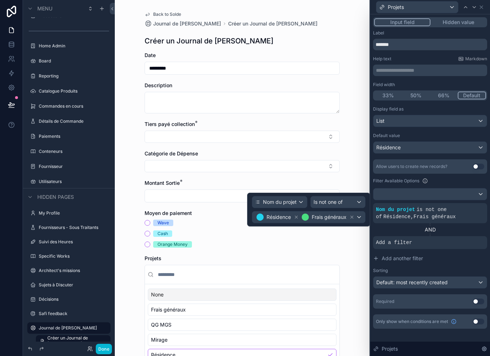
click at [344, 196] on div "Is not one of" at bounding box center [338, 201] width 55 height 11
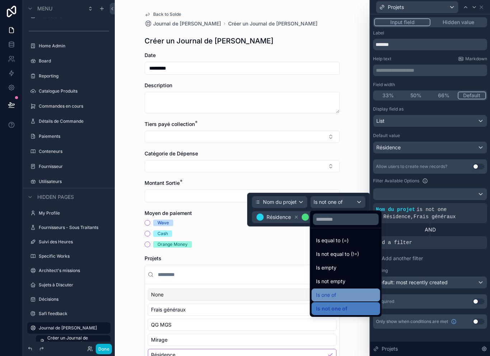
click at [344, 291] on div "Is one of" at bounding box center [346, 295] width 60 height 9
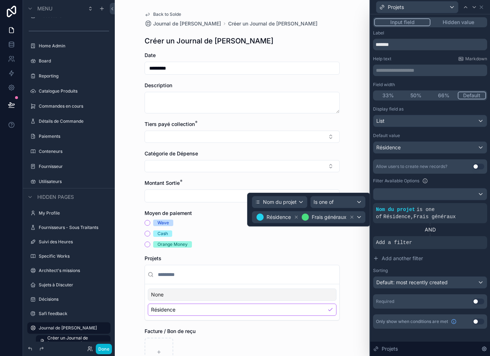
click at [358, 211] on div "Résidence Frais généraux" at bounding box center [308, 216] width 113 height 11
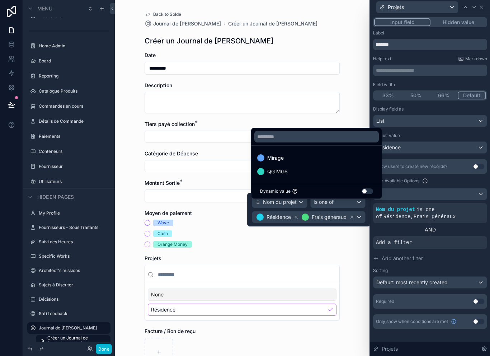
click at [356, 209] on div at bounding box center [308, 210] width 123 height 34
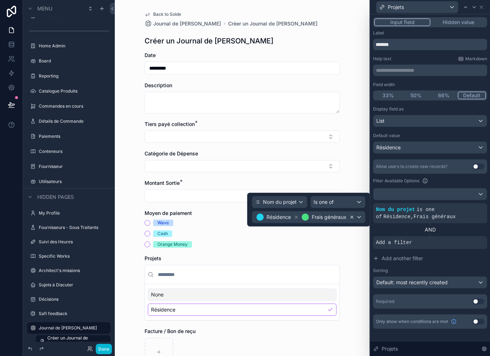
click at [351, 216] on icon at bounding box center [352, 217] width 3 height 3
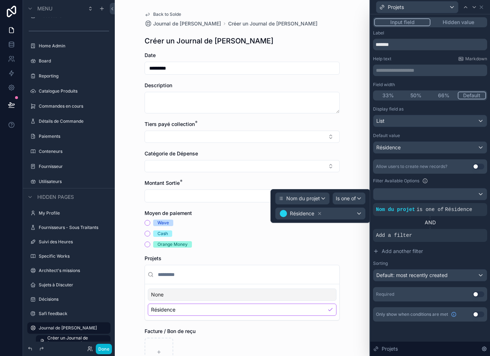
click at [355, 208] on div "Résidence" at bounding box center [321, 213] width 90 height 11
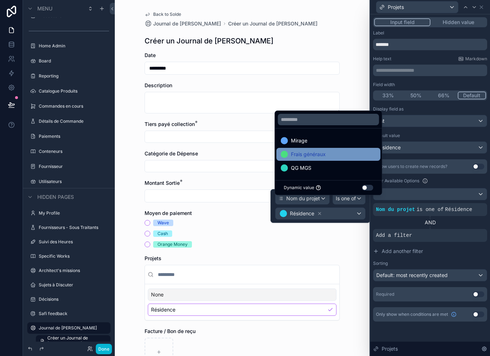
click at [349, 158] on div "Frais généraux" at bounding box center [328, 154] width 95 height 9
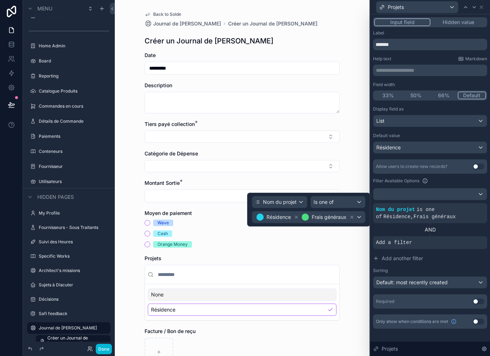
click at [355, 196] on div "Is one of" at bounding box center [338, 201] width 55 height 11
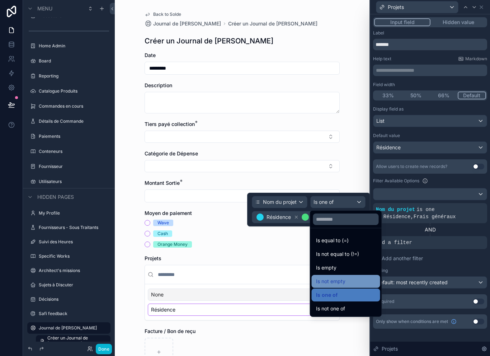
click at [348, 277] on div "Is not empty" at bounding box center [346, 281] width 60 height 9
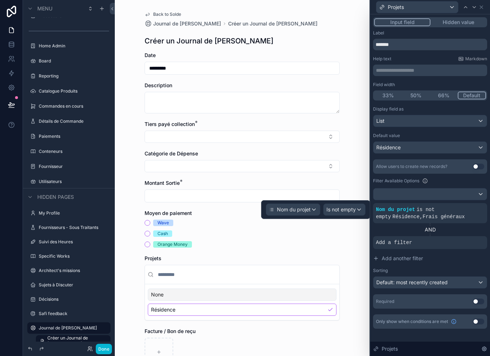
click at [358, 204] on div "Is not empty" at bounding box center [345, 209] width 42 height 11
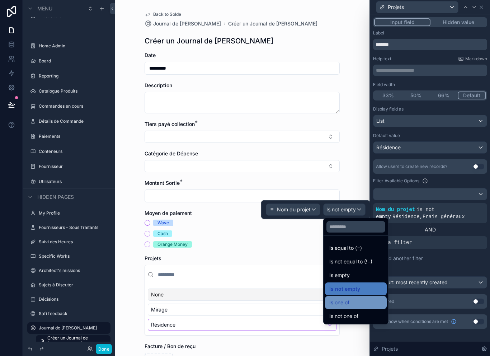
click at [366, 298] on div "Is one of" at bounding box center [355, 302] width 53 height 9
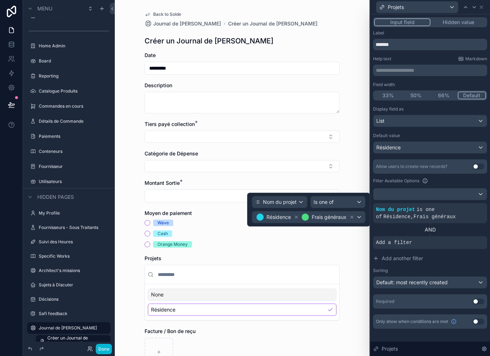
click at [461, 226] on div "AND" at bounding box center [430, 229] width 114 height 7
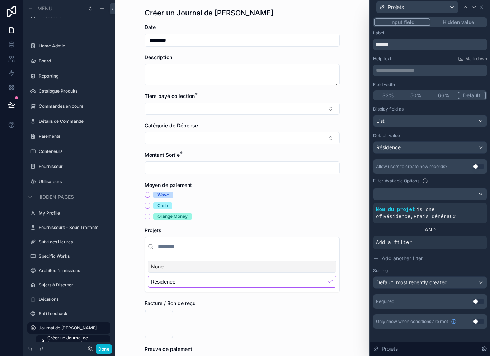
scroll to position [27, 0]
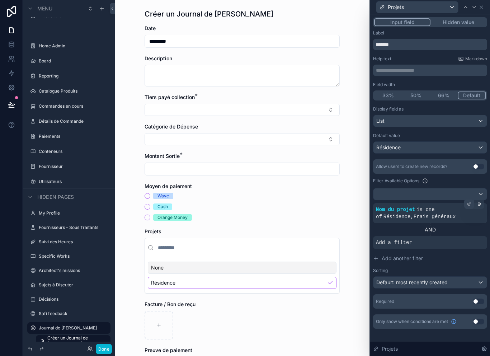
click at [470, 202] on icon at bounding box center [470, 203] width 2 height 2
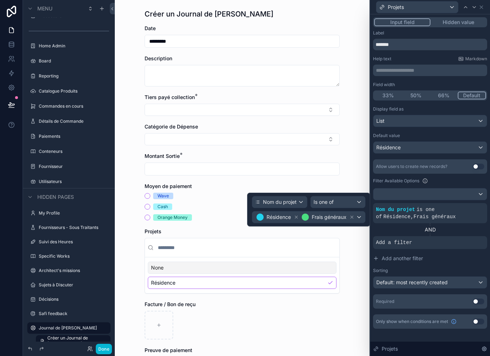
click at [307, 196] on div "Nom du projet" at bounding box center [279, 201] width 55 height 11
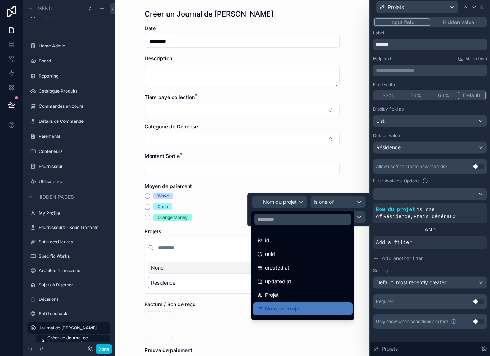
click at [338, 193] on div at bounding box center [308, 210] width 123 height 34
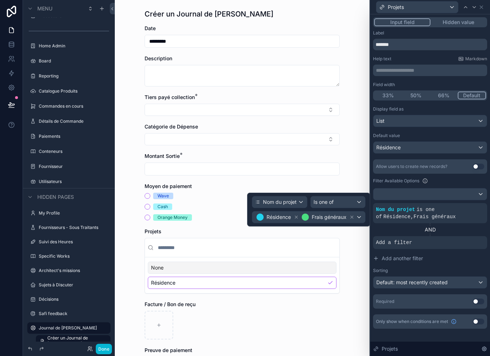
click at [344, 196] on div "Is one of" at bounding box center [338, 201] width 55 height 11
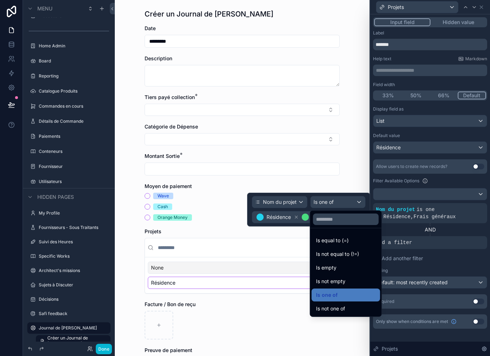
scroll to position [11, 0]
click at [354, 304] on div "Is not one of" at bounding box center [346, 308] width 60 height 9
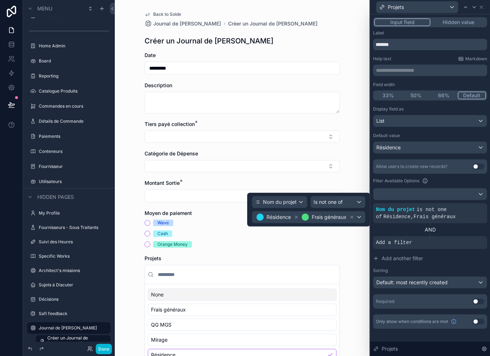
click at [358, 196] on div "Is not one of" at bounding box center [338, 201] width 55 height 11
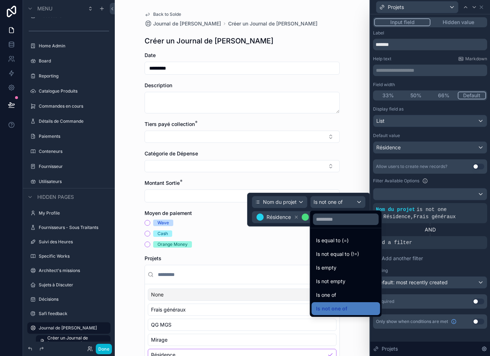
click at [350, 193] on div at bounding box center [308, 210] width 123 height 34
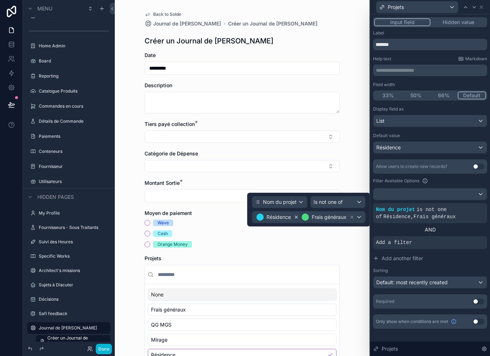
click at [299, 215] on icon at bounding box center [296, 217] width 5 height 5
click at [485, 82] on div "Field width 33% 50% 66% Default" at bounding box center [430, 91] width 114 height 19
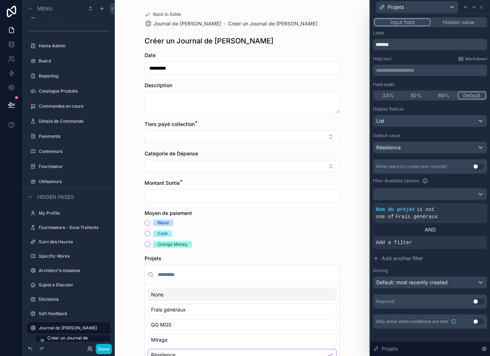
click at [317, 210] on div "Moyen de paiement" at bounding box center [242, 213] width 195 height 7
click at [469, 199] on div at bounding box center [469, 204] width 10 height 10
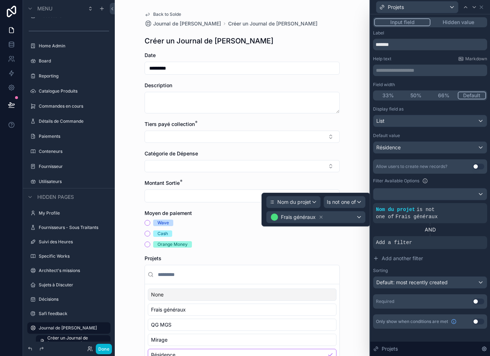
click at [326, 211] on div "Frais généraux" at bounding box center [316, 216] width 99 height 11
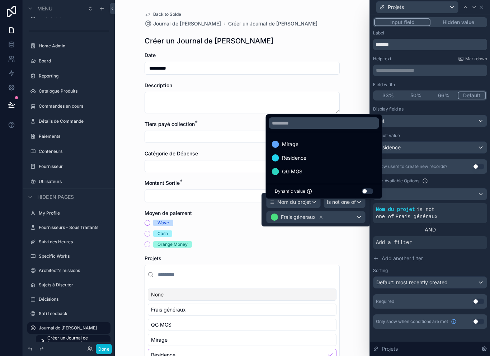
click at [323, 207] on div at bounding box center [316, 210] width 109 height 34
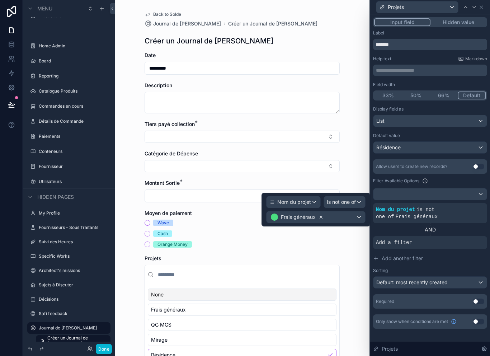
click at [320, 215] on icon at bounding box center [321, 217] width 5 height 5
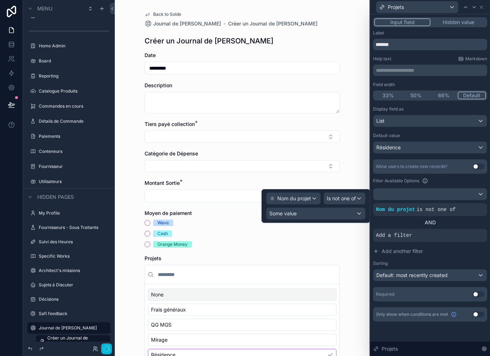
click at [353, 195] on span "Is not one of" at bounding box center [341, 198] width 29 height 7
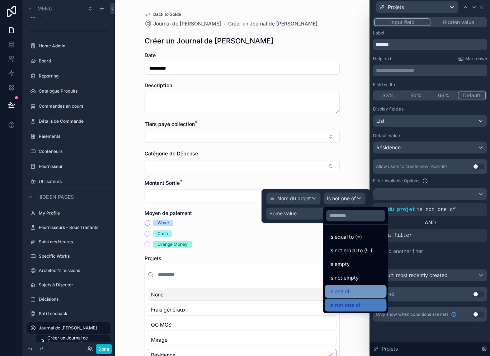
click at [364, 287] on div "Is one of" at bounding box center [355, 291] width 53 height 9
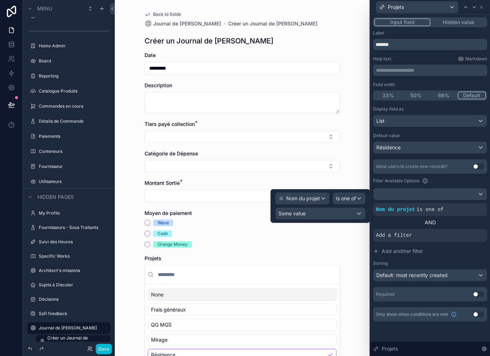
click at [352, 208] on div "Some value" at bounding box center [321, 213] width 90 height 11
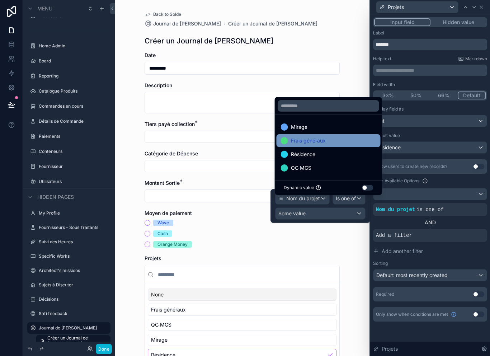
click at [328, 141] on div "Frais généraux" at bounding box center [328, 140] width 95 height 9
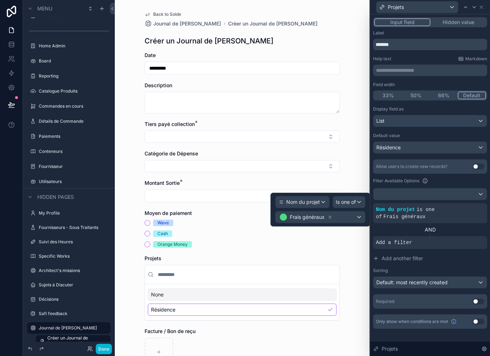
click at [363, 211] on div "Frais généraux" at bounding box center [321, 216] width 90 height 11
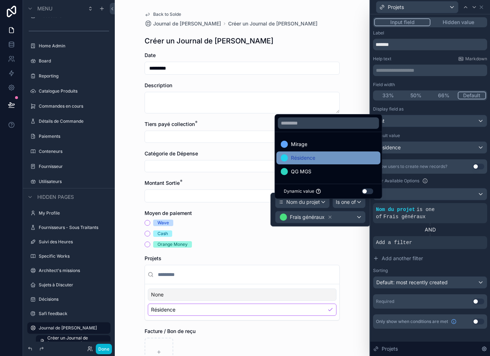
click at [349, 156] on div "Résidence" at bounding box center [328, 158] width 95 height 9
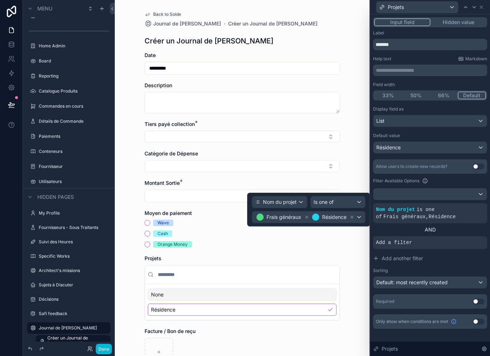
click at [468, 226] on div "AND" at bounding box center [430, 229] width 114 height 7
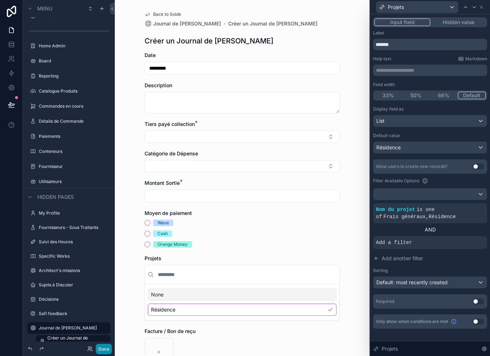
click at [104, 349] on button "Done" at bounding box center [104, 349] width 16 height 10
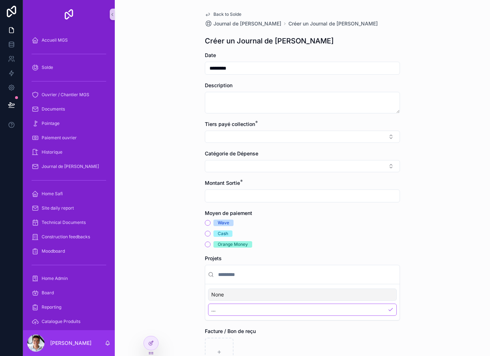
scroll to position [11, 0]
click at [148, 342] on icon at bounding box center [151, 343] width 6 height 6
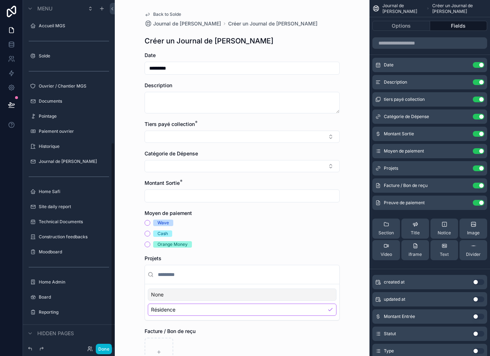
scroll to position [236, 0]
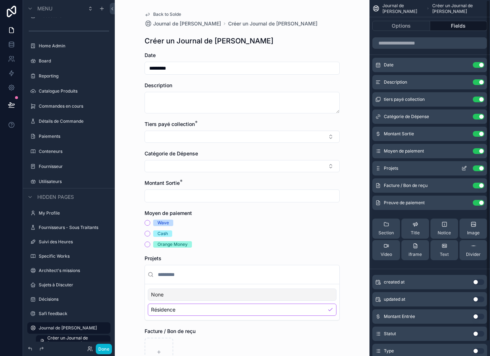
click at [487, 156] on div "Journal de Caisse Chantier Créer un Journal de Caisse Chantier Options Fields D…" at bounding box center [430, 178] width 121 height 356
click at [482, 165] on button "Use setting" at bounding box center [478, 168] width 11 height 6
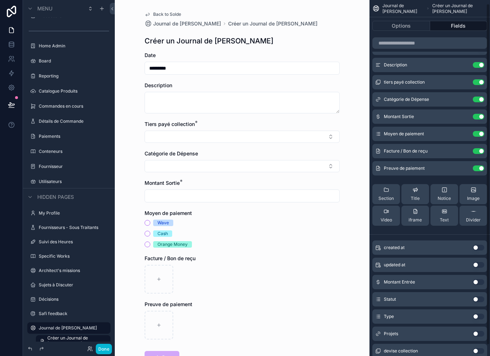
scroll to position [18, 0]
click at [482, 330] on button "Use setting" at bounding box center [478, 333] width 11 height 6
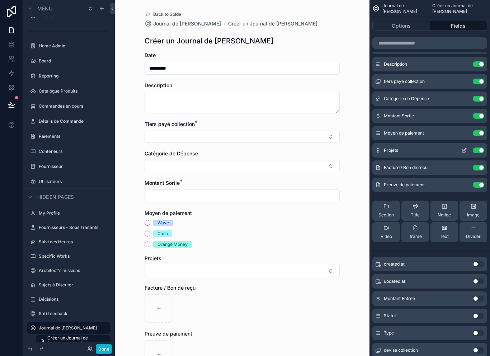
click at [464, 149] on icon "scrollable content" at bounding box center [463, 150] width 3 height 3
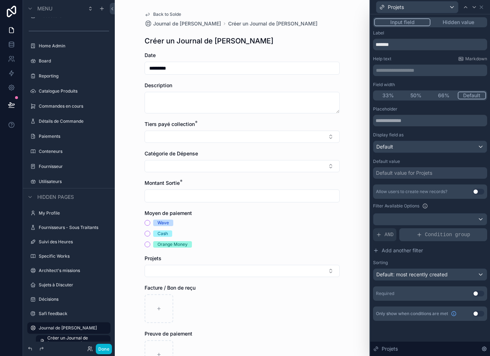
click at [418, 235] on icon at bounding box center [419, 235] width 3 height 0
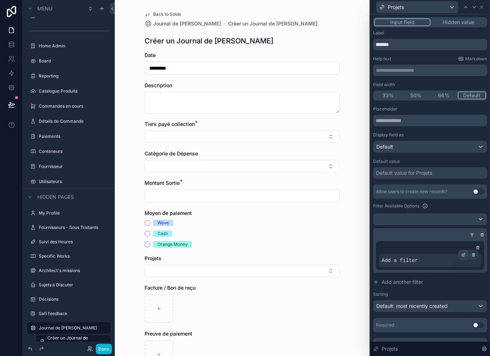
click at [466, 250] on div at bounding box center [464, 255] width 10 height 10
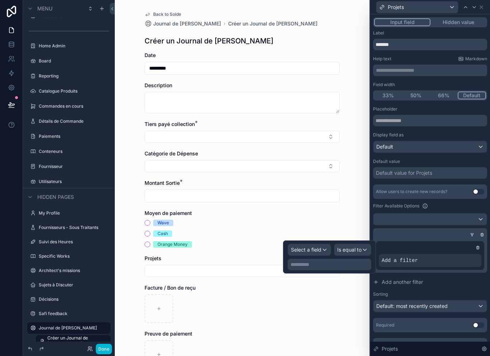
click at [319, 246] on span "Select a field" at bounding box center [306, 249] width 30 height 6
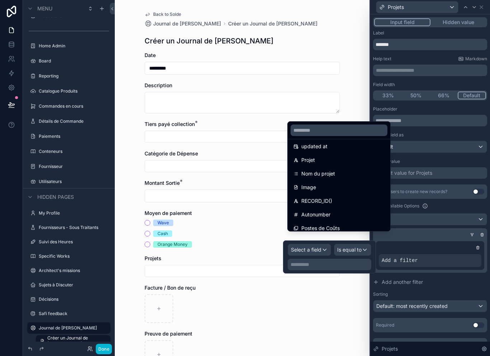
scroll to position [45, 0]
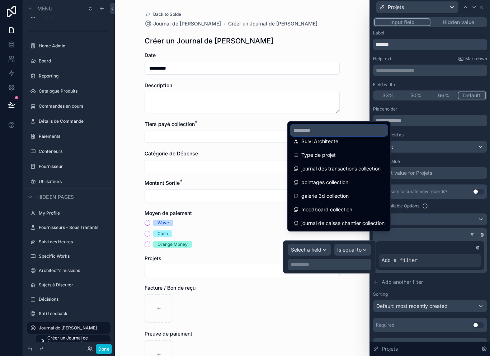
click at [342, 133] on input "text" at bounding box center [339, 129] width 97 height 11
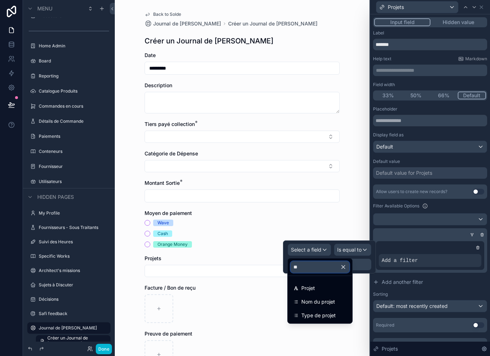
type input "*"
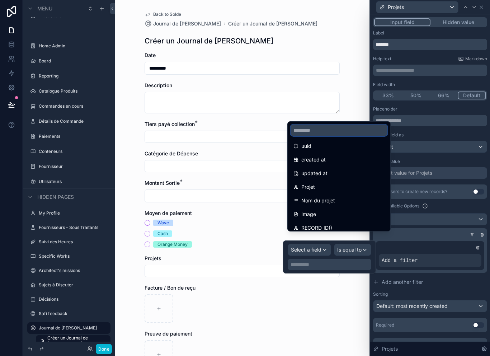
scroll to position [18, 0]
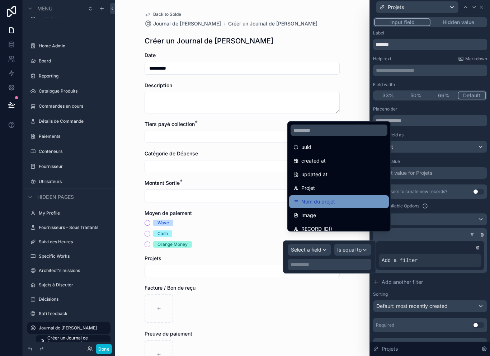
click at [341, 200] on div "Nom du projet" at bounding box center [338, 201] width 91 height 9
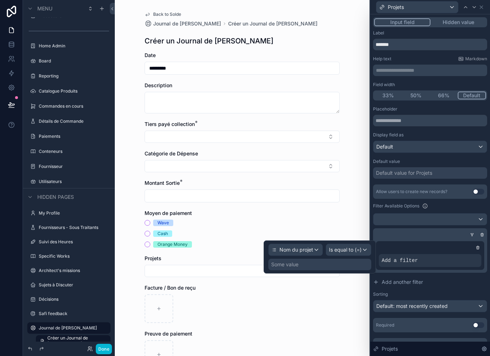
click at [354, 259] on div "Some value" at bounding box center [319, 264] width 103 height 11
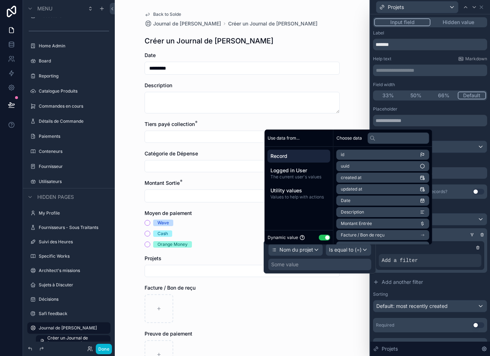
click at [353, 259] on div "Some value" at bounding box center [319, 264] width 103 height 11
click at [351, 259] on div "Some value" at bounding box center [319, 264] width 103 height 11
click at [326, 238] on button "Use setting" at bounding box center [324, 238] width 11 height 6
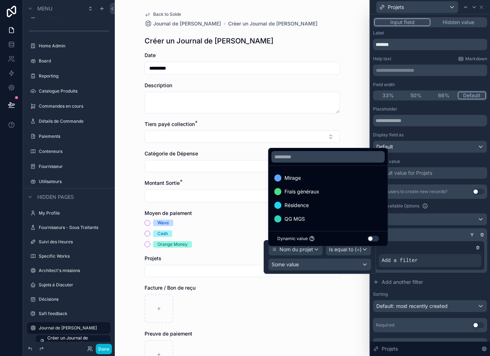
click at [329, 254] on div at bounding box center [320, 257] width 112 height 34
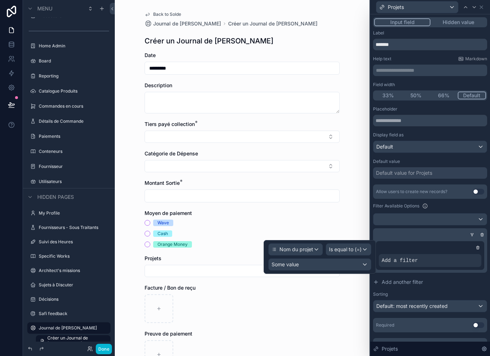
click at [352, 246] on span "Is equal to (=)" at bounding box center [345, 249] width 33 height 7
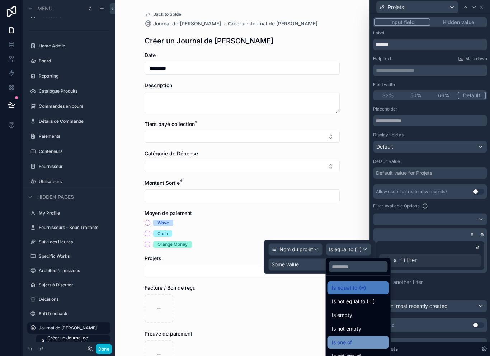
click at [363, 338] on div "Is one of" at bounding box center [358, 342] width 53 height 9
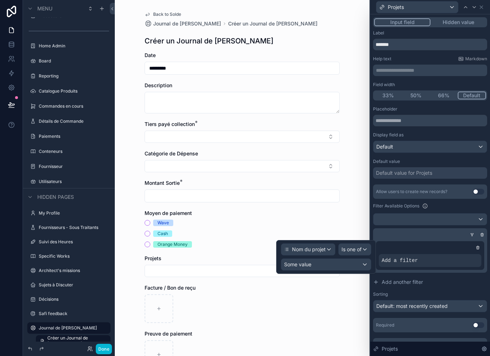
click at [333, 259] on div "Some value" at bounding box center [326, 264] width 90 height 11
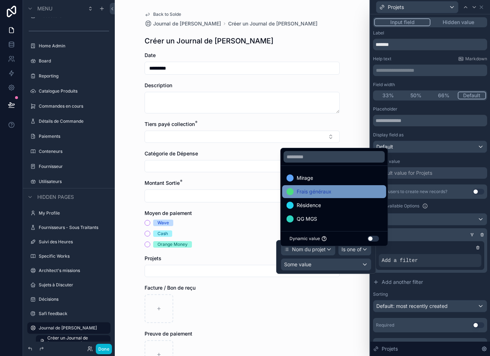
click at [329, 196] on div "Frais généraux" at bounding box center [334, 191] width 104 height 13
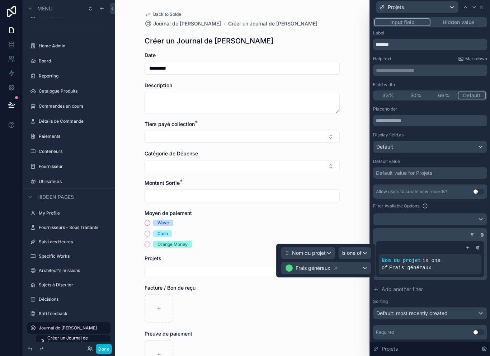
click at [361, 262] on div "Frais généraux" at bounding box center [326, 267] width 90 height 11
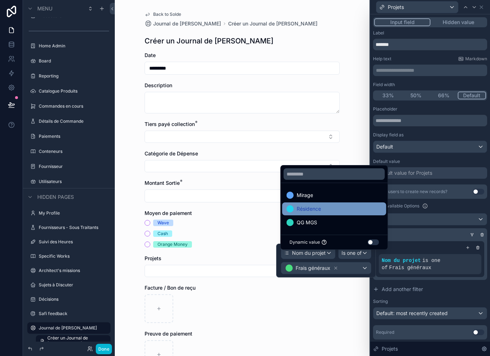
click at [341, 210] on div "Résidence" at bounding box center [334, 209] width 95 height 9
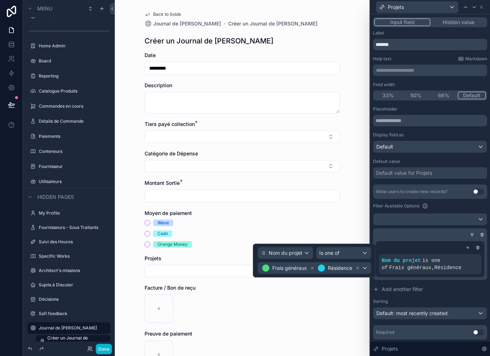
click at [289, 247] on div "Nom du projet" at bounding box center [285, 252] width 55 height 11
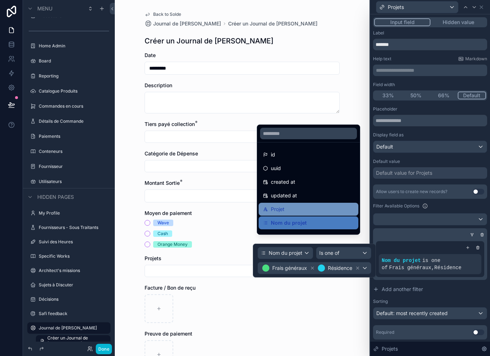
click at [302, 210] on div "Projet" at bounding box center [308, 209] width 91 height 9
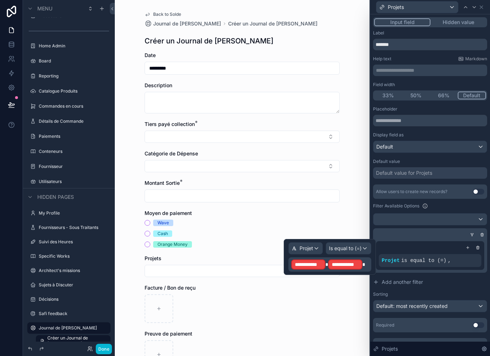
click at [365, 259] on p "**********" at bounding box center [330, 264] width 79 height 11
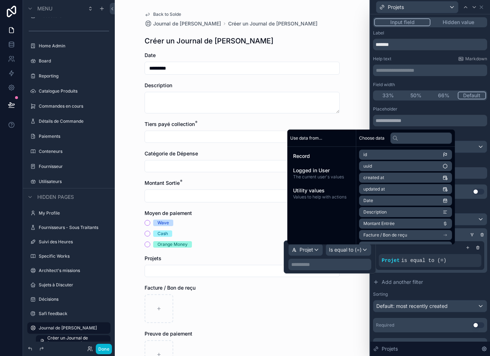
click at [325, 261] on p "**********" at bounding box center [330, 264] width 79 height 7
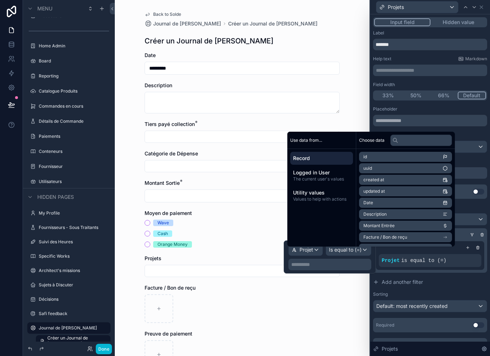
click at [338, 261] on p "**********" at bounding box center [330, 264] width 79 height 7
click at [441, 256] on div "Projet is equal to (=)" at bounding box center [430, 255] width 108 height 29
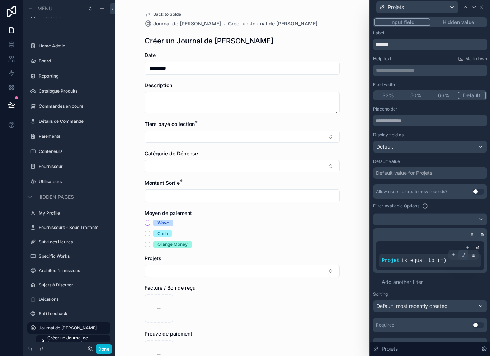
click at [464, 253] on icon at bounding box center [464, 254] width 2 height 2
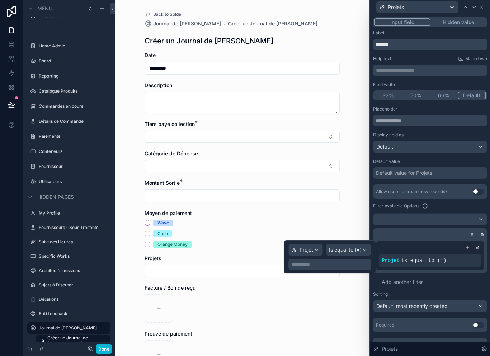
click at [311, 246] on span "Projet" at bounding box center [307, 249] width 14 height 7
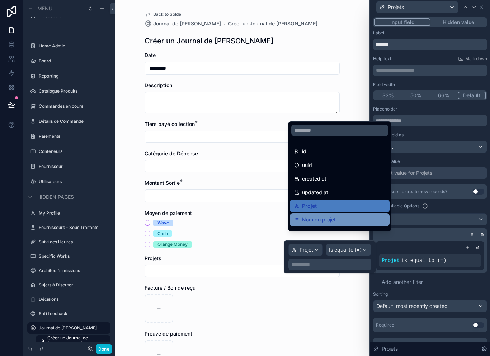
click at [341, 217] on div "Nom du projet" at bounding box center [339, 219] width 91 height 9
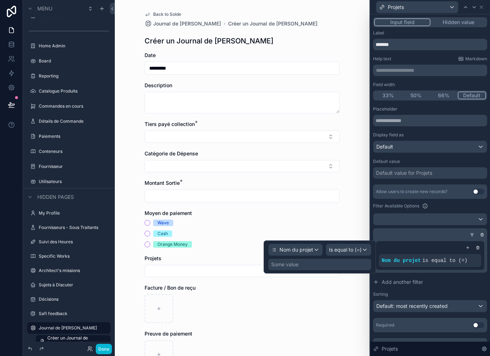
click at [345, 244] on div "Is equal to (=)" at bounding box center [348, 249] width 45 height 11
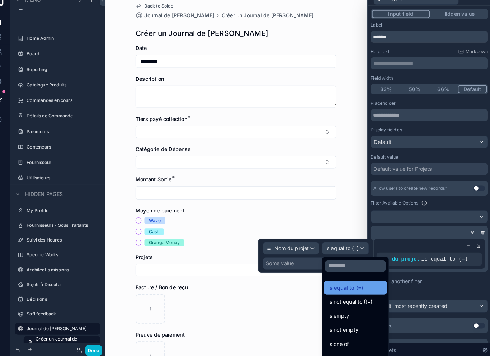
click at [346, 282] on div "Is equal to (=)" at bounding box center [359, 288] width 62 height 13
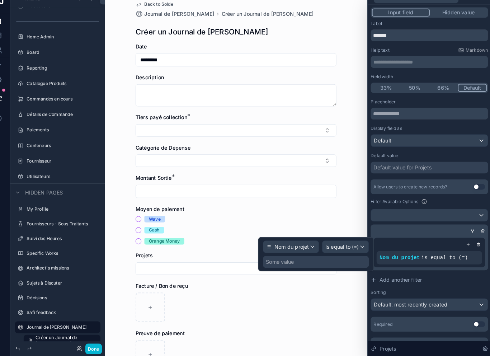
click at [285, 261] on div "Some value" at bounding box center [284, 264] width 27 height 7
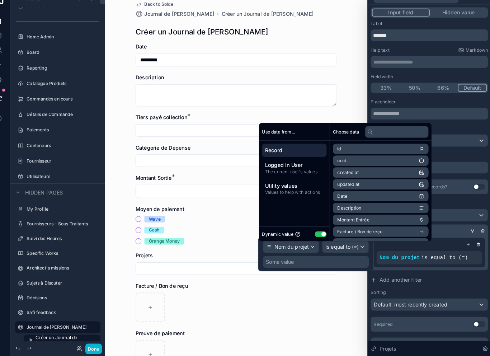
click at [319, 235] on button "Use setting" at bounding box center [324, 238] width 11 height 6
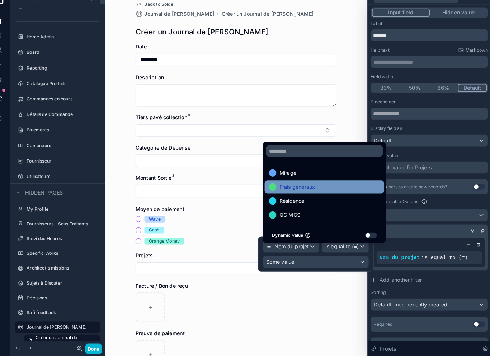
click at [309, 187] on div "Frais généraux" at bounding box center [328, 191] width 108 height 9
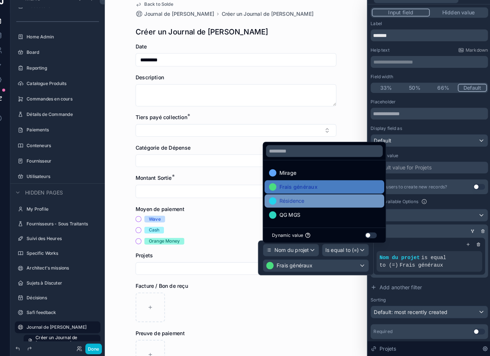
click at [298, 201] on div "Résidence" at bounding box center [328, 205] width 108 height 9
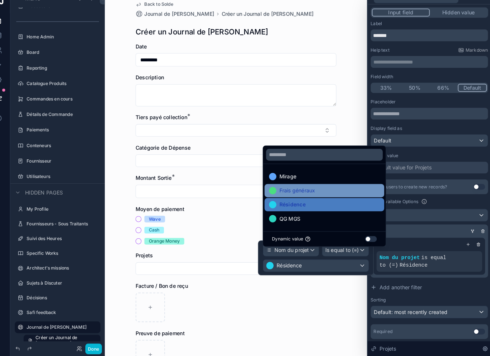
click at [321, 191] on div "Frais généraux" at bounding box center [328, 195] width 116 height 13
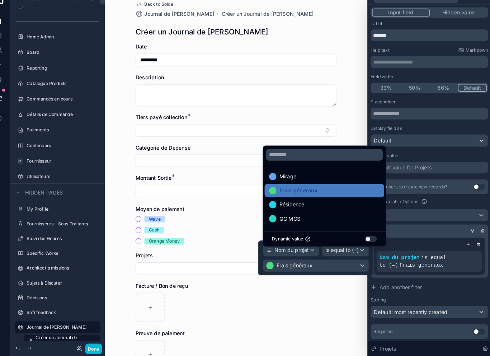
click at [321, 262] on div "Frais généraux" at bounding box center [320, 267] width 102 height 11
click at [408, 258] on span "Nom du projet" at bounding box center [401, 261] width 39 height 6
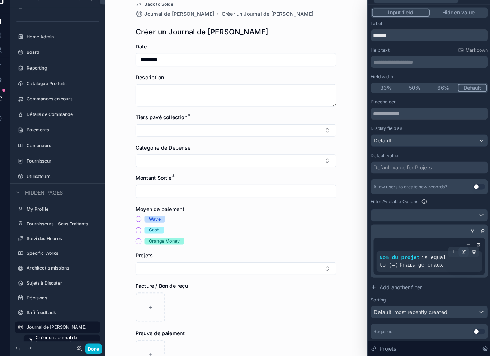
click at [462, 254] on icon at bounding box center [463, 255] width 3 height 3
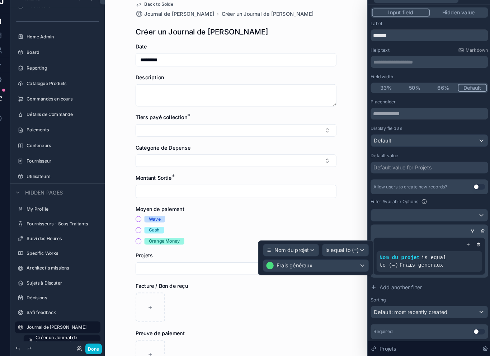
click at [344, 249] on span "Is equal to (=)" at bounding box center [345, 252] width 33 height 7
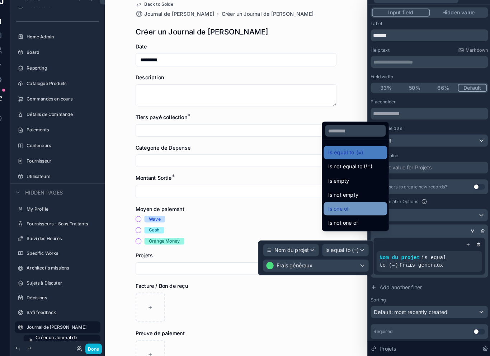
click at [344, 208] on div "Is one of" at bounding box center [358, 212] width 53 height 9
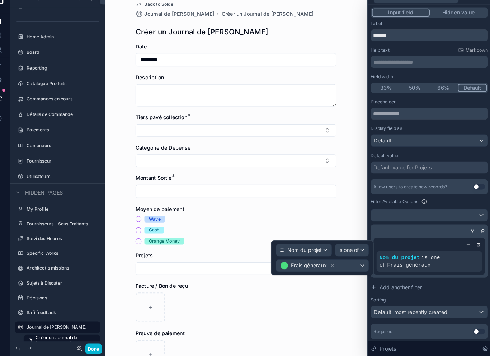
click at [332, 262] on div "Frais généraux" at bounding box center [326, 267] width 90 height 11
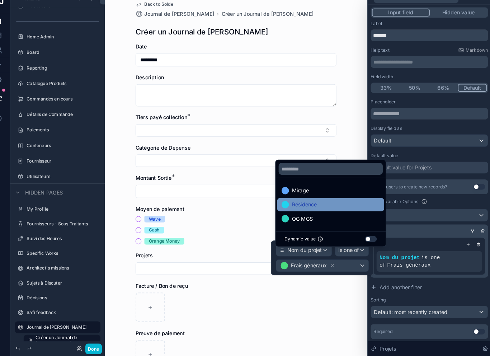
click at [314, 205] on div "Résidence" at bounding box center [334, 209] width 95 height 9
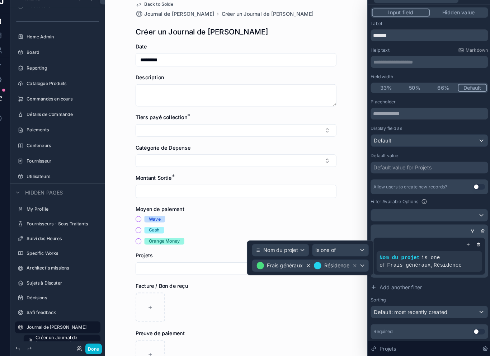
click at [310, 265] on icon at bounding box center [312, 267] width 5 height 5
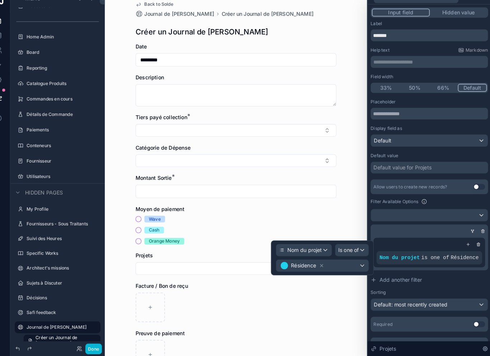
click at [333, 262] on div "Résidence" at bounding box center [326, 267] width 90 height 11
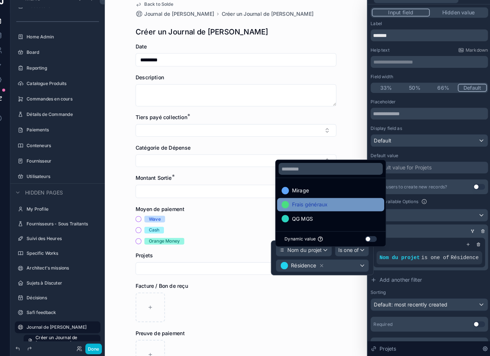
click at [328, 205] on div "Frais généraux" at bounding box center [334, 209] width 95 height 9
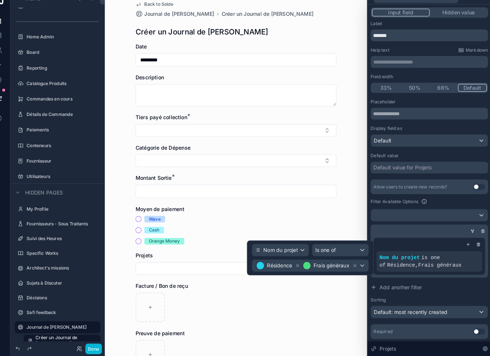
click at [337, 289] on div "Back to Solde Journal de Caisse Chantier Créer un Journal de Caisse Chantier Cr…" at bounding box center [242, 178] width 255 height 356
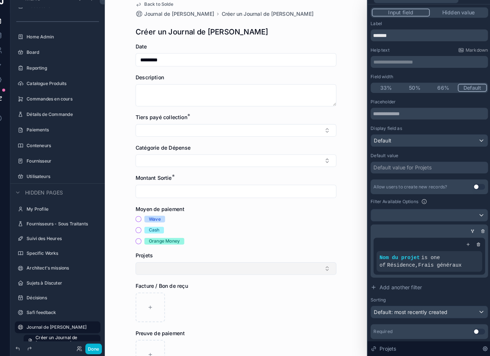
click at [248, 265] on button "Select Button" at bounding box center [242, 271] width 195 height 12
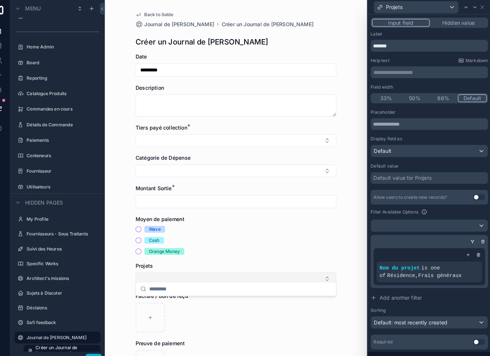
scroll to position [0, 0]
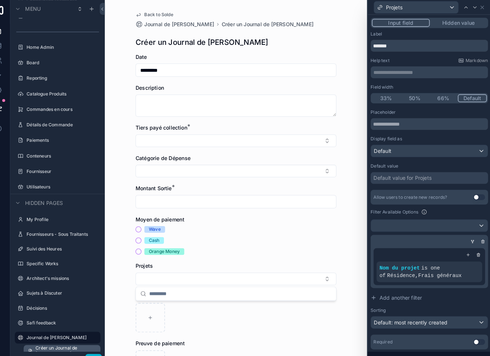
click at [95, 341] on link "Créer un Journal [PERSON_NAME]" at bounding box center [73, 340] width 75 height 11
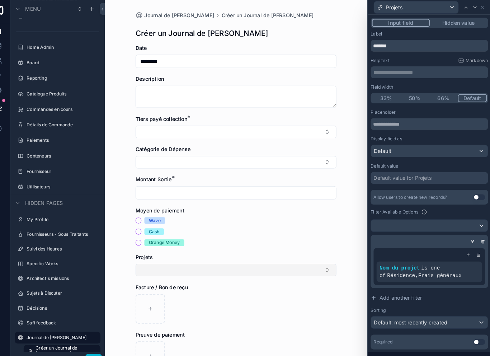
click at [168, 263] on button "Select Button" at bounding box center [242, 262] width 195 height 12
type input "*"
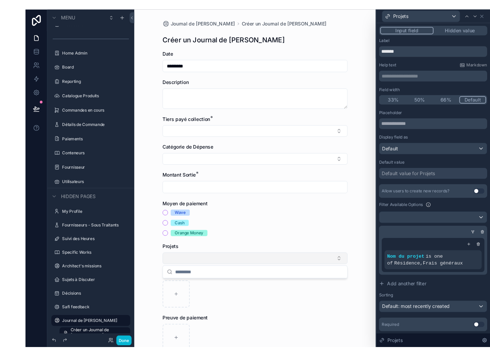
scroll to position [4, 0]
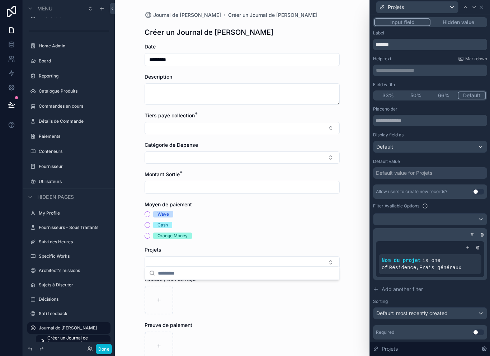
click at [460, 18] on button "Hidden value" at bounding box center [459, 22] width 56 height 8
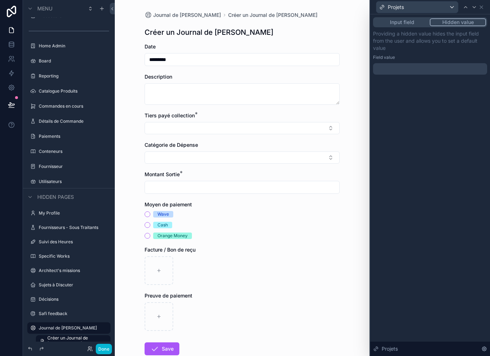
scroll to position [11, 0]
click at [414, 18] on button "Input field" at bounding box center [402, 22] width 56 height 8
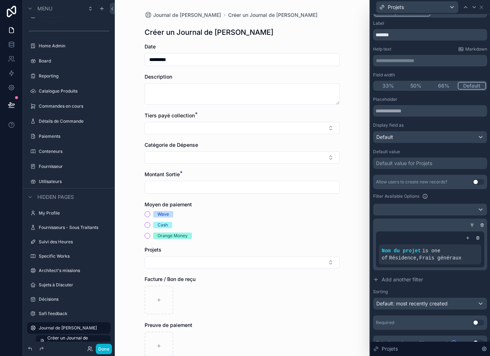
scroll to position [9, 0]
click at [454, 158] on div "Default value for Projets" at bounding box center [430, 163] width 114 height 11
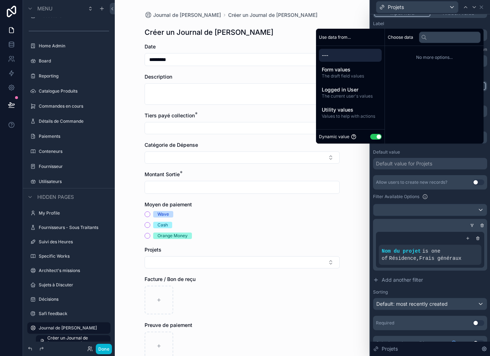
click at [457, 158] on div "Default value for Projets" at bounding box center [430, 163] width 114 height 11
click at [436, 163] on div "Placeholder Display field as Default Default value Default value for Projets Al…" at bounding box center [430, 213] width 114 height 233
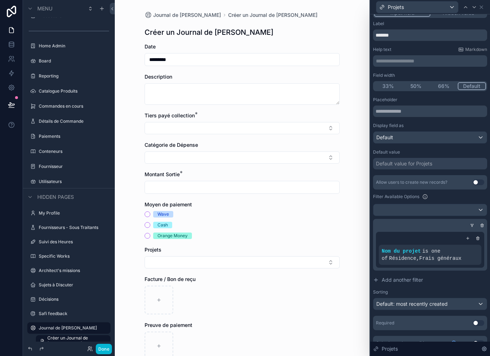
click at [460, 132] on div "Default" at bounding box center [429, 137] width 113 height 11
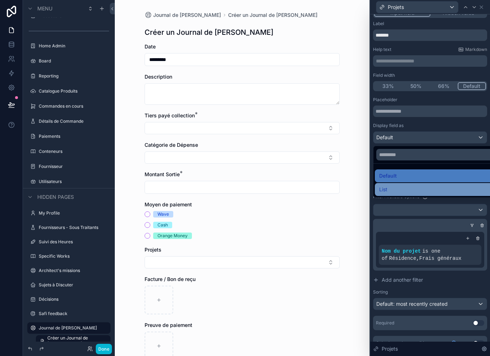
click at [425, 185] on div "List" at bounding box center [438, 189] width 118 height 9
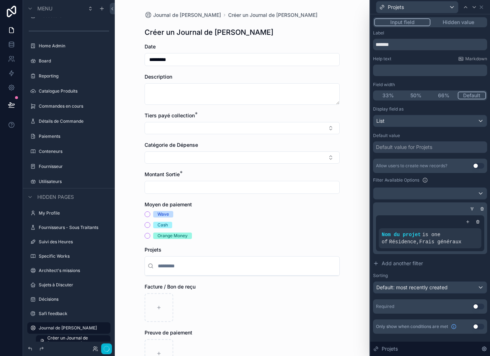
scroll to position [0, 0]
click at [279, 259] on input "scrollable content" at bounding box center [246, 265] width 180 height 13
click at [285, 259] on input "scrollable content" at bounding box center [246, 265] width 180 height 13
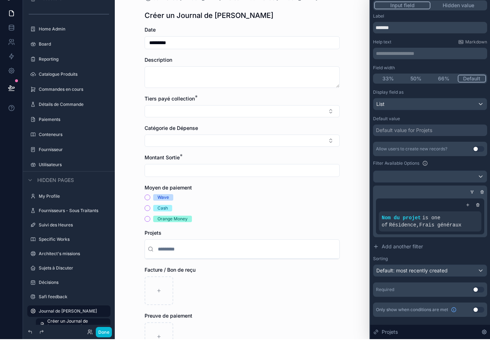
scroll to position [12, 0]
click at [434, 231] on div "Nom du projet is one of Résidence , Frais généraux" at bounding box center [430, 238] width 97 height 14
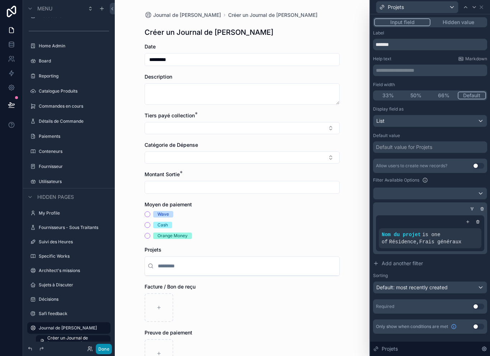
click at [112, 349] on button "Done" at bounding box center [104, 349] width 16 height 10
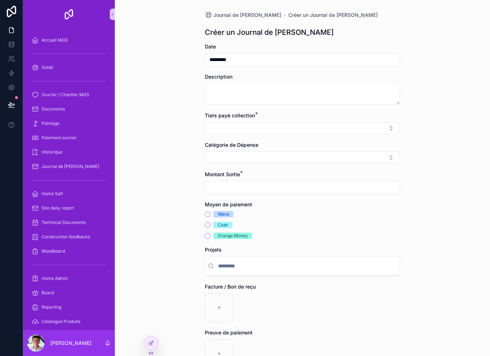
click at [243, 259] on input "scrollable content" at bounding box center [307, 265] width 180 height 13
type input "*"
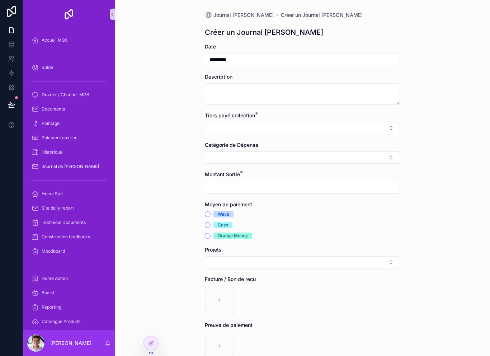
scroll to position [11, 0]
click at [261, 256] on button "Select Button" at bounding box center [302, 262] width 195 height 12
click at [387, 256] on button "Select Button" at bounding box center [302, 262] width 195 height 12
click at [383, 256] on button "Select Button" at bounding box center [302, 262] width 195 height 12
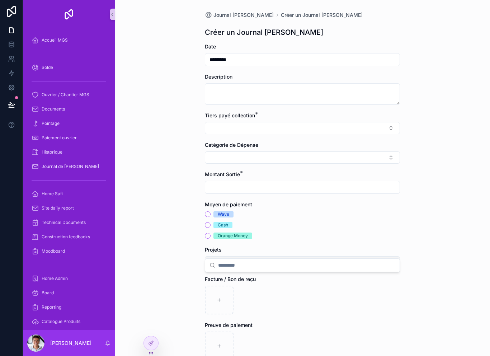
click at [383, 256] on button "Select Button" at bounding box center [302, 262] width 195 height 12
click at [382, 256] on button "Select Button" at bounding box center [302, 262] width 195 height 12
click at [381, 256] on button "Select Button" at bounding box center [302, 262] width 195 height 12
click at [375, 256] on button "Select Button" at bounding box center [302, 262] width 195 height 12
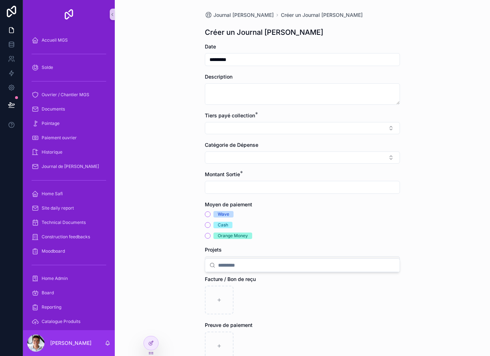
click at [376, 256] on button "Select Button" at bounding box center [302, 262] width 195 height 12
click at [150, 347] on div at bounding box center [151, 343] width 14 height 14
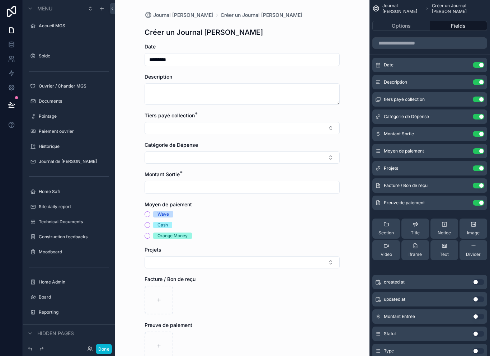
scroll to position [236, 0]
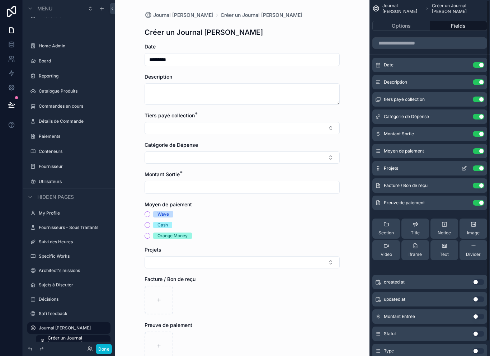
click at [465, 165] on icon "scrollable content" at bounding box center [464, 168] width 6 height 6
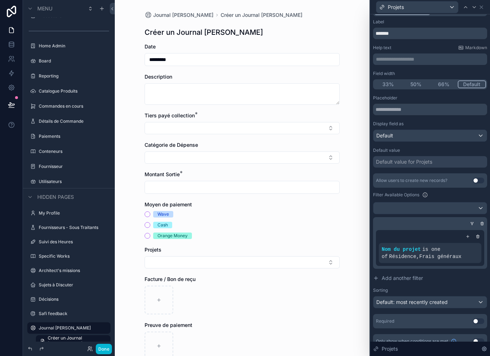
scroll to position [9, 0]
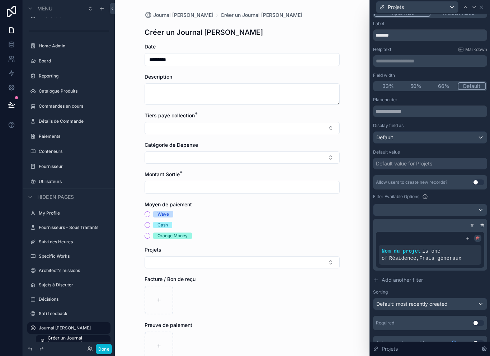
click at [476, 236] on icon at bounding box center [478, 238] width 4 height 4
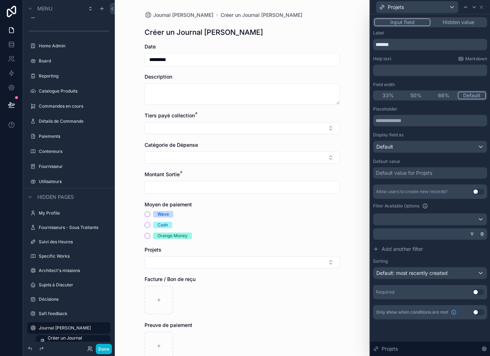
scroll to position [0, 0]
click at [484, 232] on icon at bounding box center [482, 234] width 4 height 4
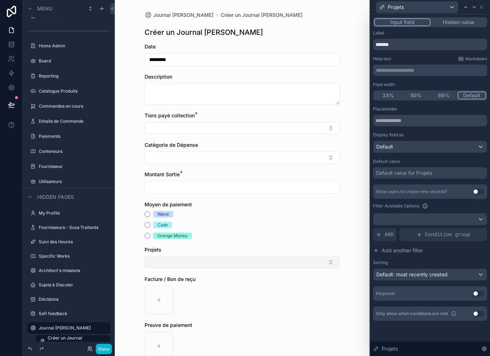
click at [222, 256] on button "Select Button" at bounding box center [242, 262] width 195 height 12
click at [429, 213] on div at bounding box center [429, 218] width 113 height 11
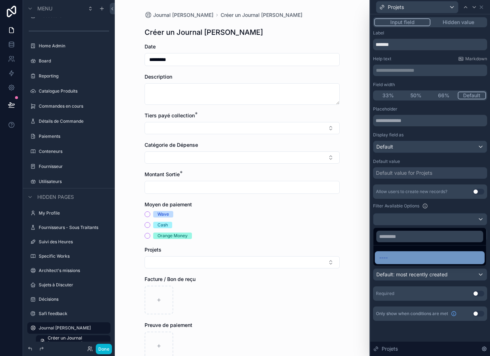
click at [412, 253] on div "----" at bounding box center [429, 257] width 101 height 9
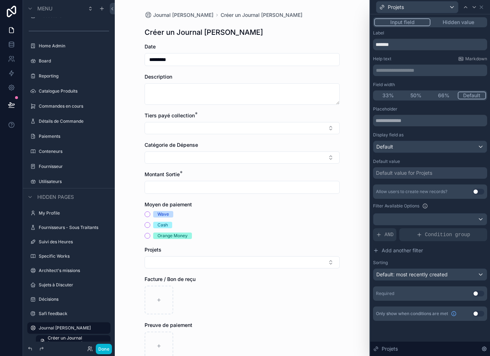
click at [459, 213] on div at bounding box center [429, 218] width 113 height 11
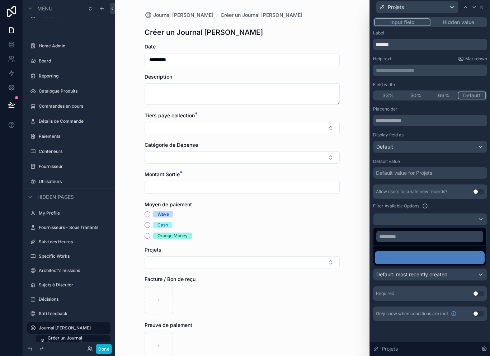
click at [462, 210] on div at bounding box center [430, 178] width 120 height 356
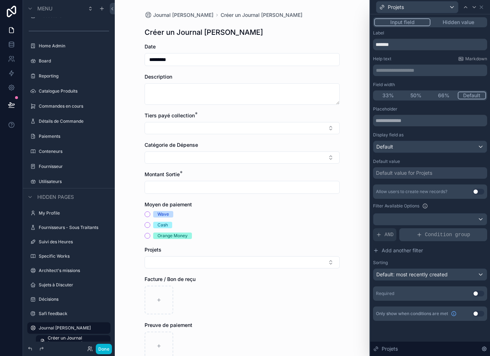
click at [434, 231] on span "Condition group" at bounding box center [447, 234] width 45 height 7
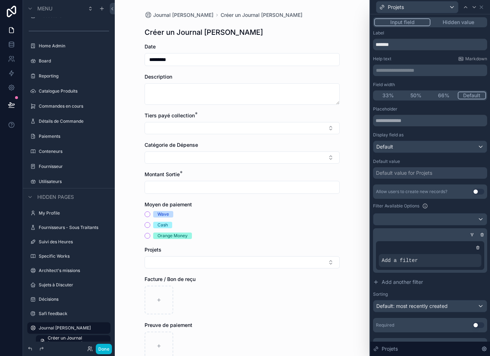
click at [470, 232] on icon at bounding box center [472, 234] width 4 height 4
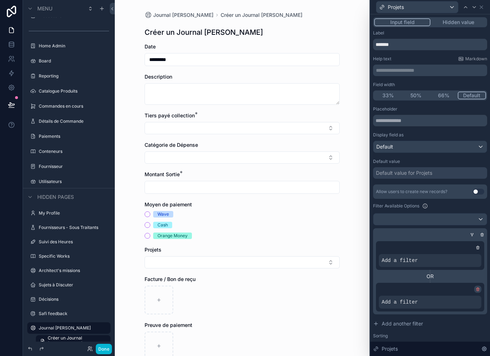
click at [478, 286] on div at bounding box center [477, 289] width 7 height 7
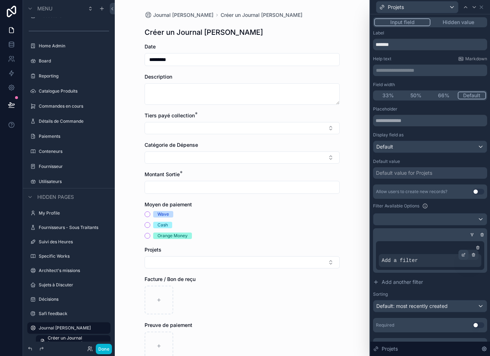
click at [465, 253] on icon at bounding box center [464, 254] width 2 height 2
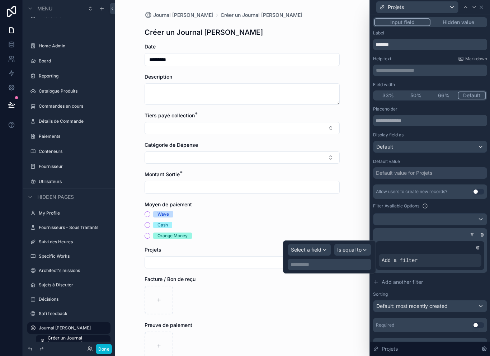
click at [320, 244] on div "Select a field" at bounding box center [309, 249] width 43 height 11
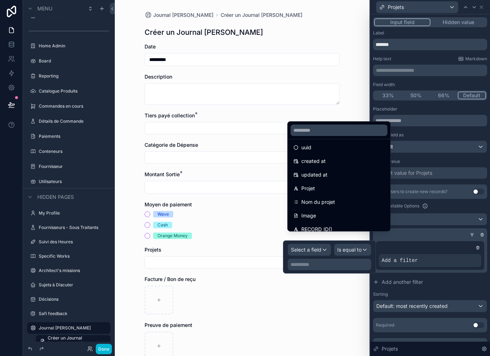
scroll to position [18, 0]
click at [348, 202] on div "Nom du projet" at bounding box center [338, 201] width 91 height 9
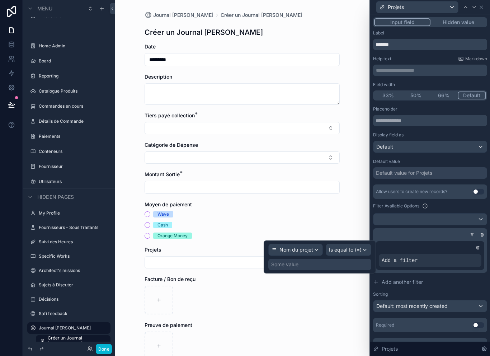
click at [356, 246] on span "Is equal to (=)" at bounding box center [345, 249] width 33 height 7
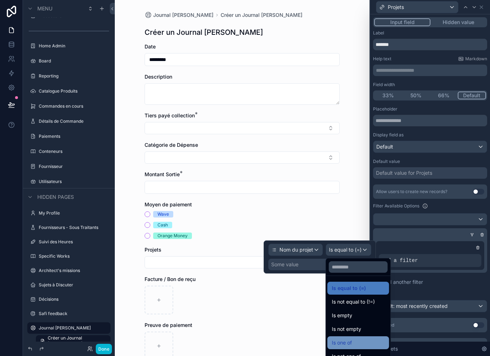
click at [367, 338] on div "Is one of" at bounding box center [358, 342] width 53 height 9
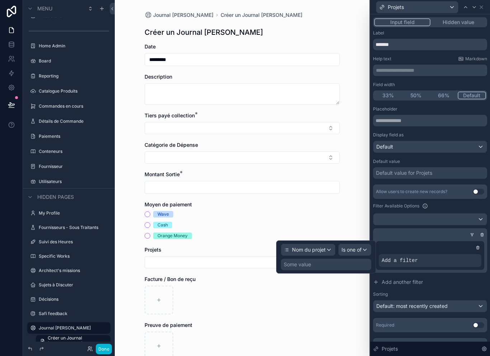
click at [359, 259] on div "Some value" at bounding box center [326, 264] width 90 height 11
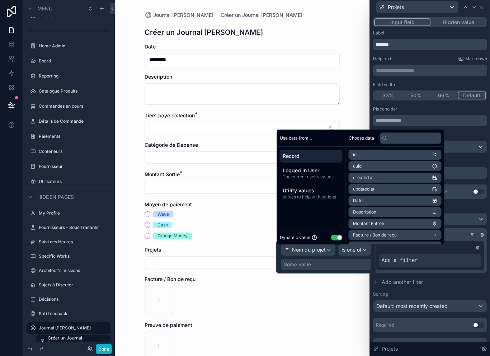
click at [341, 238] on button "Use setting" at bounding box center [336, 238] width 11 height 6
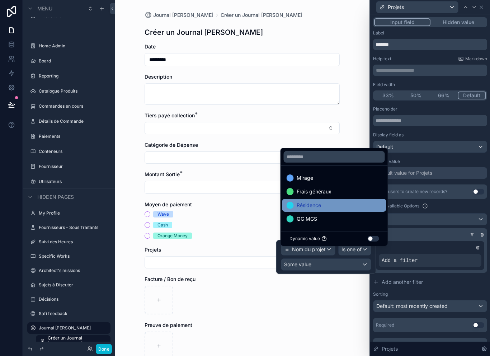
click at [337, 203] on div "Résidence" at bounding box center [334, 205] width 95 height 9
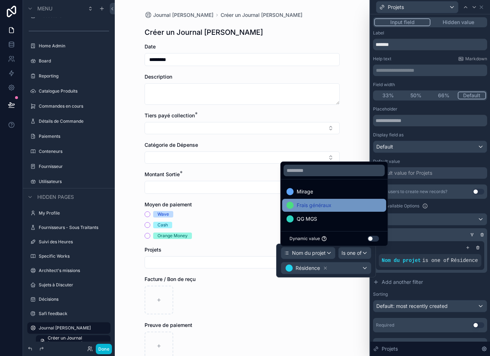
click at [339, 205] on div "Frais généraux" at bounding box center [334, 205] width 95 height 9
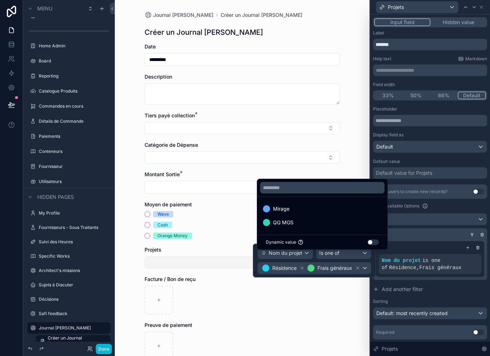
click at [191, 256] on button "Select Button" at bounding box center [242, 262] width 195 height 12
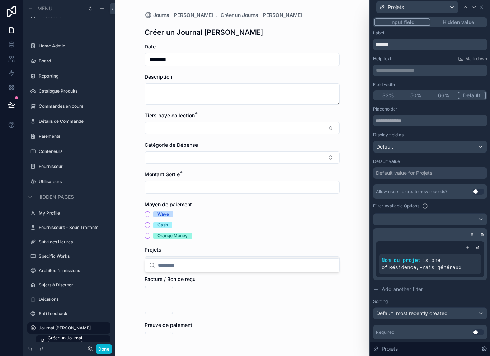
click at [195, 256] on button "Select Button" at bounding box center [242, 262] width 195 height 12
click at [204, 256] on button "Select Button" at bounding box center [242, 262] width 195 height 12
type input "*"
click at [464, 253] on icon at bounding box center [464, 254] width 2 height 2
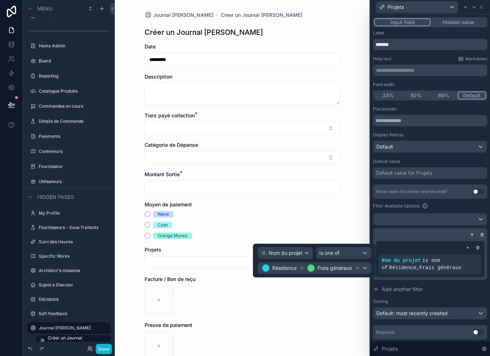
click at [347, 247] on div "Is one of" at bounding box center [343, 252] width 55 height 11
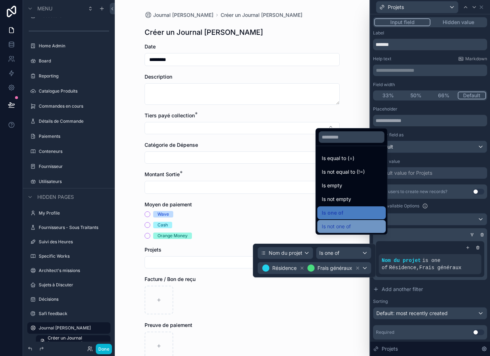
click at [358, 225] on div "Is not one of" at bounding box center [352, 226] width 60 height 9
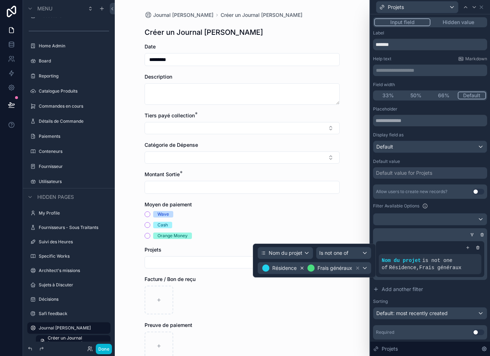
click at [302, 265] on icon at bounding box center [302, 267] width 5 height 5
click at [329, 264] on div "Frais généraux" at bounding box center [303, 268] width 54 height 9
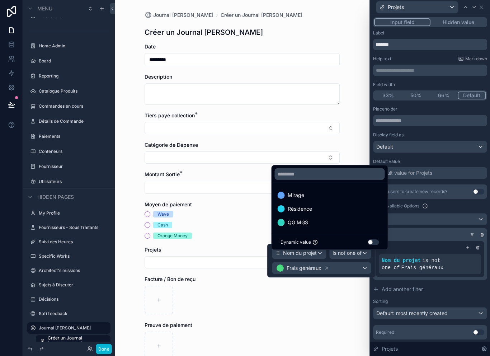
click at [326, 256] on div at bounding box center [321, 261] width 109 height 34
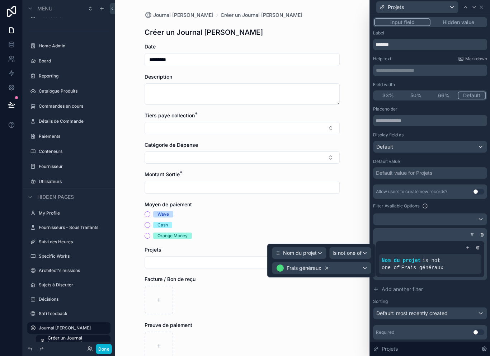
click at [326, 267] on icon at bounding box center [327, 268] width 3 height 3
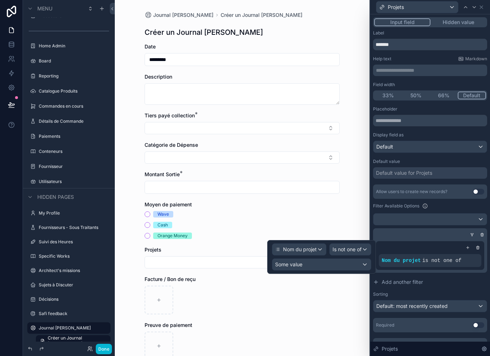
click at [342, 259] on div "Some value" at bounding box center [321, 264] width 99 height 11
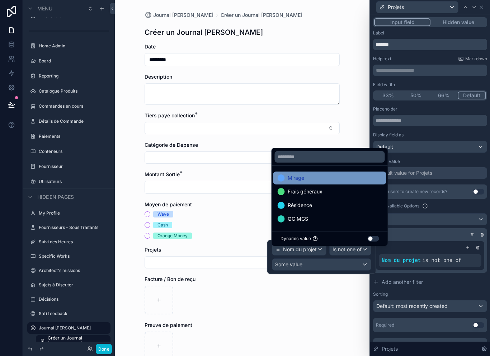
click at [333, 177] on div "Mirage" at bounding box center [330, 178] width 104 height 9
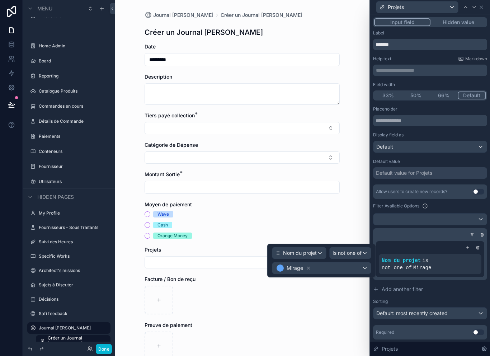
click at [253, 246] on div "Projets" at bounding box center [242, 249] width 195 height 7
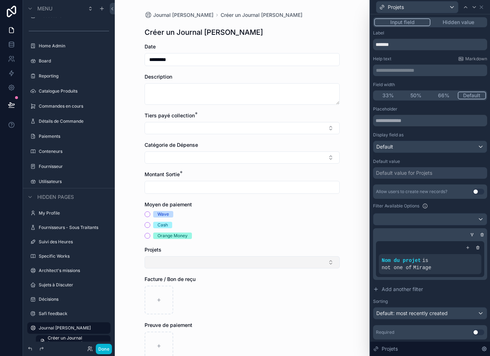
click at [255, 256] on button "Select Button" at bounding box center [242, 262] width 195 height 12
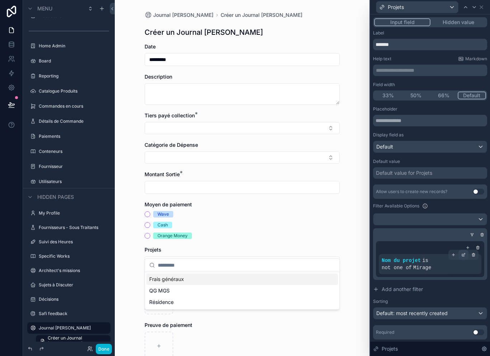
click at [466, 250] on div at bounding box center [464, 255] width 10 height 10
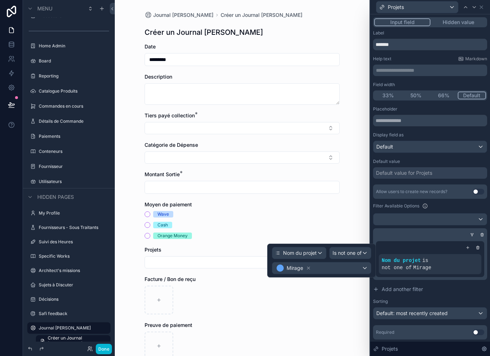
click at [353, 262] on div "Mirage" at bounding box center [321, 267] width 99 height 11
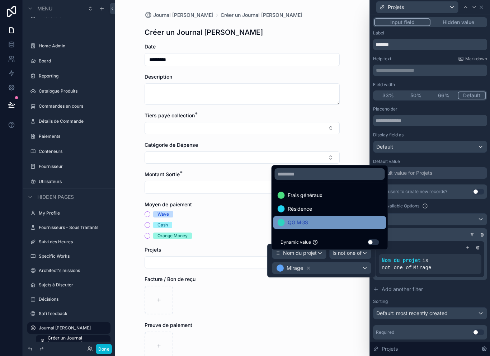
click at [333, 225] on div "QG MGS" at bounding box center [330, 222] width 104 height 9
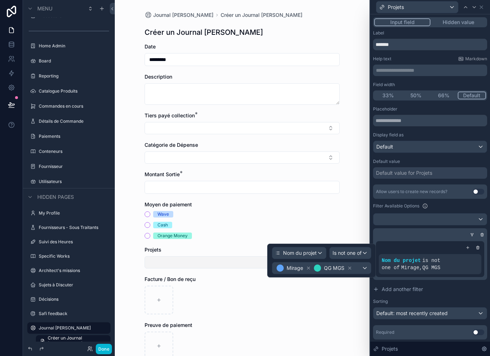
click at [227, 256] on button "Select Button" at bounding box center [242, 262] width 195 height 12
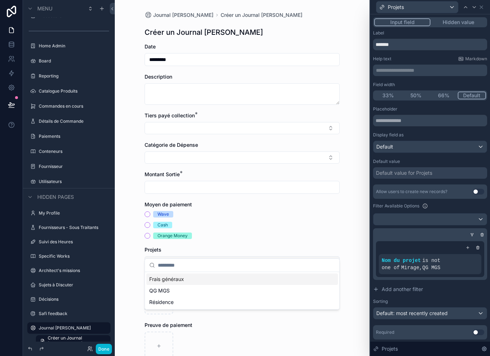
click at [321, 256] on button "Select Button" at bounding box center [242, 262] width 195 height 12
click at [328, 256] on button "Select Button" at bounding box center [242, 262] width 195 height 12
click at [335, 256] on button "Select Button" at bounding box center [242, 262] width 195 height 12
click at [334, 256] on button "Select Button" at bounding box center [242, 262] width 195 height 12
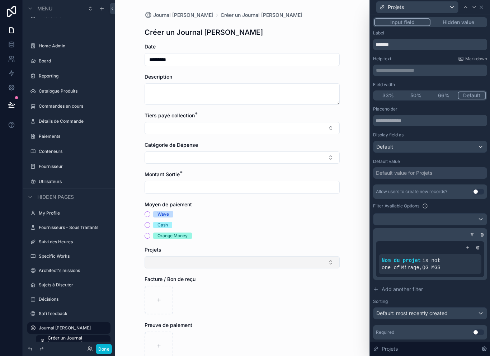
click at [334, 256] on button "Select Button" at bounding box center [242, 262] width 195 height 12
click at [454, 267] on div "Nom du projet is not one of Mirage , QG MGS" at bounding box center [430, 259] width 114 height 42
click at [424, 268] on div "Allow users to create new records? Use setting Filter Available Options Nom du …" at bounding box center [430, 251] width 114 height 135
click at [415, 266] on div "Nom du projet is not one of Mirage , QG MGS" at bounding box center [430, 259] width 114 height 42
click at [441, 283] on button "Add another filter" at bounding box center [430, 289] width 114 height 13
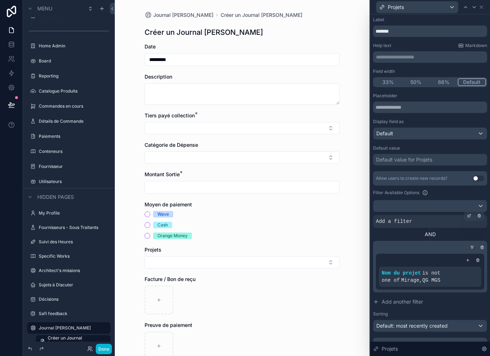
scroll to position [14, 0]
click at [254, 256] on button "Select Button" at bounding box center [242, 262] width 195 height 12
click at [469, 210] on div at bounding box center [469, 215] width 10 height 10
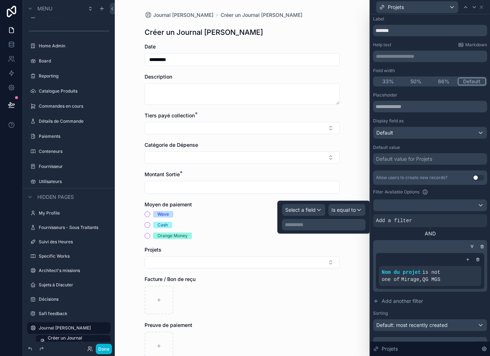
click at [304, 206] on span "Select a field" at bounding box center [300, 209] width 30 height 7
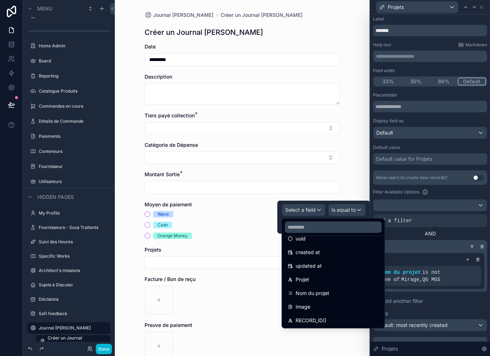
scroll to position [23, 0]
click at [327, 289] on span "Nom du projet" at bounding box center [313, 293] width 34 height 9
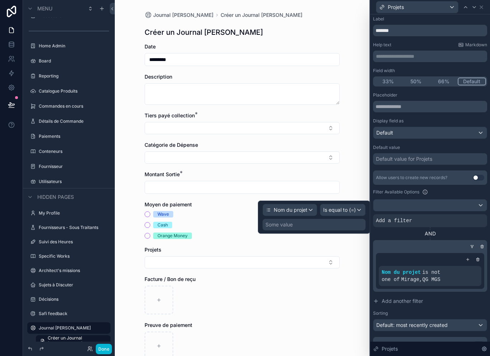
click at [346, 206] on span "Is equal to (=)" at bounding box center [339, 209] width 33 height 7
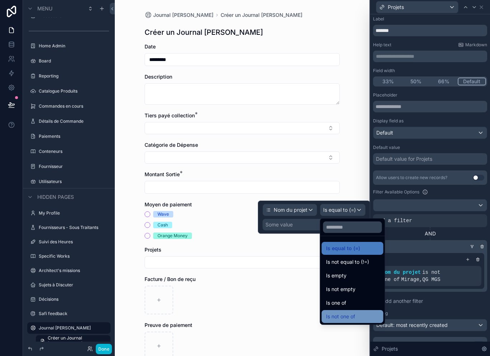
scroll to position [11, 0]
click at [358, 312] on div "Is not one of" at bounding box center [352, 316] width 53 height 9
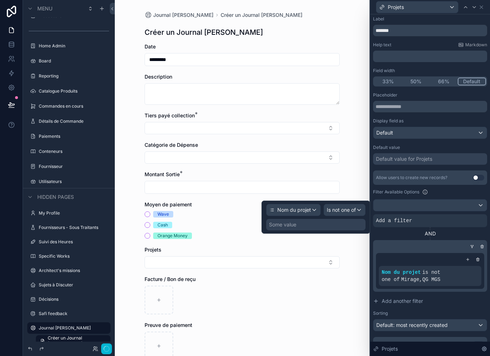
click at [358, 303] on div "Journal [PERSON_NAME] un Journal [PERSON_NAME] un Journal [PERSON_NAME] Date **…" at bounding box center [242, 178] width 255 height 356
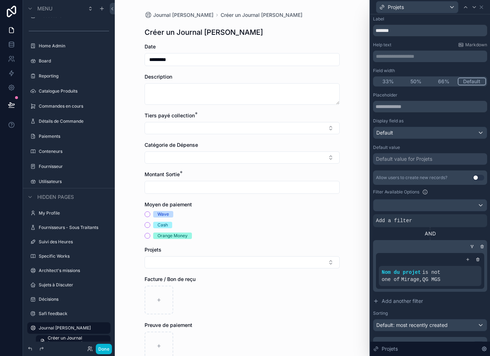
click at [362, 304] on div "Journal [PERSON_NAME] un Journal [PERSON_NAME] un Journal [PERSON_NAME] Date **…" at bounding box center [242, 178] width 255 height 356
click at [429, 199] on div at bounding box center [429, 204] width 113 height 11
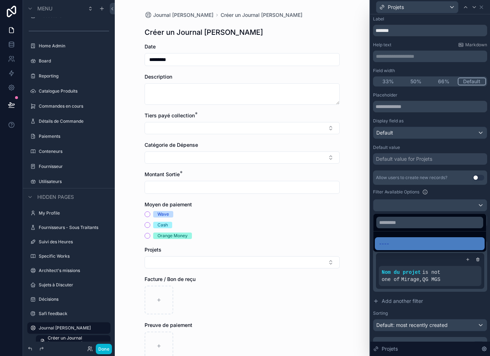
click at [434, 193] on div at bounding box center [430, 178] width 120 height 356
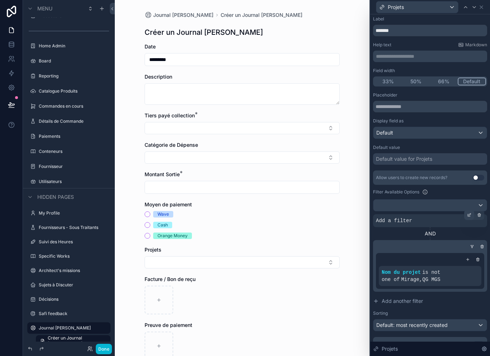
click at [466, 210] on div at bounding box center [469, 215] width 10 height 10
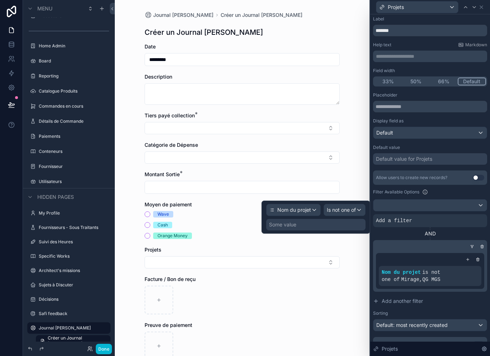
click at [344, 219] on div "Some value" at bounding box center [315, 224] width 99 height 11
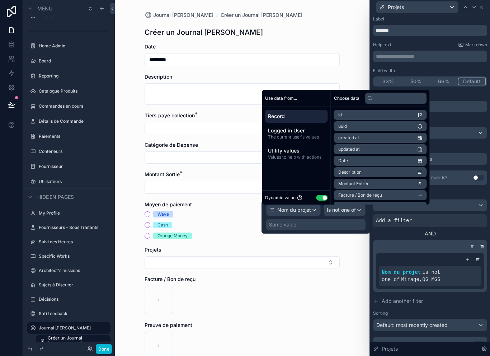
click at [323, 199] on button "Use setting" at bounding box center [321, 198] width 11 height 6
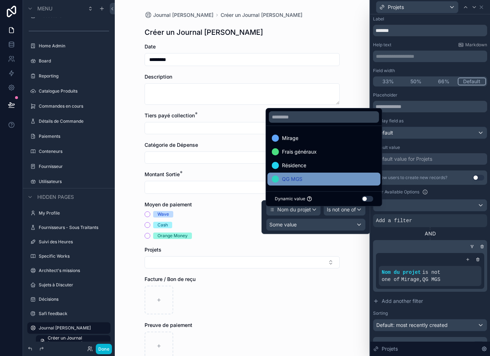
click at [306, 178] on div "QG MGS" at bounding box center [324, 179] width 104 height 9
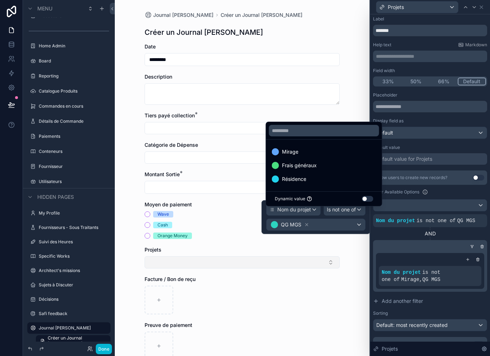
click at [293, 256] on button "Select Button" at bounding box center [242, 262] width 195 height 12
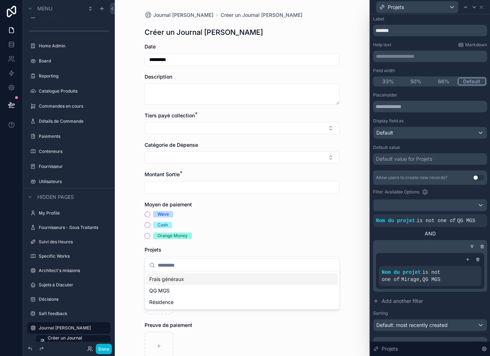
click at [455, 243] on div at bounding box center [429, 246] width 114 height 7
click at [277, 256] on button "Select Button" at bounding box center [242, 262] width 195 height 12
click at [465, 264] on icon at bounding box center [463, 266] width 4 height 4
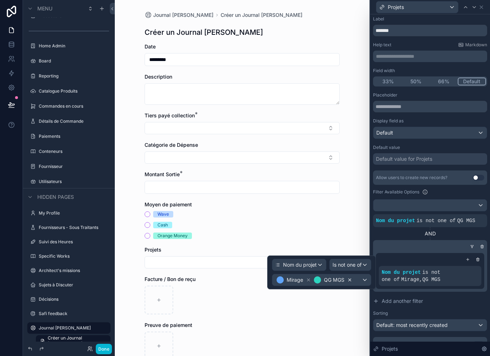
click at [350, 277] on icon at bounding box center [349, 279] width 5 height 5
click at [425, 250] on div "Nom du projet is not one of Mirage" at bounding box center [430, 271] width 114 height 42
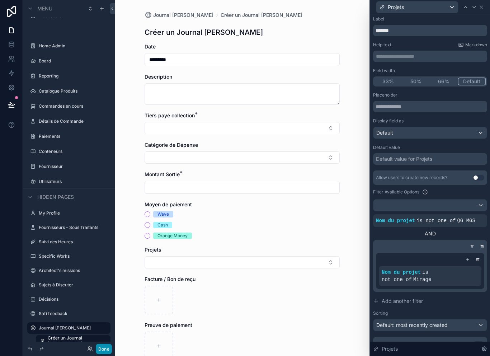
click at [105, 352] on button "Done" at bounding box center [104, 349] width 16 height 10
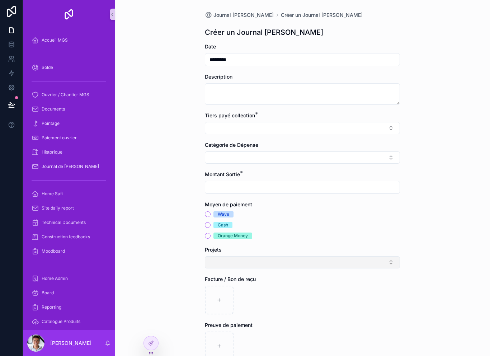
click at [279, 256] on button "Select Button" at bounding box center [302, 262] width 195 height 12
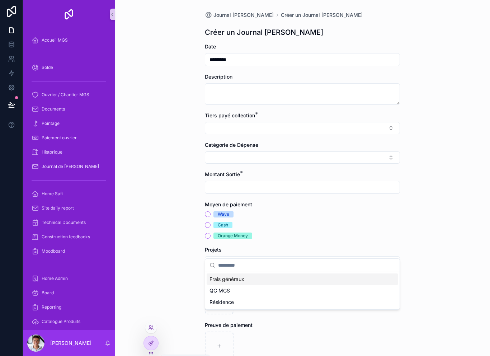
click at [154, 346] on div at bounding box center [151, 343] width 14 height 14
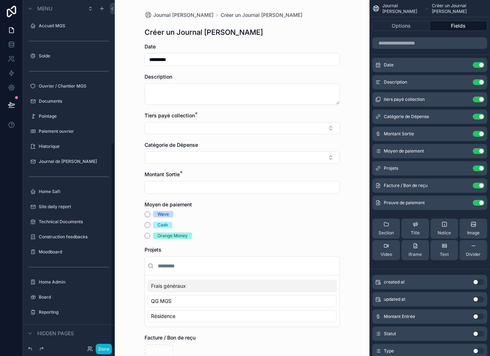
scroll to position [236, 0]
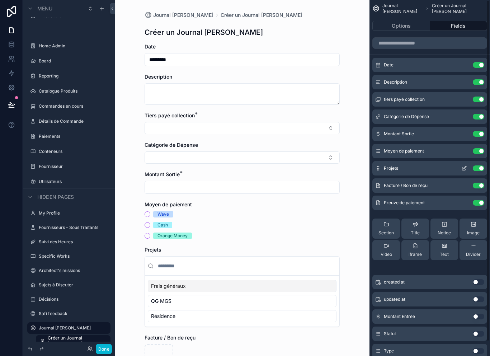
click at [466, 165] on icon "scrollable content" at bounding box center [464, 168] width 6 height 6
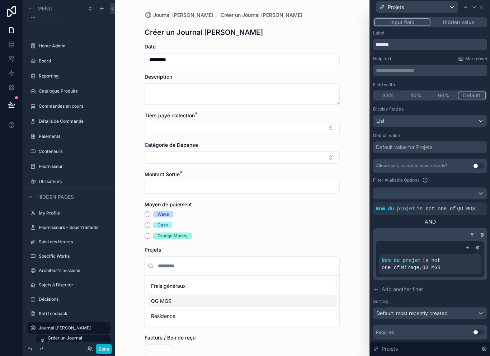
scroll to position [0, 0]
click at [235, 295] on div "QG MGS" at bounding box center [242, 301] width 189 height 12
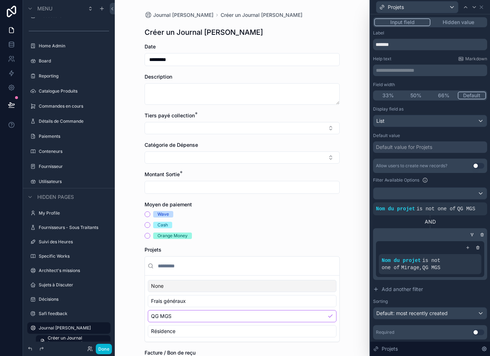
click at [224, 310] on div "QG MGS" at bounding box center [242, 316] width 189 height 12
click at [224, 310] on div "Résidence" at bounding box center [242, 316] width 189 height 12
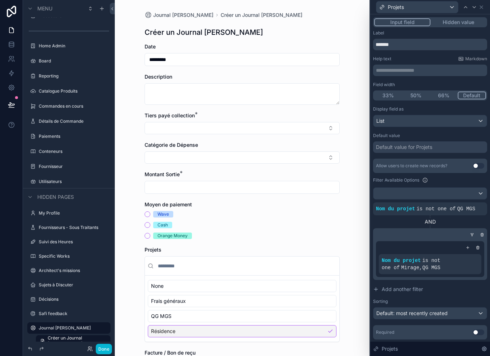
click at [234, 310] on div "QG MGS" at bounding box center [242, 316] width 189 height 12
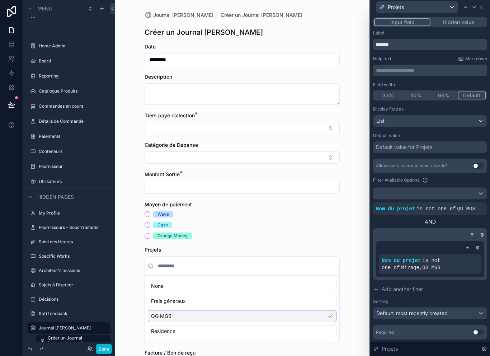
click at [244, 295] on div "Frais généraux" at bounding box center [242, 301] width 189 height 12
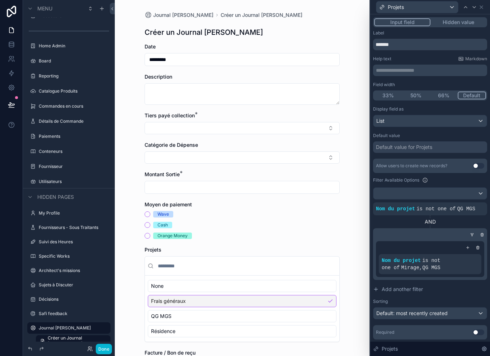
click at [488, 194] on div "**********" at bounding box center [430, 195] width 120 height 362
click at [484, 198] on div at bounding box center [479, 203] width 10 height 10
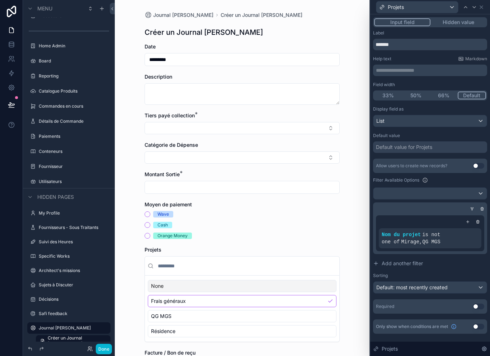
click at [446, 141] on div "Default value for Projets" at bounding box center [430, 146] width 114 height 11
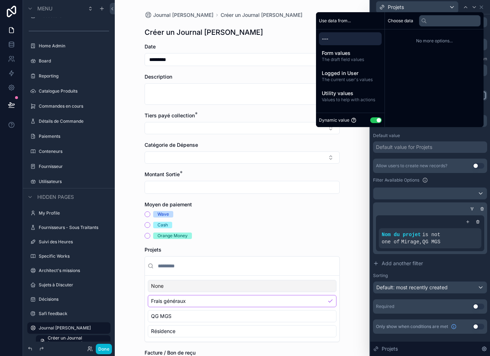
click at [370, 123] on button "Use setting" at bounding box center [375, 120] width 11 height 6
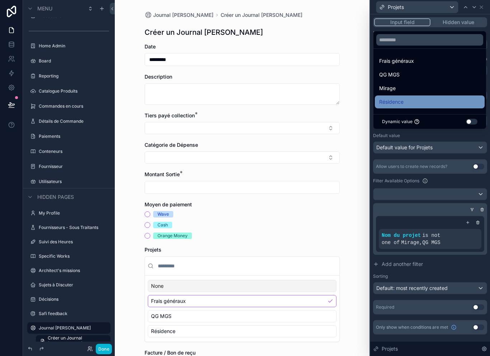
click at [417, 107] on div "Résidence" at bounding box center [430, 101] width 110 height 13
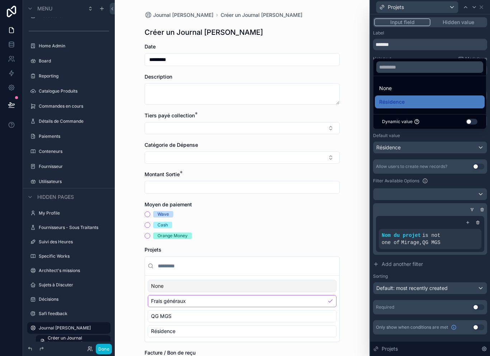
click at [424, 147] on div "Display field as List Default value Résidence Allow users to create new records…" at bounding box center [430, 210] width 114 height 208
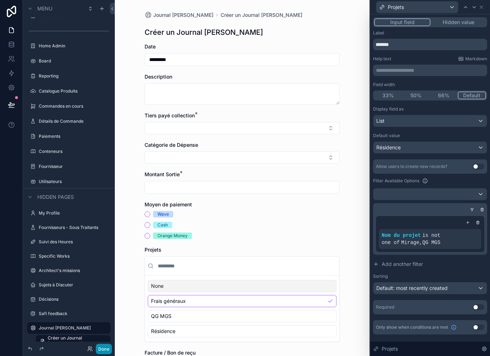
click at [104, 353] on button "Done" at bounding box center [104, 349] width 16 height 10
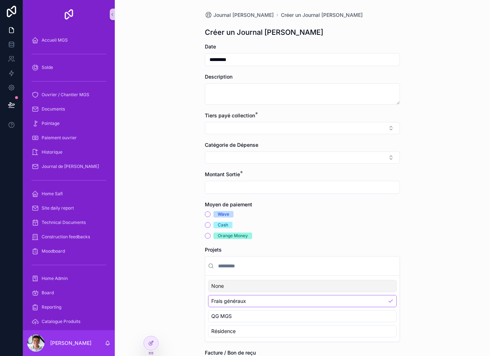
click at [266, 325] on div "Résidence" at bounding box center [302, 331] width 189 height 12
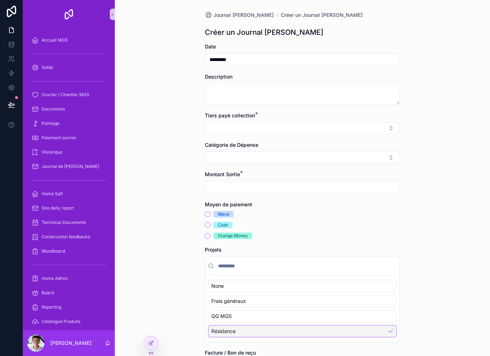
click at [278, 310] on div "QG MGS" at bounding box center [302, 316] width 189 height 12
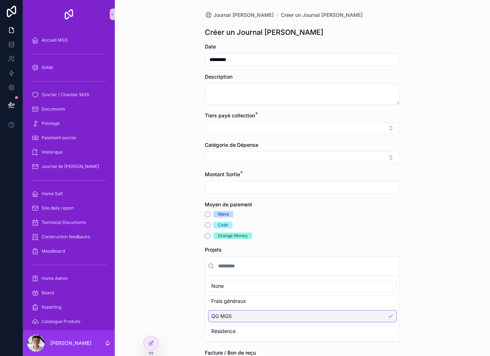
click at [279, 325] on div "Résidence" at bounding box center [302, 331] width 189 height 12
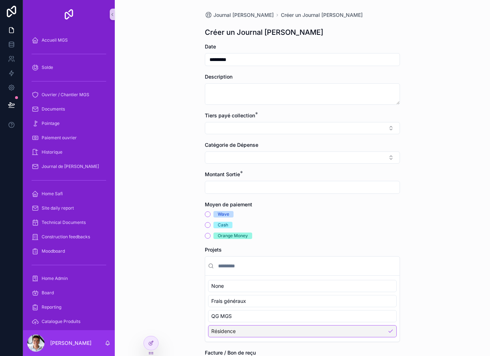
click at [161, 344] on div "Journal [PERSON_NAME] un Journal [PERSON_NAME] un Journal [PERSON_NAME] Date **…" at bounding box center [302, 178] width 375 height 356
click at [152, 344] on icon at bounding box center [150, 343] width 3 height 3
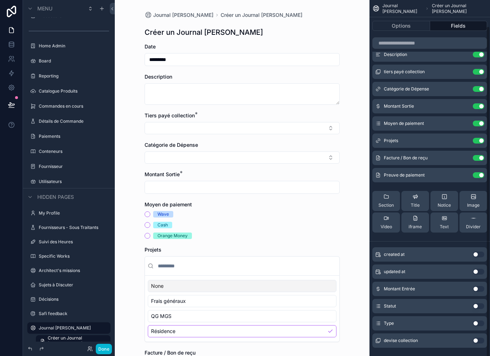
scroll to position [28, 0]
click at [473, 299] on div "Statut Use setting" at bounding box center [429, 306] width 115 height 14
click at [479, 303] on button "Use setting" at bounding box center [478, 306] width 11 height 6
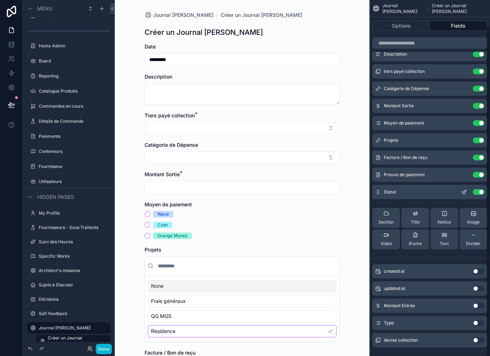
click at [464, 189] on icon "scrollable content" at bounding box center [464, 192] width 6 height 6
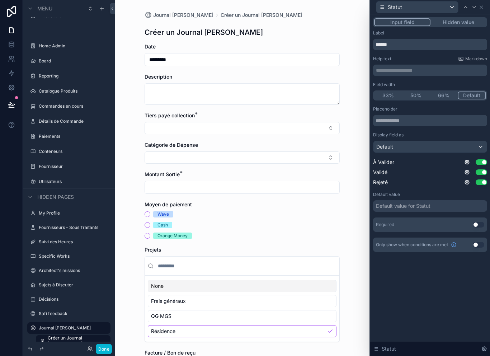
click at [453, 18] on button "Hidden value" at bounding box center [459, 22] width 56 height 8
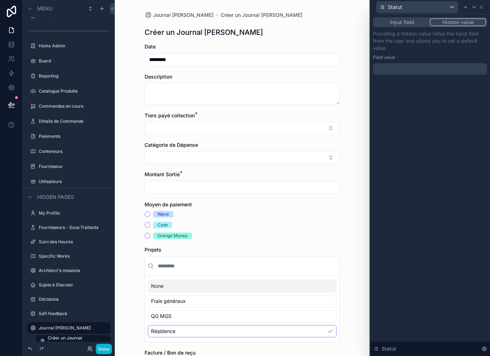
click at [435, 63] on div at bounding box center [430, 68] width 114 height 11
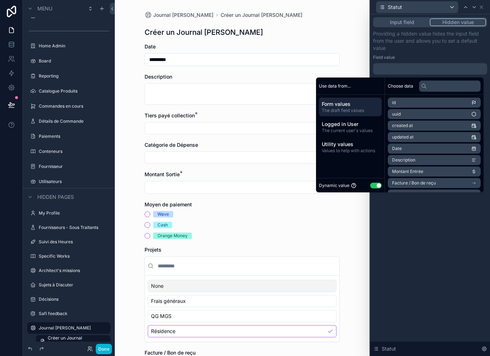
click at [377, 183] on button "Use setting" at bounding box center [375, 186] width 11 height 6
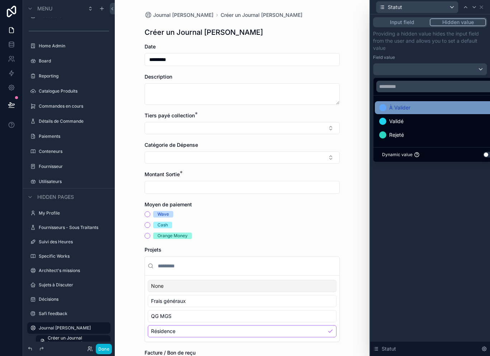
click at [419, 103] on div "À Valider" at bounding box center [438, 107] width 118 height 9
click at [420, 103] on div "À Valider" at bounding box center [438, 107] width 118 height 9
click at [421, 205] on div "Input field Hidden value Providing a hidden value hides the input field from th…" at bounding box center [430, 185] width 120 height 342
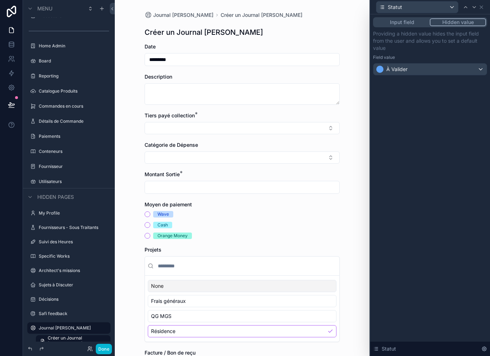
scroll to position [0, 0]
click at [481, 7] on icon at bounding box center [482, 7] width 6 height 6
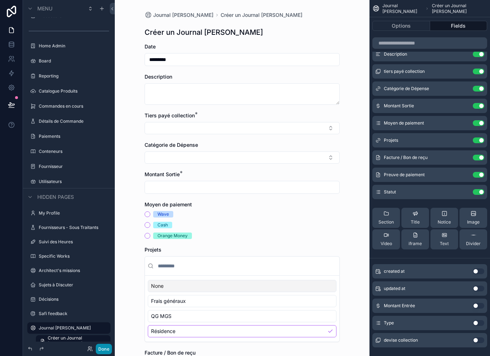
click at [104, 351] on button "Done" at bounding box center [104, 349] width 16 height 10
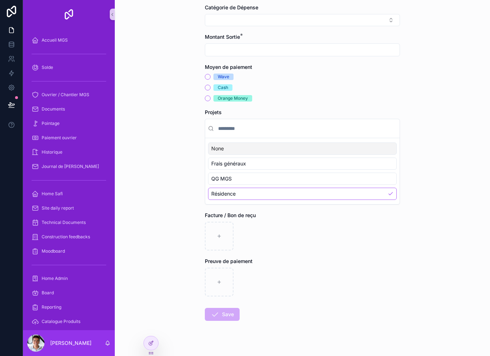
click at [159, 352] on div "Journal [PERSON_NAME] un Journal [PERSON_NAME] un Journal [PERSON_NAME] Date **…" at bounding box center [302, 178] width 375 height 356
click at [153, 343] on icon at bounding box center [151, 343] width 6 height 6
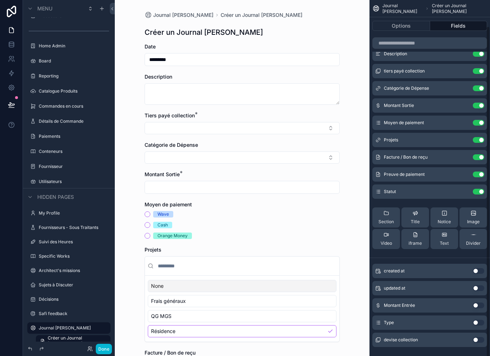
scroll to position [28, 0]
click at [479, 337] on button "Use setting" at bounding box center [478, 340] width 11 height 6
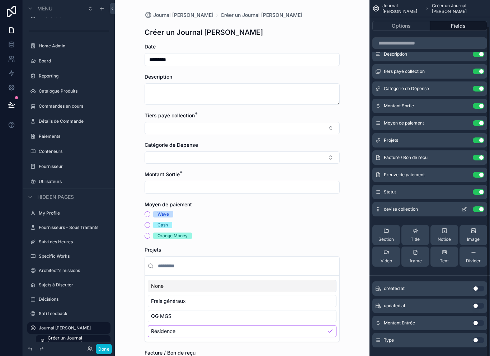
click at [464, 207] on icon "scrollable content" at bounding box center [465, 208] width 3 height 3
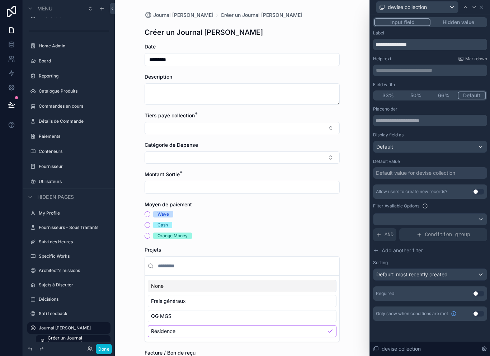
click at [461, 18] on button "Hidden value" at bounding box center [459, 22] width 56 height 8
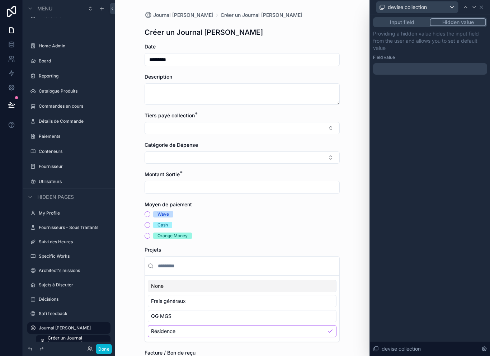
click at [446, 49] on div "Providing a hidden value hides the input field from the user and allows you to …" at bounding box center [430, 52] width 114 height 44
click at [465, 63] on div at bounding box center [430, 68] width 114 height 11
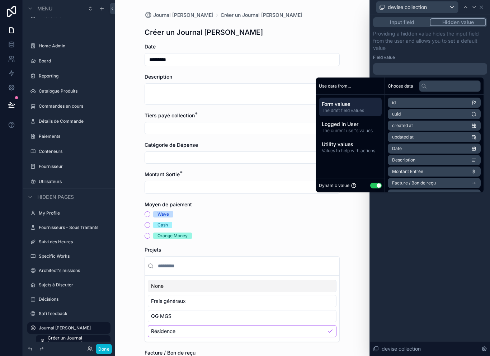
click at [447, 63] on div at bounding box center [430, 68] width 114 height 11
click at [372, 183] on button "Use setting" at bounding box center [375, 186] width 11 height 6
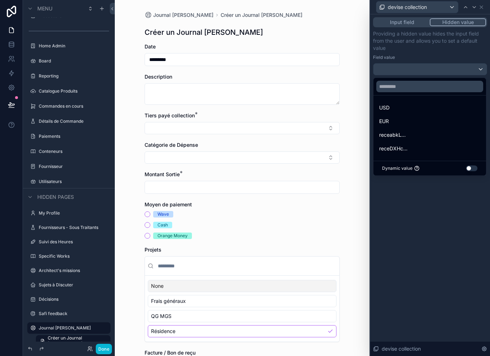
scroll to position [0, 0]
click at [433, 222] on div at bounding box center [430, 178] width 120 height 356
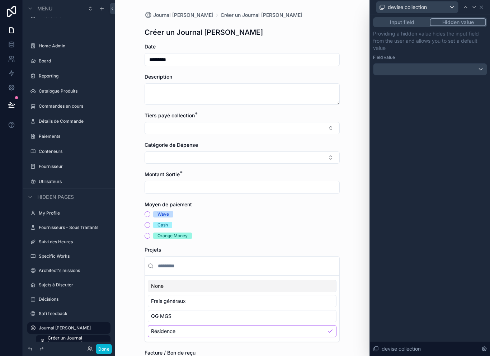
click at [433, 222] on div "Input field Hidden value Providing a hidden value hides the input field from th…" at bounding box center [430, 185] width 120 height 342
click at [449, 74] on div at bounding box center [429, 69] width 113 height 11
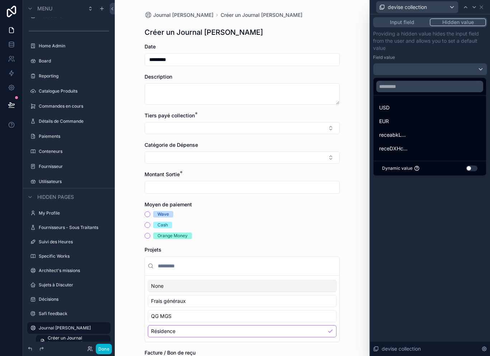
click at [471, 171] on button "Use setting" at bounding box center [471, 168] width 11 height 6
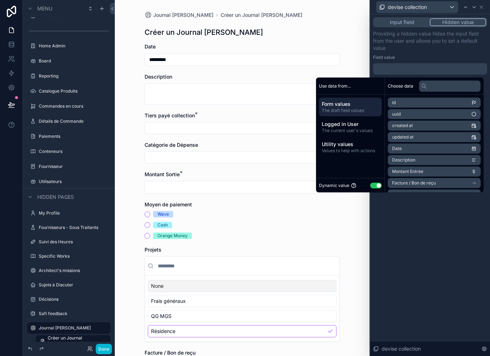
click at [377, 185] on button "Use setting" at bounding box center [375, 186] width 11 height 6
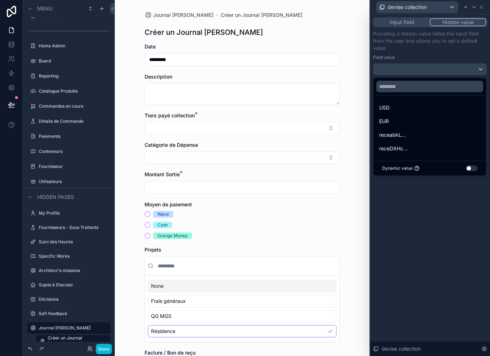
click at [414, 211] on div at bounding box center [430, 178] width 120 height 356
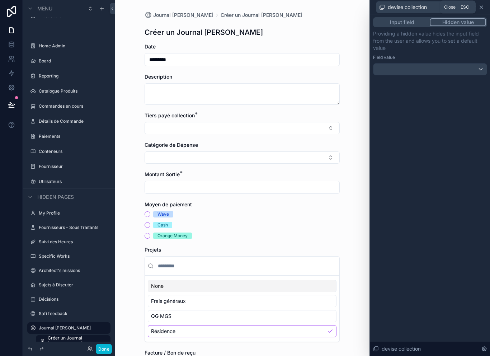
click at [481, 10] on icon at bounding box center [482, 7] width 6 height 6
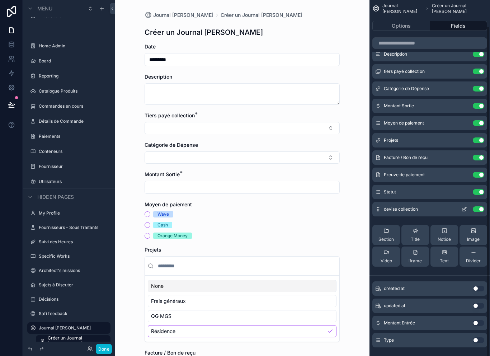
click at [483, 207] on button "Use setting" at bounding box center [478, 209] width 11 height 6
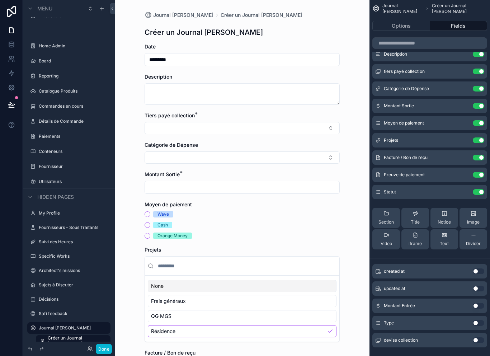
click at [460, 21] on button "Fields" at bounding box center [458, 26] width 57 height 10
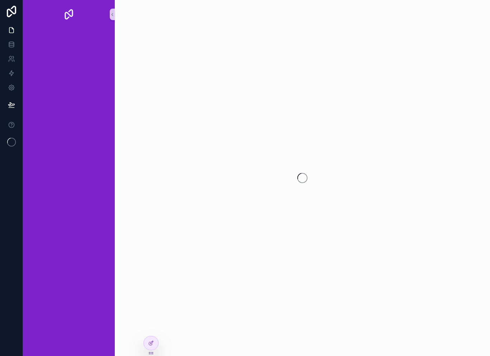
scroll to position [11, 0]
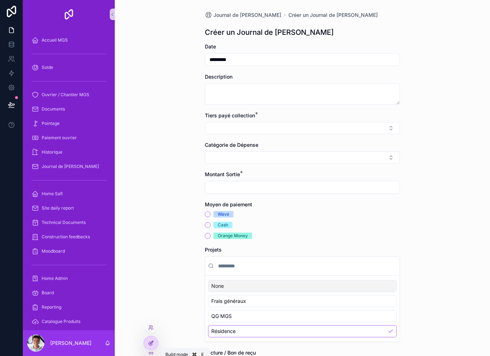
click at [153, 340] on icon at bounding box center [151, 343] width 6 height 6
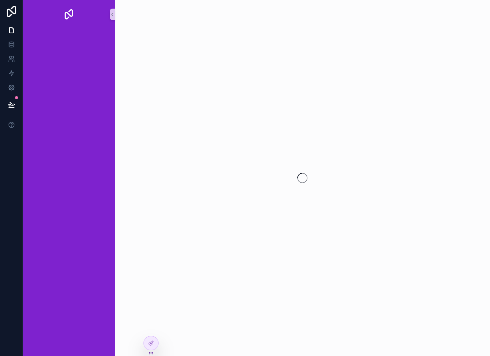
scroll to position [11, 0]
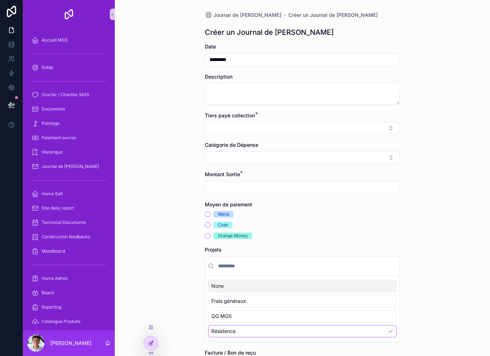
click at [148, 345] on div at bounding box center [151, 343] width 14 height 14
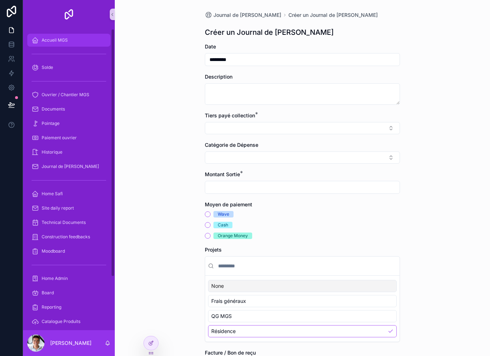
click at [82, 45] on div "Accueil MGS" at bounding box center [69, 39] width 75 height 11
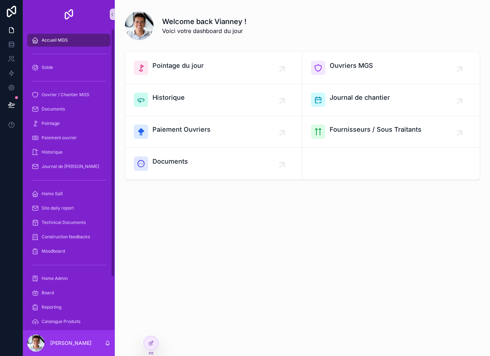
click at [77, 39] on div "Accueil MGS" at bounding box center [69, 39] width 75 height 11
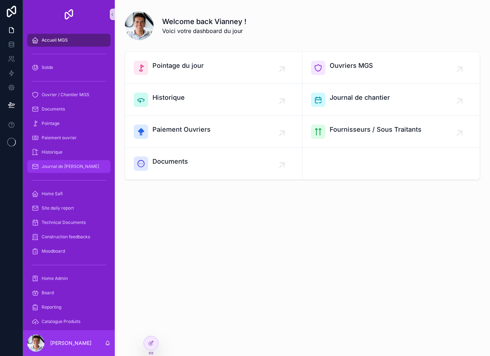
click at [91, 161] on div "Journal de [PERSON_NAME]" at bounding box center [69, 166] width 75 height 11
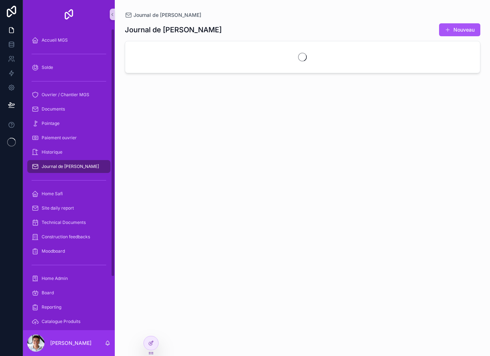
click at [91, 161] on div "Journal de [PERSON_NAME]" at bounding box center [69, 166] width 75 height 11
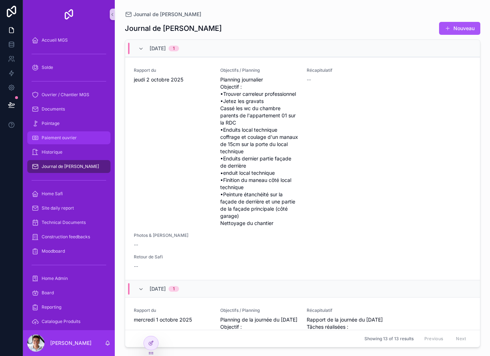
click at [84, 143] on div "Paiement ouvrier" at bounding box center [69, 137] width 75 height 11
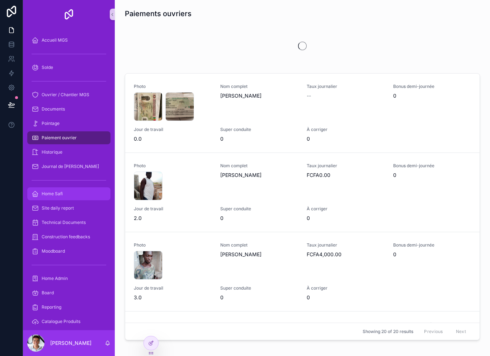
click at [83, 197] on div "Home Safi" at bounding box center [69, 193] width 75 height 11
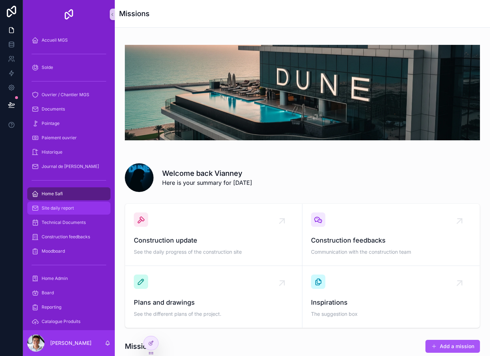
click at [81, 213] on div "Site daily report" at bounding box center [69, 207] width 75 height 11
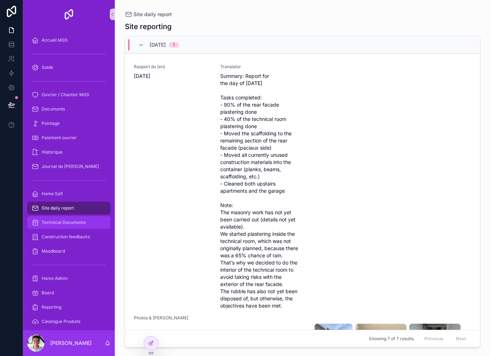
click at [83, 221] on span "Technical Documents" at bounding box center [64, 223] width 44 height 6
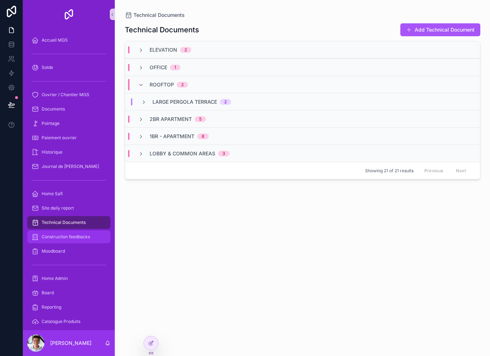
click at [82, 233] on div "Construction feedbacks" at bounding box center [69, 236] width 75 height 11
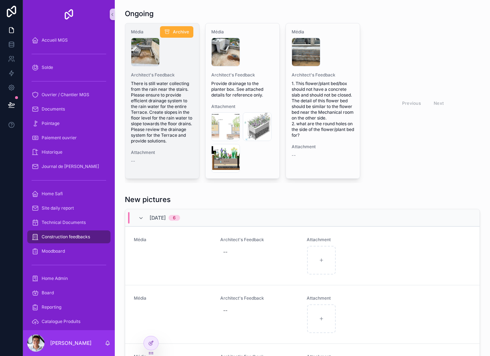
click at [151, 77] on span "Architect's Feedback" at bounding box center [162, 75] width 62 height 6
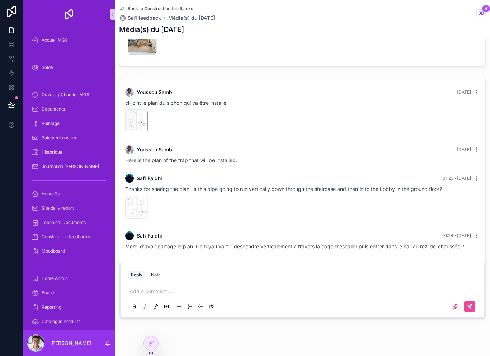
scroll to position [77, 0]
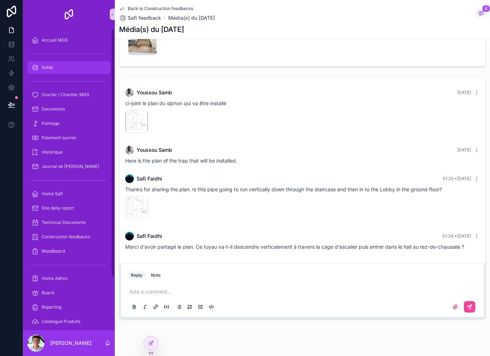
click at [69, 68] on div "Solde" at bounding box center [69, 67] width 75 height 11
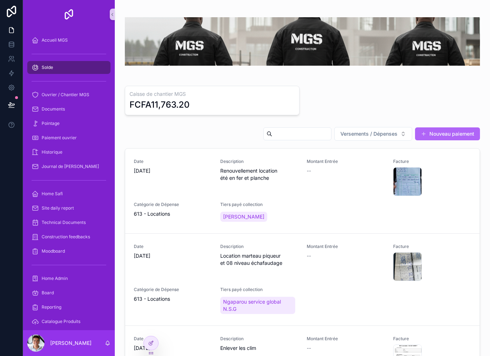
click at [459, 138] on button "Nouveau paiement" at bounding box center [447, 133] width 65 height 13
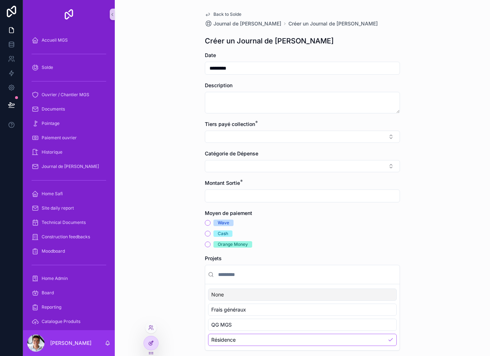
click at [152, 344] on icon at bounding box center [151, 343] width 6 height 6
click at [152, 340] on div at bounding box center [151, 343] width 14 height 14
click at [155, 350] on div at bounding box center [151, 346] width 15 height 20
click at [153, 343] on icon at bounding box center [151, 343] width 6 height 6
click at [213, 11] on link "Back to Solde" at bounding box center [223, 14] width 37 height 6
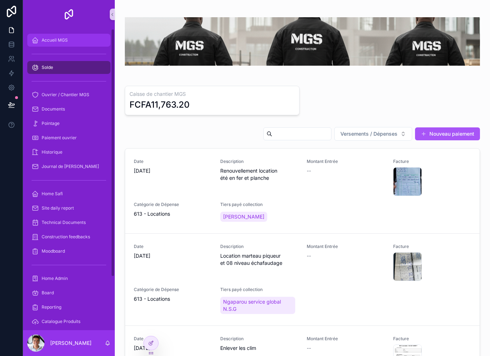
click at [95, 46] on link "Accueil MGS" at bounding box center [68, 40] width 83 height 13
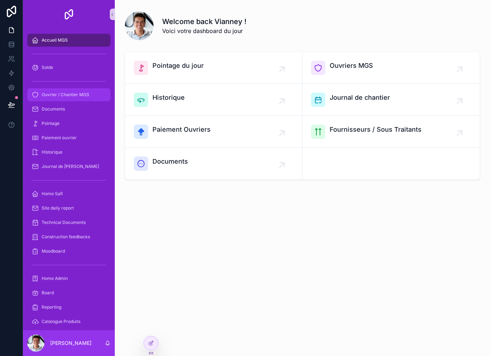
click at [83, 97] on span "Ouvrier / Chantier MGS" at bounding box center [66, 95] width 48 height 6
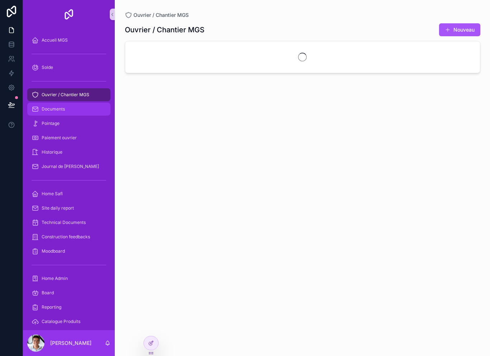
click at [76, 109] on div "Documents" at bounding box center [69, 108] width 75 height 11
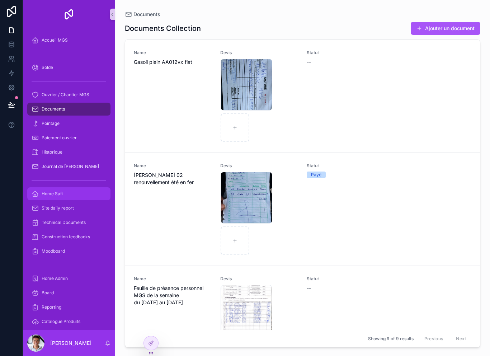
click at [70, 197] on div "Home Safi" at bounding box center [69, 193] width 75 height 11
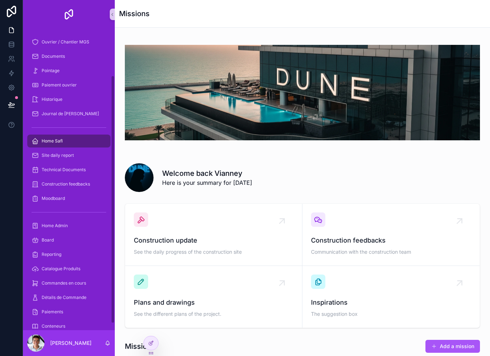
scroll to position [60, 0]
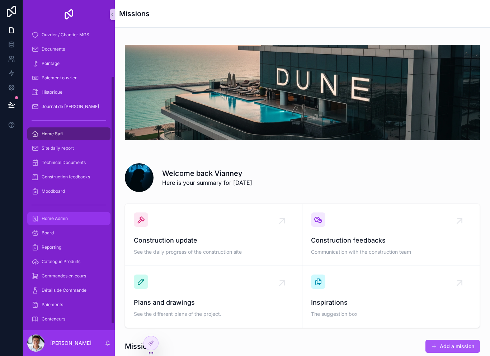
click at [70, 222] on div "Home Admin" at bounding box center [69, 218] width 75 height 11
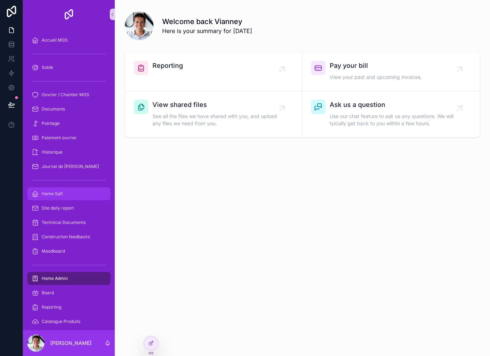
click at [76, 196] on div "Home Safi" at bounding box center [69, 193] width 75 height 11
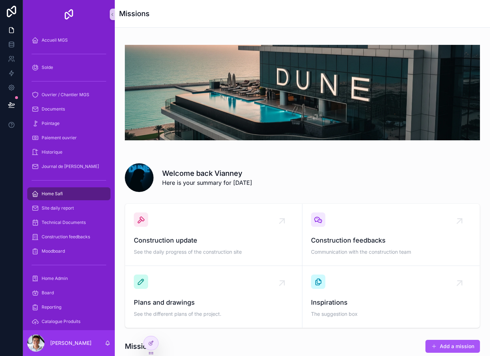
click at [86, 81] on div "scrollable content" at bounding box center [68, 80] width 83 height 11
click at [82, 95] on span "Ouvrier / Chantier MGS" at bounding box center [66, 95] width 48 height 6
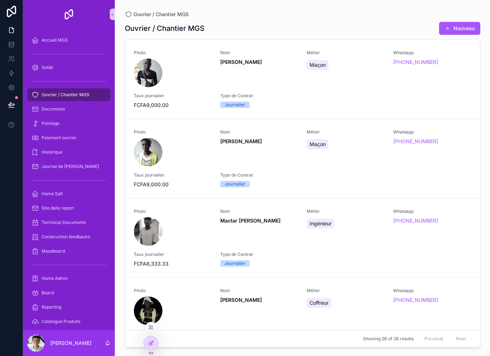
click at [155, 324] on div at bounding box center [150, 327] width 11 height 11
click at [151, 326] on icon at bounding box center [150, 326] width 2 height 2
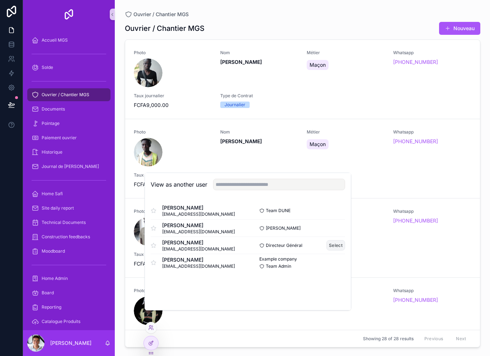
click at [339, 250] on button "Select" at bounding box center [335, 245] width 19 height 10
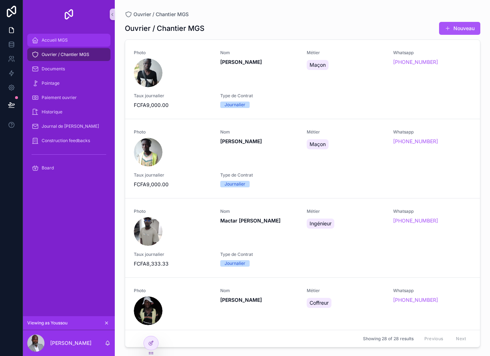
click at [75, 39] on div "Accueil MGS" at bounding box center [69, 39] width 75 height 11
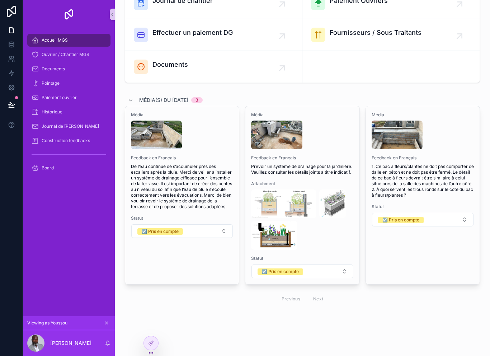
scroll to position [109, 0]
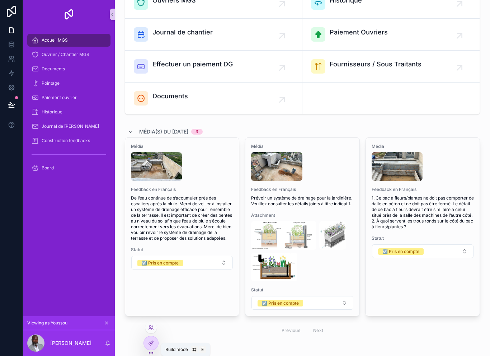
click at [156, 345] on div at bounding box center [151, 343] width 14 height 14
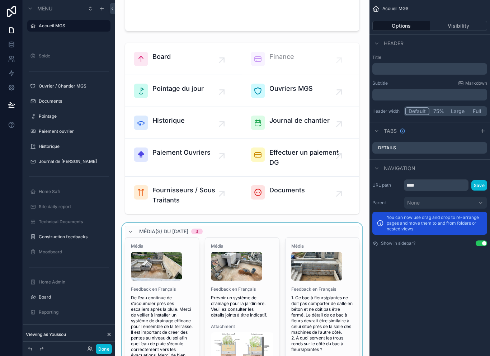
click at [215, 228] on div "scrollable content" at bounding box center [242, 357] width 243 height 268
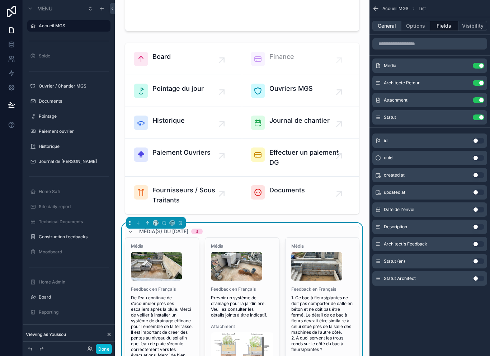
click at [390, 24] on button "General" at bounding box center [386, 26] width 29 height 10
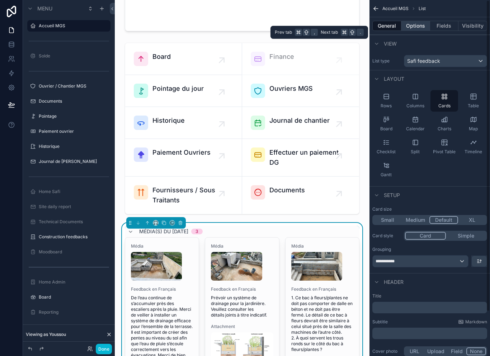
click at [417, 26] on button "Options" at bounding box center [415, 26] width 29 height 10
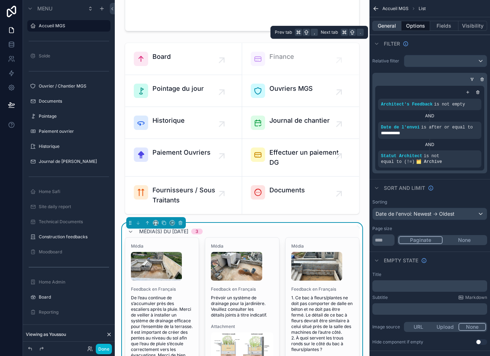
click at [396, 25] on button "General" at bounding box center [386, 26] width 29 height 10
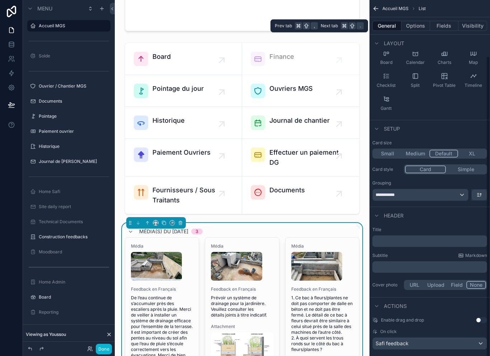
scroll to position [66, 0]
click at [408, 239] on p "﻿" at bounding box center [430, 241] width 111 height 7
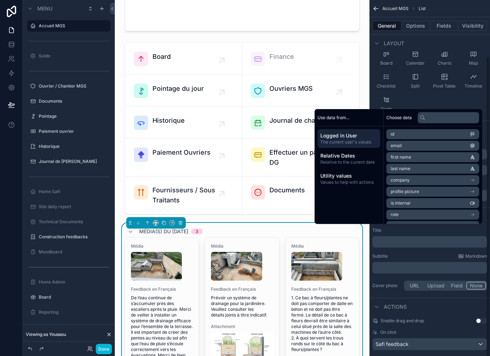
click at [407, 241] on p "﻿" at bounding box center [430, 241] width 111 height 7
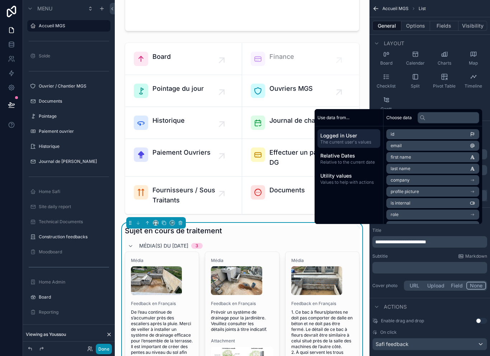
click at [104, 347] on button "Done" at bounding box center [104, 349] width 16 height 10
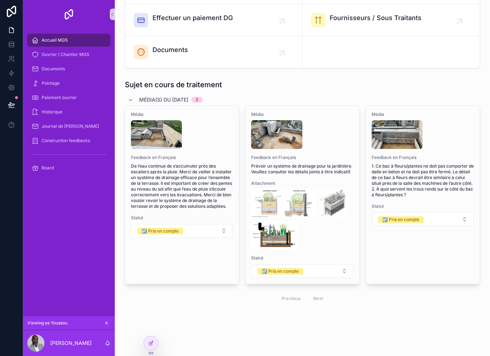
scroll to position [155, 0]
click at [202, 292] on div "Previous Next" at bounding box center [302, 298] width 355 height 17
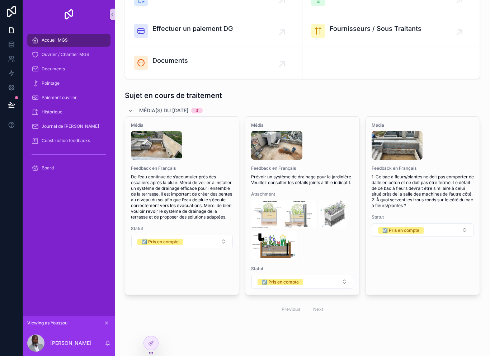
scroll to position [144, 0]
click at [156, 343] on div at bounding box center [151, 343] width 14 height 14
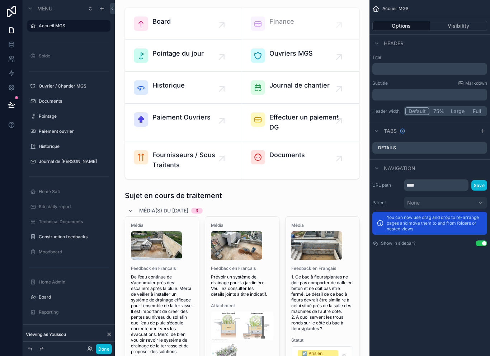
scroll to position [0, 0]
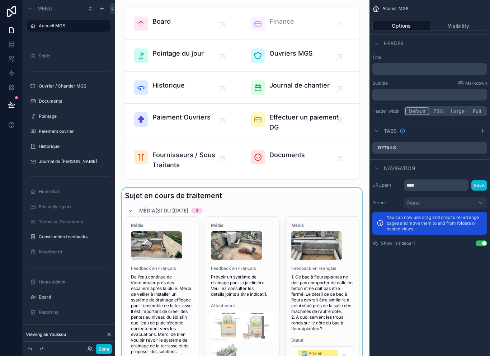
click at [144, 204] on div "scrollable content" at bounding box center [242, 329] width 243 height 282
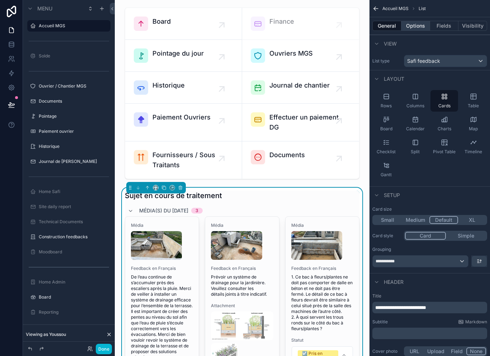
click at [418, 25] on button "Options" at bounding box center [415, 26] width 29 height 10
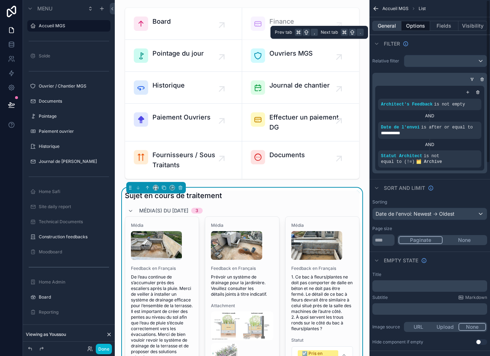
click at [386, 25] on button "General" at bounding box center [386, 26] width 29 height 10
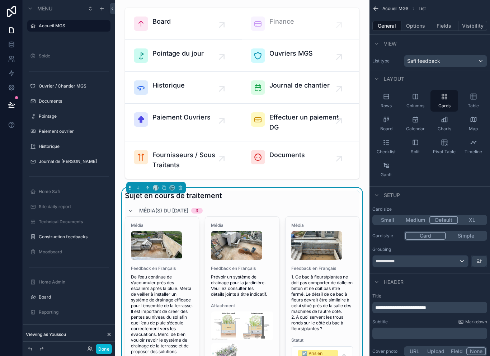
click at [238, 197] on div "Sujet en cours de traitement" at bounding box center [242, 196] width 235 height 10
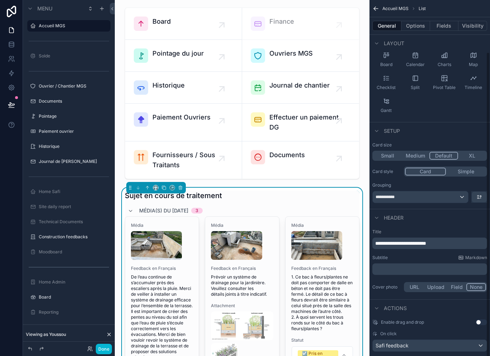
scroll to position [65, 0]
click at [390, 242] on span "**********" at bounding box center [400, 242] width 51 height 5
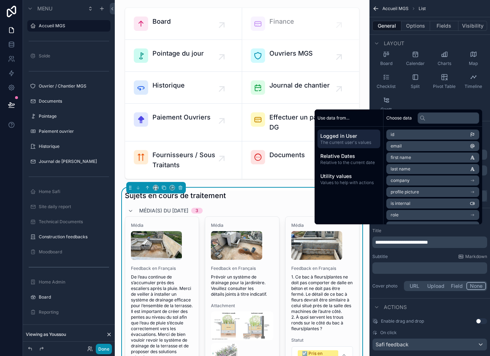
click at [107, 350] on button "Done" at bounding box center [104, 349] width 16 height 10
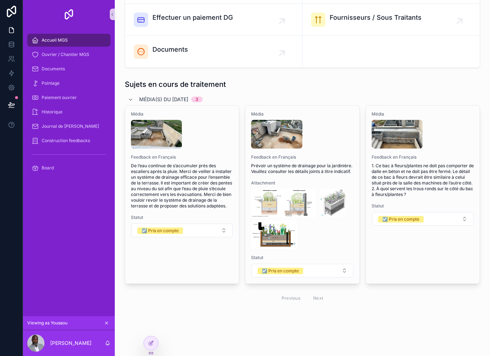
scroll to position [155, 0]
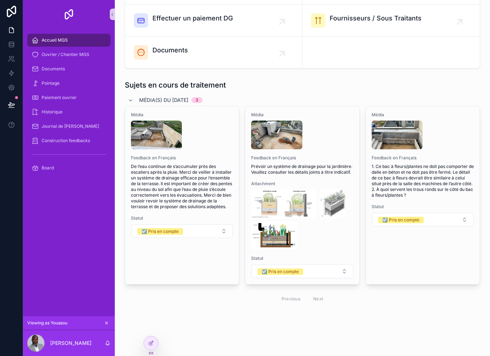
click at [421, 330] on div "Welcome back Youssou ! Voici votre dashboard du jour Board Pointage du jour Ouv…" at bounding box center [302, 100] width 375 height 511
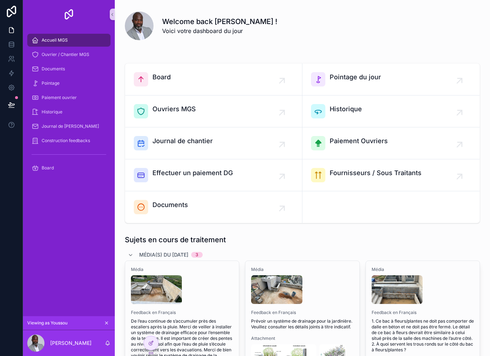
scroll to position [0, 0]
click at [156, 344] on div at bounding box center [151, 343] width 14 height 14
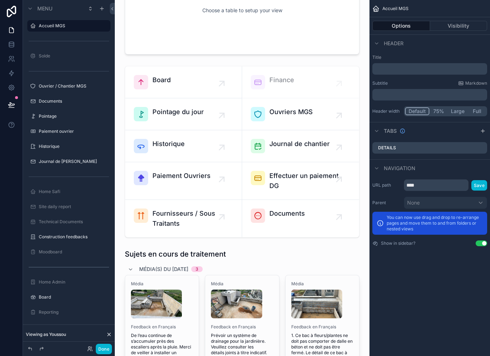
scroll to position [88, 0]
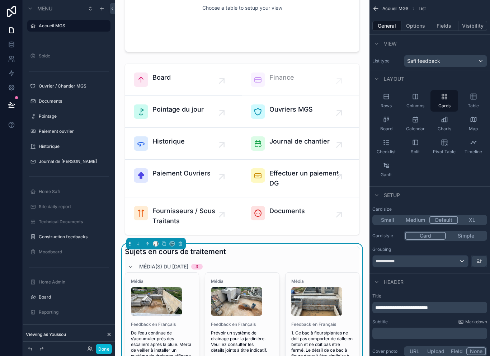
click at [154, 243] on icon "scrollable content" at bounding box center [155, 243] width 5 height 5
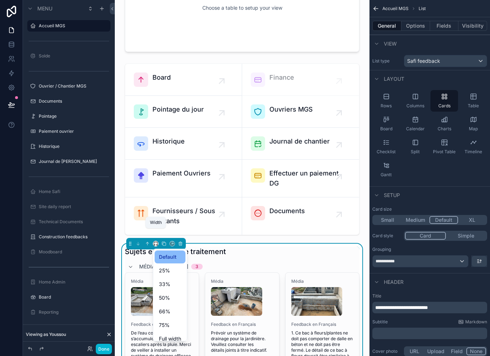
click at [150, 243] on div "scrollable content" at bounding box center [245, 178] width 490 height 356
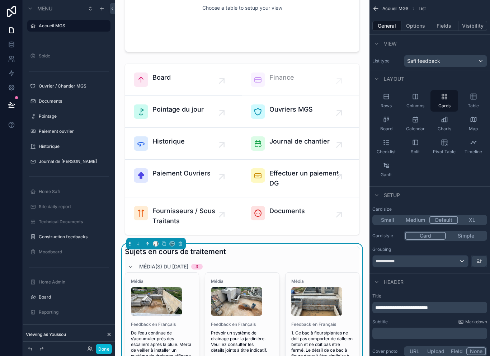
click at [150, 247] on button "scrollable content" at bounding box center [148, 244] width 8 height 8
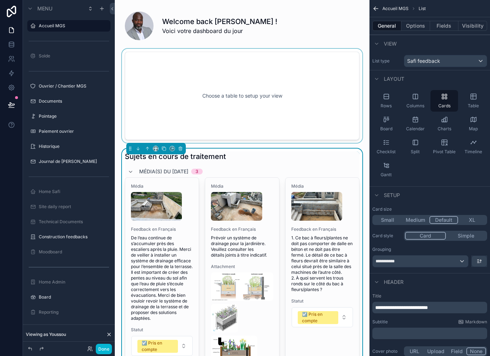
scroll to position [0, 0]
click at [275, 99] on div "scrollable content" at bounding box center [242, 96] width 243 height 94
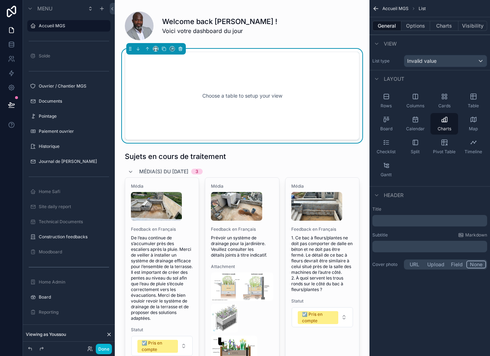
click at [183, 51] on button "scrollable content" at bounding box center [181, 49] width 8 height 8
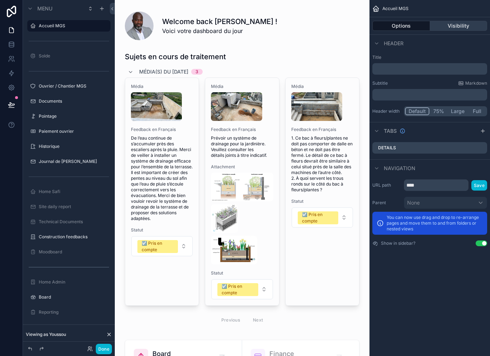
click at [458, 24] on button "Visibility" at bounding box center [458, 26] width 57 height 10
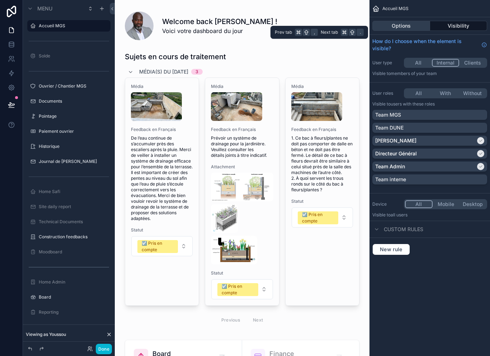
click at [411, 28] on button "Options" at bounding box center [401, 26] width 58 height 10
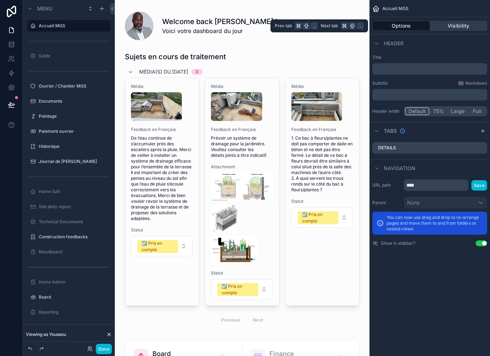
click at [454, 24] on button "Visibility" at bounding box center [458, 26] width 57 height 10
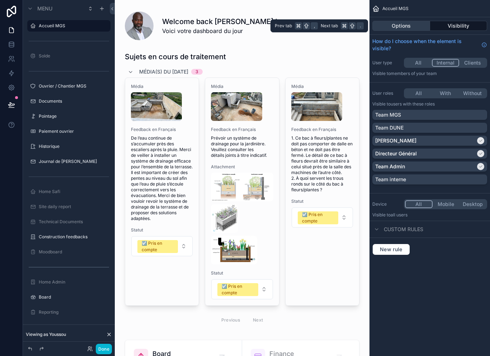
click at [404, 25] on button "Options" at bounding box center [401, 26] width 58 height 10
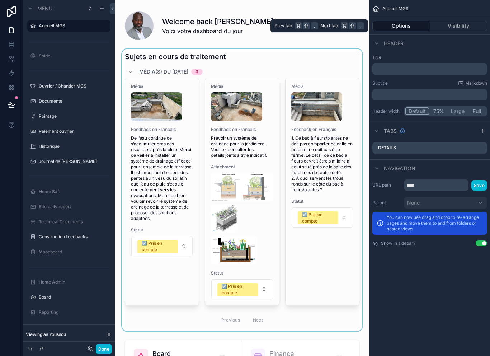
click at [287, 76] on div "scrollable content" at bounding box center [242, 190] width 243 height 282
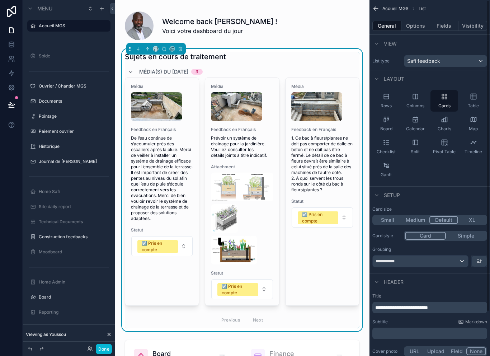
scroll to position [0, 0]
click at [447, 26] on button "Fields" at bounding box center [444, 26] width 29 height 10
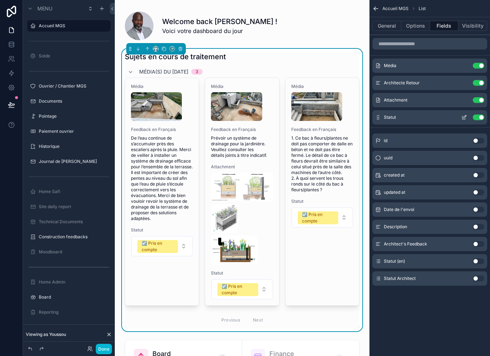
click at [479, 118] on button "Use setting" at bounding box center [478, 117] width 11 height 6
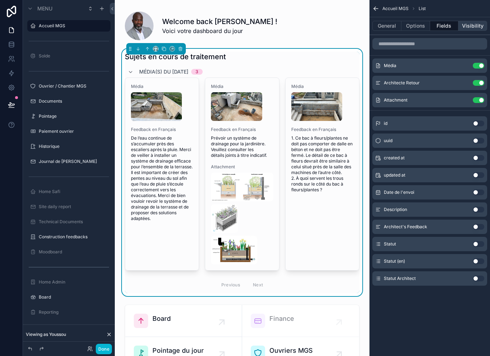
click at [474, 28] on button "Visibility" at bounding box center [473, 26] width 29 height 10
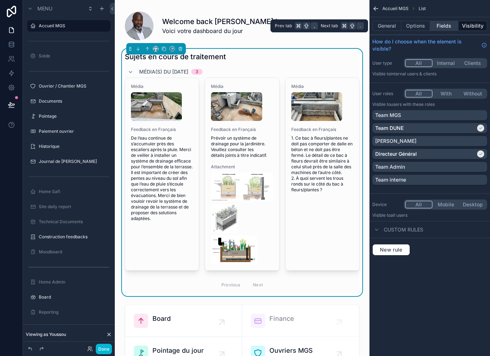
click at [449, 27] on button "Fields" at bounding box center [444, 26] width 29 height 10
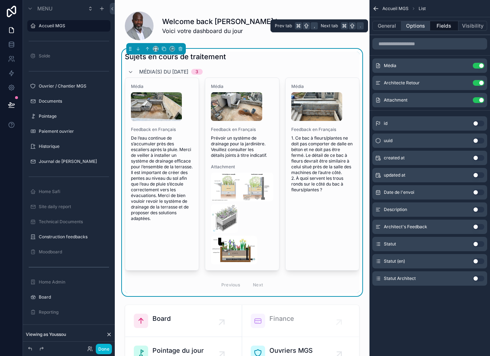
click at [424, 28] on button "Options" at bounding box center [415, 26] width 29 height 10
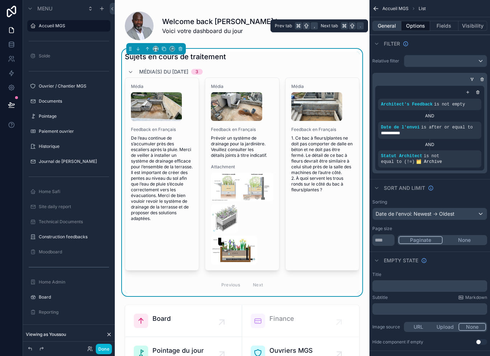
click at [395, 27] on button "General" at bounding box center [386, 26] width 29 height 10
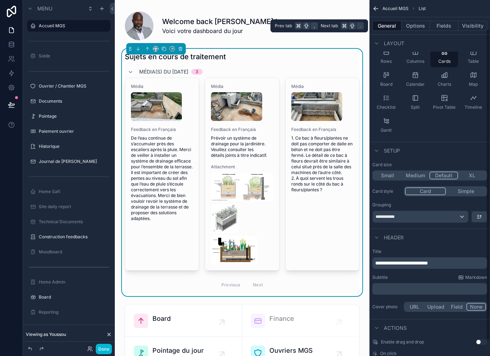
scroll to position [47, 0]
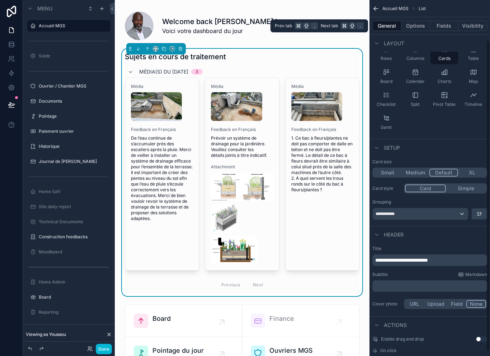
click at [414, 172] on button "Medium" at bounding box center [415, 173] width 28 height 8
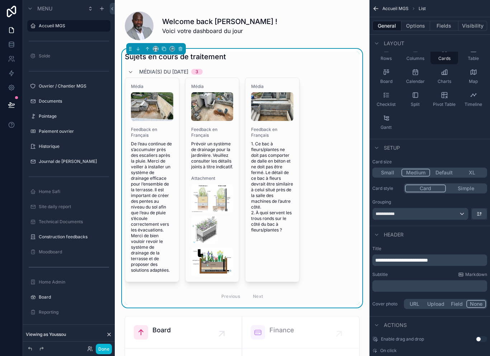
click at [447, 173] on button "Default" at bounding box center [444, 173] width 28 height 8
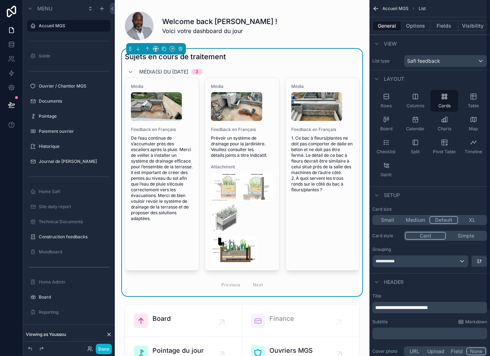
scroll to position [0, 0]
click at [444, 29] on button "Fields" at bounding box center [444, 26] width 29 height 10
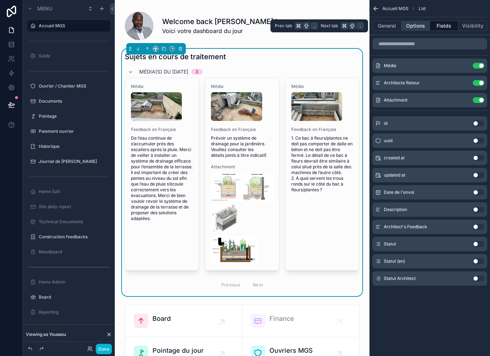
click at [420, 26] on button "Options" at bounding box center [415, 26] width 29 height 10
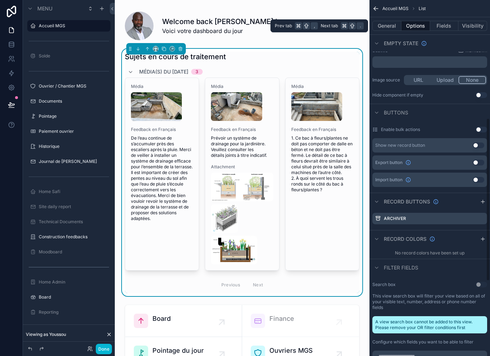
scroll to position [243, 0]
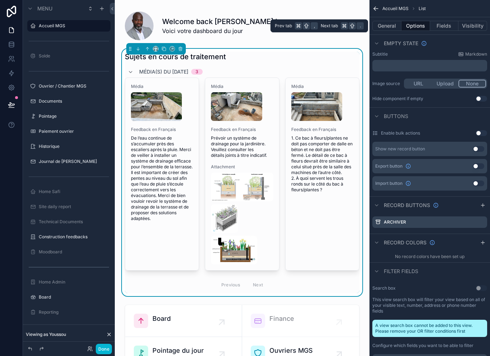
click at [108, 351] on button "Done" at bounding box center [104, 349] width 16 height 10
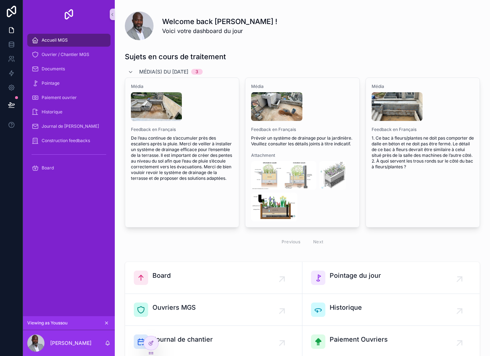
click at [13, 104] on icon at bounding box center [11, 105] width 6 height 4
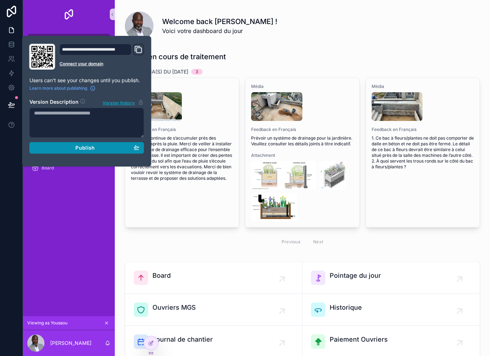
click at [99, 152] on button "Publish" at bounding box center [86, 147] width 115 height 11
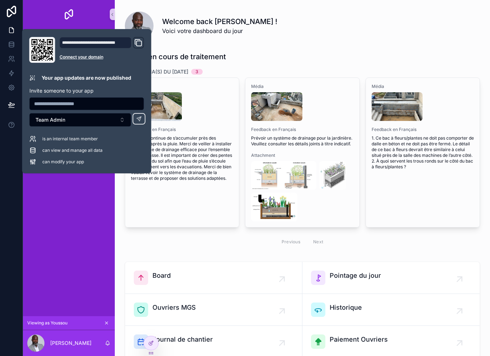
click at [92, 238] on div "Accueil MGS Ouvrier / Chantier MGS Documents Pointage Paiement ouvrier Historiq…" at bounding box center [69, 172] width 92 height 287
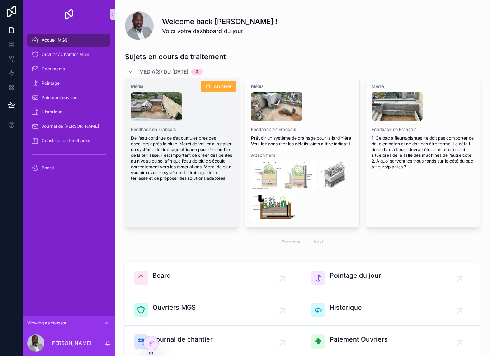
click at [194, 147] on span "De l’eau continue de s’accumuler près des escaliers après la pluie. Merci de ve…" at bounding box center [182, 158] width 102 height 46
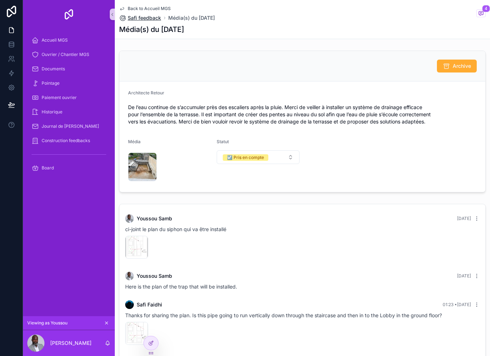
click at [152, 14] on span "Safi feedback" at bounding box center [144, 17] width 33 height 7
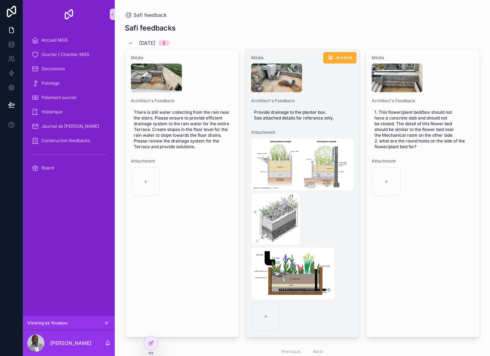
click at [315, 109] on span "Provide drainage to the planter box. See attached details for reference only." at bounding box center [302, 114] width 97 height 11
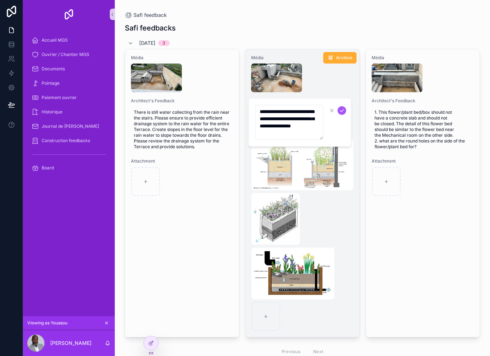
click at [329, 85] on div "Média Architect's Feedback Provide drainage to the planter box. See attached de…" at bounding box center [302, 193] width 114 height 288
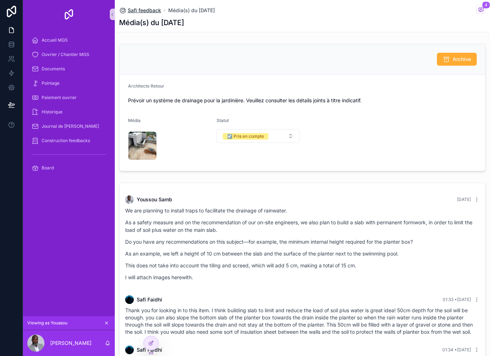
click at [142, 13] on span "Safi feedback" at bounding box center [144, 10] width 33 height 7
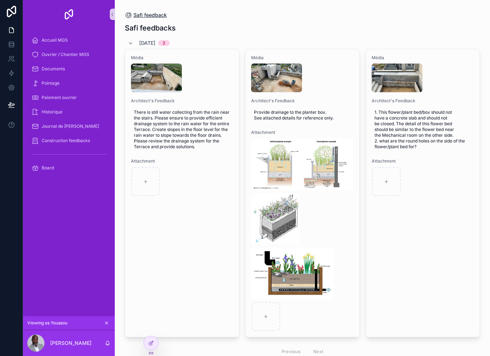
click at [149, 15] on span "Safi feedback" at bounding box center [149, 14] width 33 height 7
click at [151, 343] on icon at bounding box center [151, 343] width 6 height 6
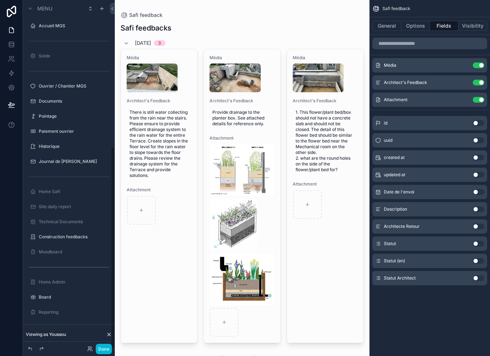
scroll to position [248, 0]
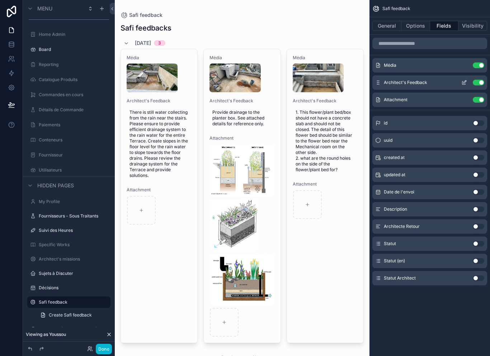
click at [462, 81] on icon "scrollable content" at bounding box center [463, 82] width 3 height 3
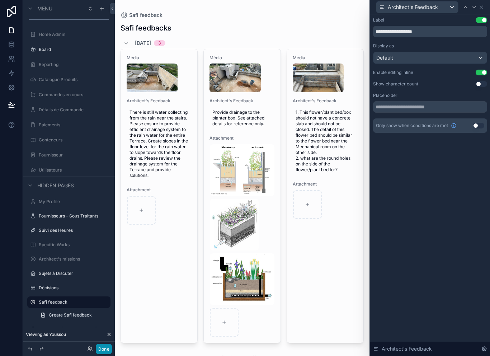
click at [108, 354] on button "Done" at bounding box center [104, 349] width 16 height 10
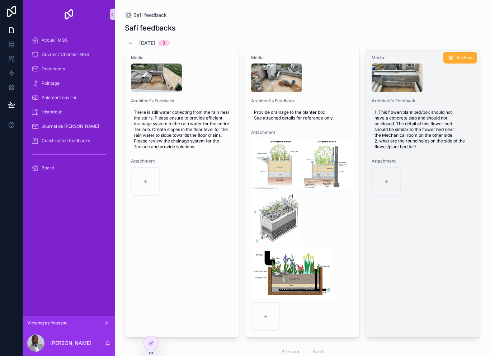
click at [436, 175] on div "scrollable content" at bounding box center [423, 181] width 102 height 29
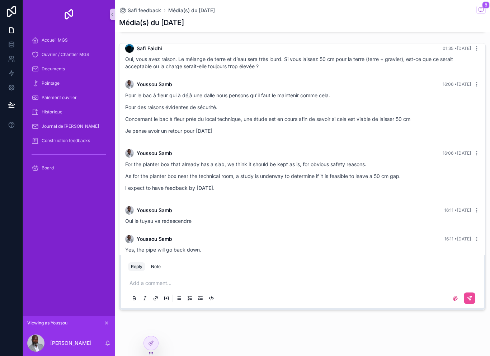
scroll to position [154, 0]
click at [476, 207] on icon "scrollable content" at bounding box center [477, 210] width 6 height 6
click at [476, 236] on icon "scrollable content" at bounding box center [477, 239] width 6 height 6
click at [479, 207] on icon "scrollable content" at bounding box center [477, 210] width 6 height 6
click at [473, 189] on button "Delete comment" at bounding box center [463, 186] width 45 height 9
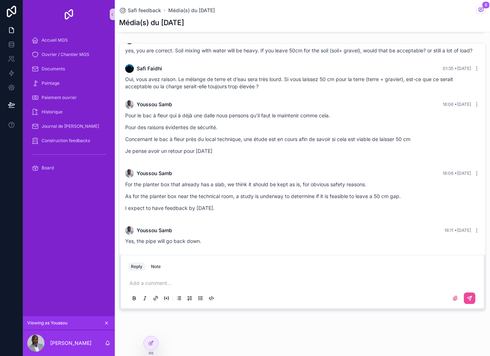
scroll to position [142, 0]
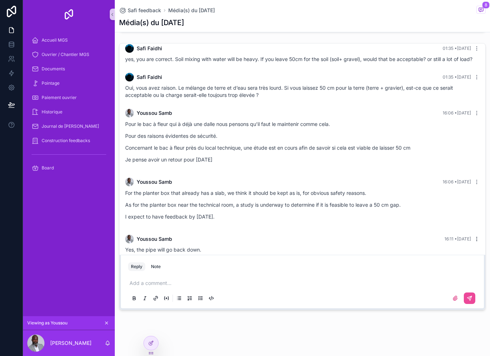
click at [477, 240] on icon "scrollable content" at bounding box center [476, 240] width 0 height 0
click at [475, 216] on span "Delete comment" at bounding box center [468, 215] width 34 height 6
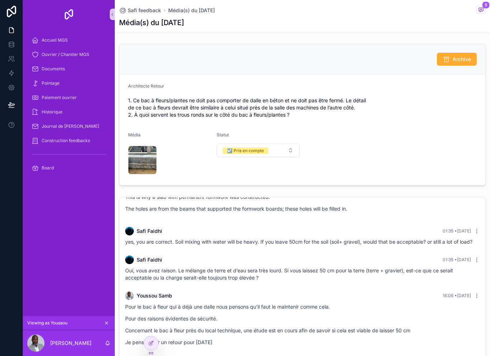
scroll to position [0, 0]
click at [150, 18] on h1 "Média(s) du 30/09/2025" at bounding box center [151, 23] width 65 height 10
click at [157, 18] on h1 "Média(s) du 30/09/2025" at bounding box center [151, 23] width 65 height 10
click at [150, 7] on span "Safi feedback" at bounding box center [144, 10] width 33 height 7
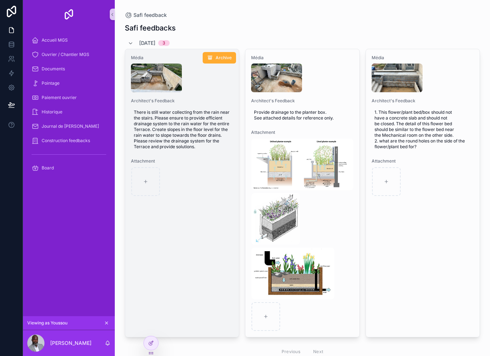
click at [210, 187] on div "Média Architect's Feedback There is still water collecting from the rain near t…" at bounding box center [182, 125] width 114 height 153
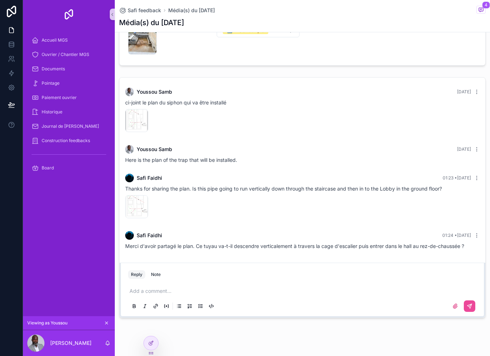
scroll to position [119, 0]
click at [204, 288] on p "scrollable content" at bounding box center [304, 291] width 349 height 7
click at [471, 301] on button "scrollable content" at bounding box center [469, 306] width 11 height 11
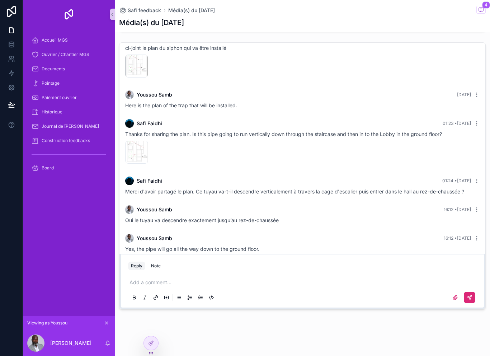
scroll to position [154, 0]
click at [178, 352] on div "Safi feedback Média(s) du 30/09/2025 4 Média(s) du 30/09/2025 Archive Architect…" at bounding box center [302, 102] width 375 height 513
click at [8, 34] on link at bounding box center [11, 30] width 23 height 14
click at [12, 49] on link at bounding box center [11, 44] width 23 height 14
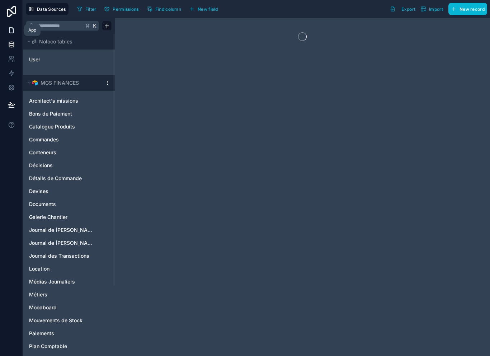
click at [14, 32] on icon at bounding box center [11, 30] width 7 height 7
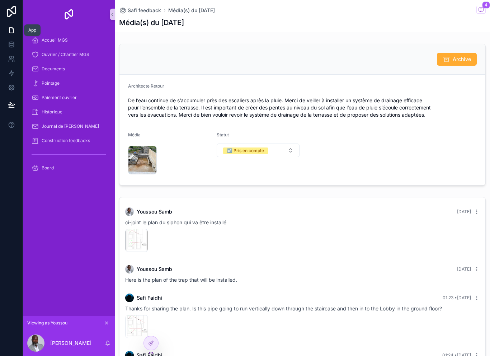
scroll to position [20, 0]
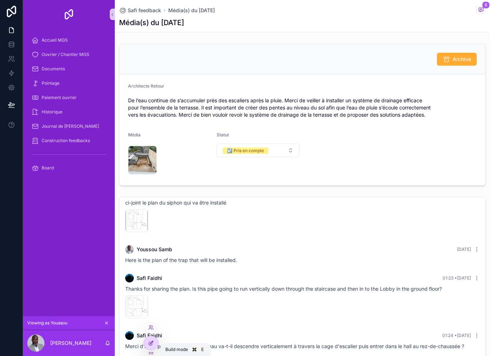
click at [151, 344] on icon at bounding box center [151, 343] width 6 height 6
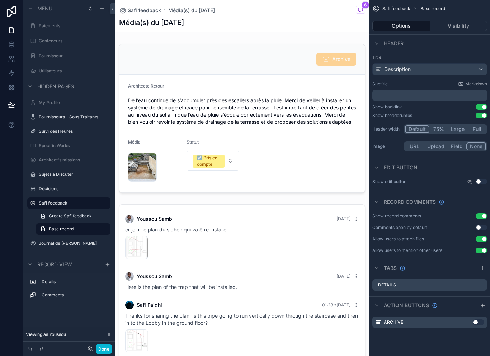
scroll to position [34, 0]
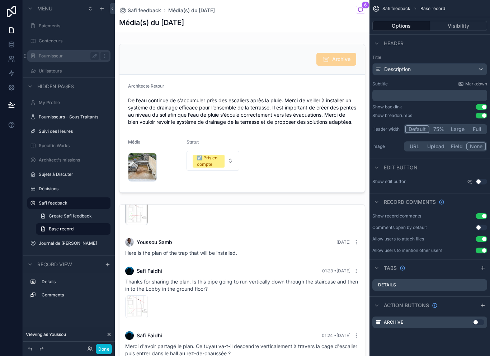
click at [57, 53] on label "Fournisseur" at bounding box center [67, 56] width 57 height 6
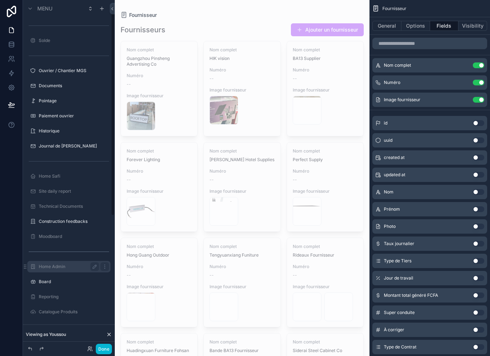
scroll to position [2, 0]
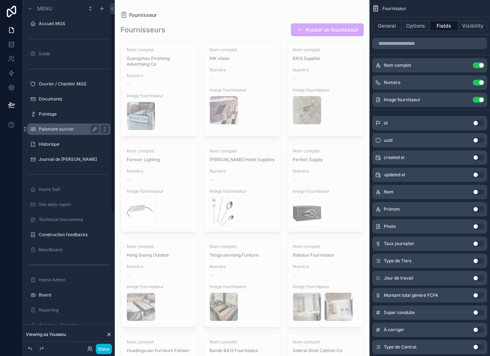
click at [48, 128] on label "Paiement ouvrier" at bounding box center [67, 129] width 57 height 6
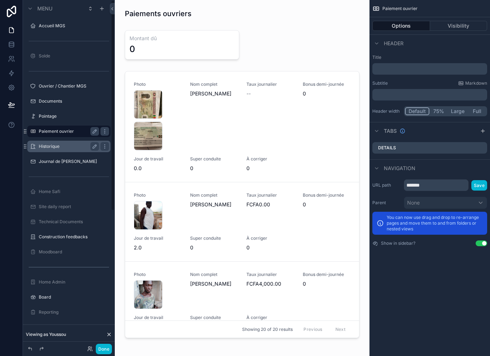
click at [53, 150] on div "Historique" at bounding box center [69, 146] width 60 height 9
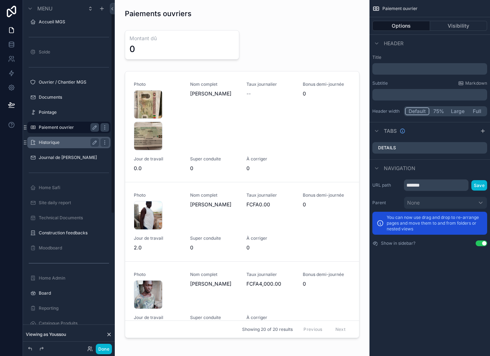
scroll to position [2, 0]
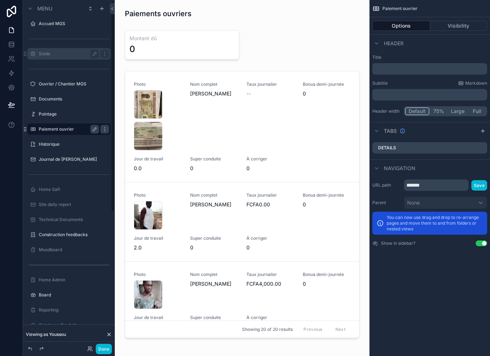
click at [66, 50] on div "Solde" at bounding box center [69, 54] width 60 height 9
click at [53, 52] on label "Solde" at bounding box center [67, 54] width 57 height 6
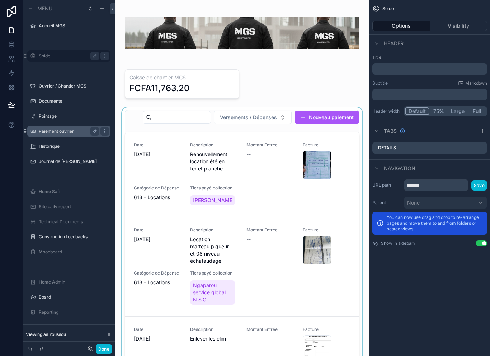
click at [334, 132] on div "scrollable content" at bounding box center [242, 254] width 243 height 294
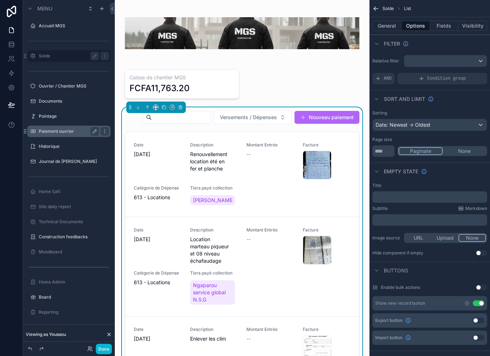
click at [330, 124] on button "Nouveau paiement" at bounding box center [327, 117] width 65 height 13
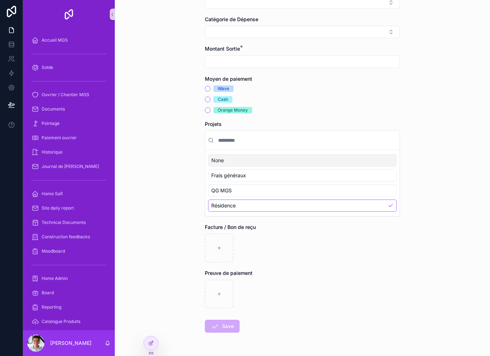
scroll to position [136, 0]
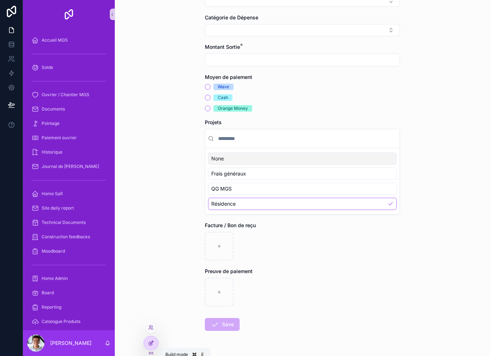
click at [152, 337] on div at bounding box center [151, 343] width 14 height 14
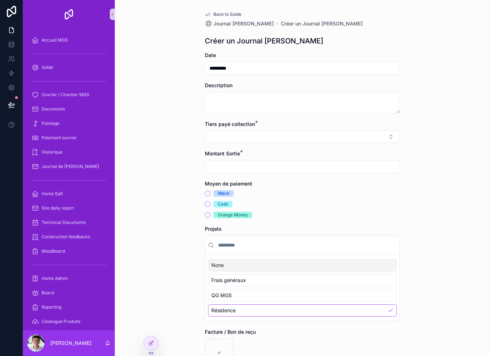
scroll to position [11, 0]
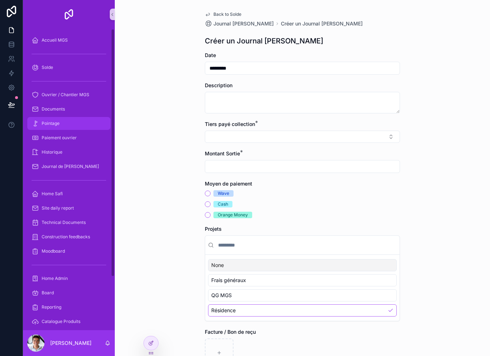
click at [43, 118] on div "Pointage" at bounding box center [69, 123] width 75 height 11
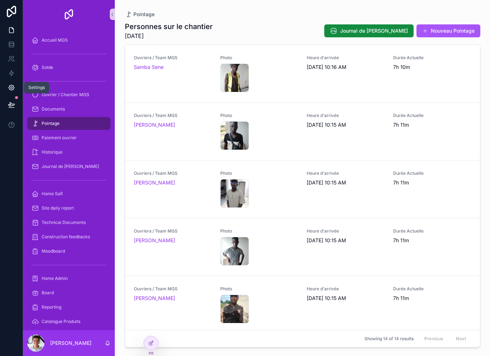
click at [9, 80] on link at bounding box center [11, 87] width 23 height 14
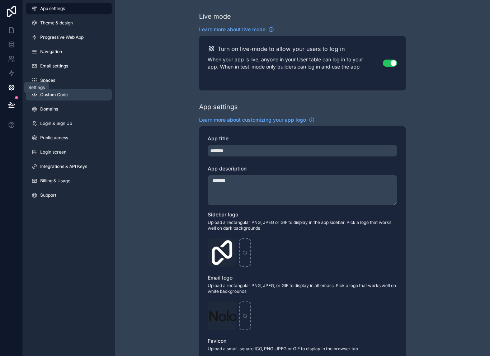
click at [68, 89] on link "Custom Code" at bounding box center [69, 94] width 86 height 11
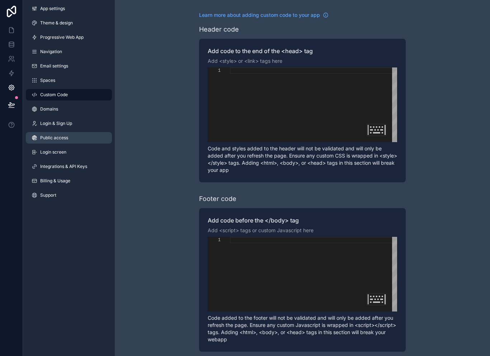
click at [74, 132] on link "Public access" at bounding box center [69, 137] width 86 height 11
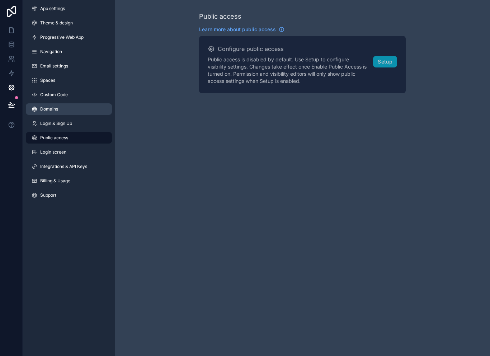
click at [68, 103] on link "Domains" at bounding box center [69, 108] width 86 height 11
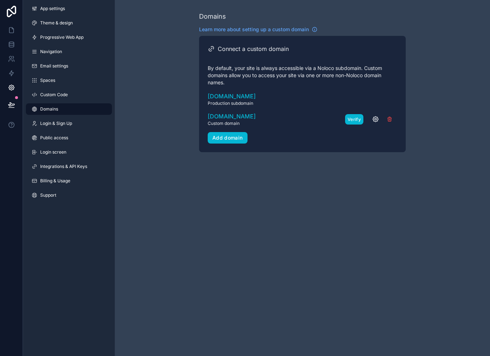
click at [358, 114] on button "Verify" at bounding box center [354, 119] width 18 height 10
